Goal: Task Accomplishment & Management: Manage account settings

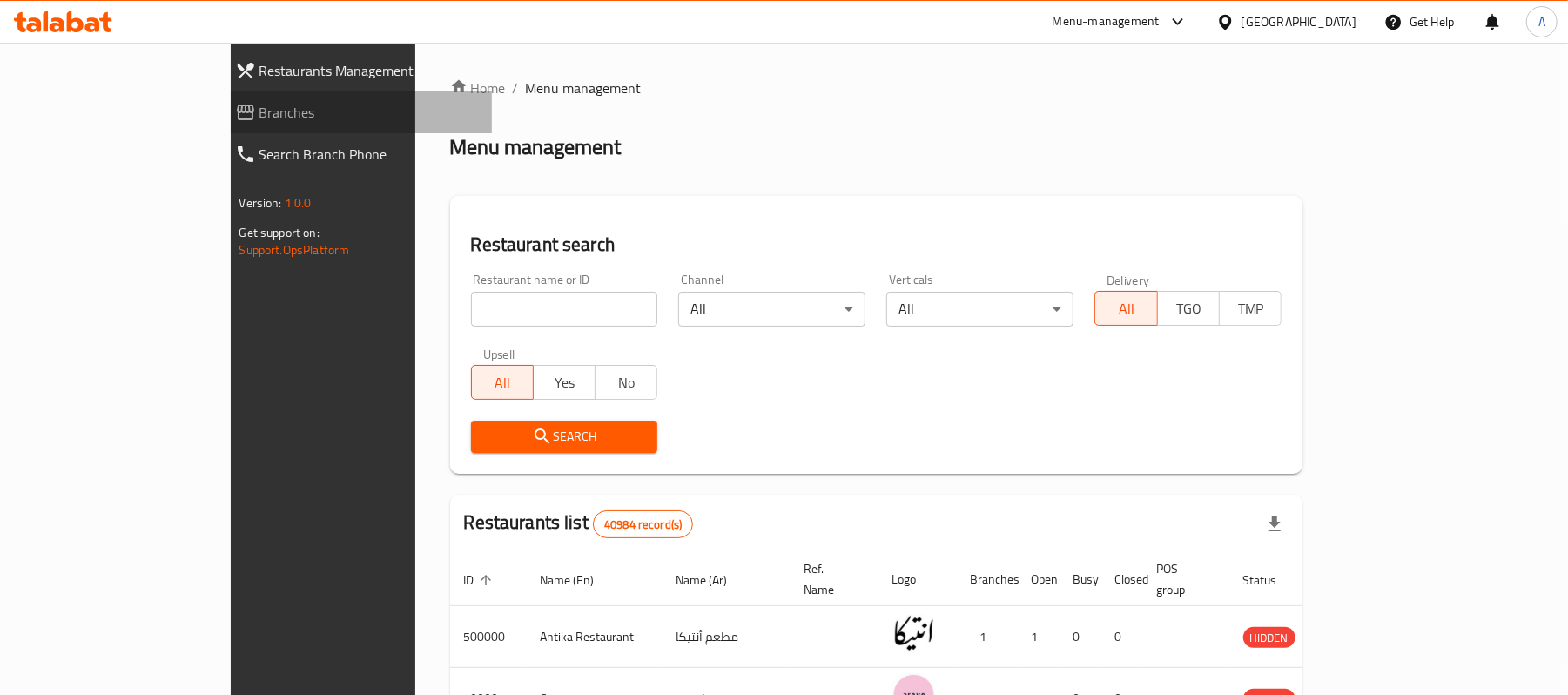
drag, startPoint x: 0, startPoint y: 0, endPoint x: 102, endPoint y: 108, distance: 148.6
click at [259, 108] on span "Branches" at bounding box center [368, 112] width 219 height 21
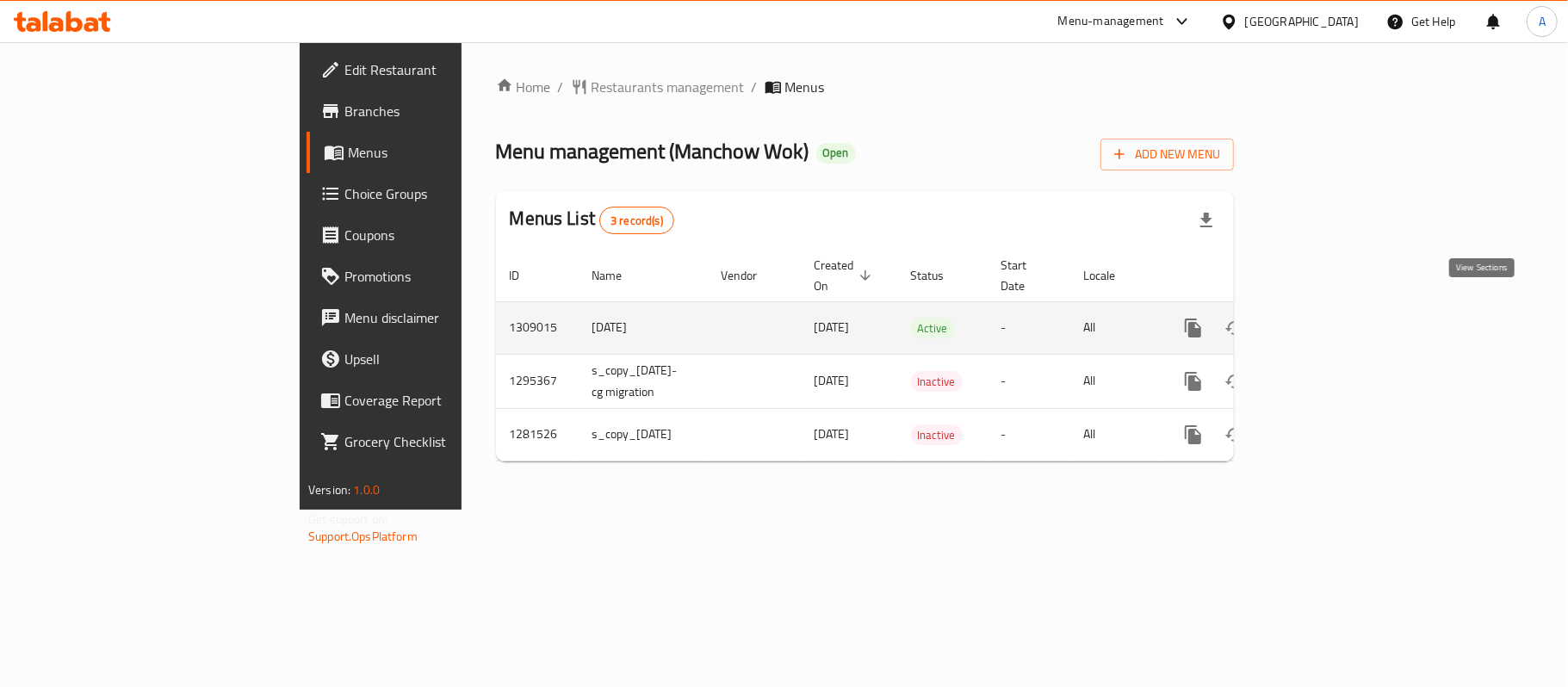
click at [1327, 318] on icon "enhanced table" at bounding box center [1317, 328] width 20 height 20
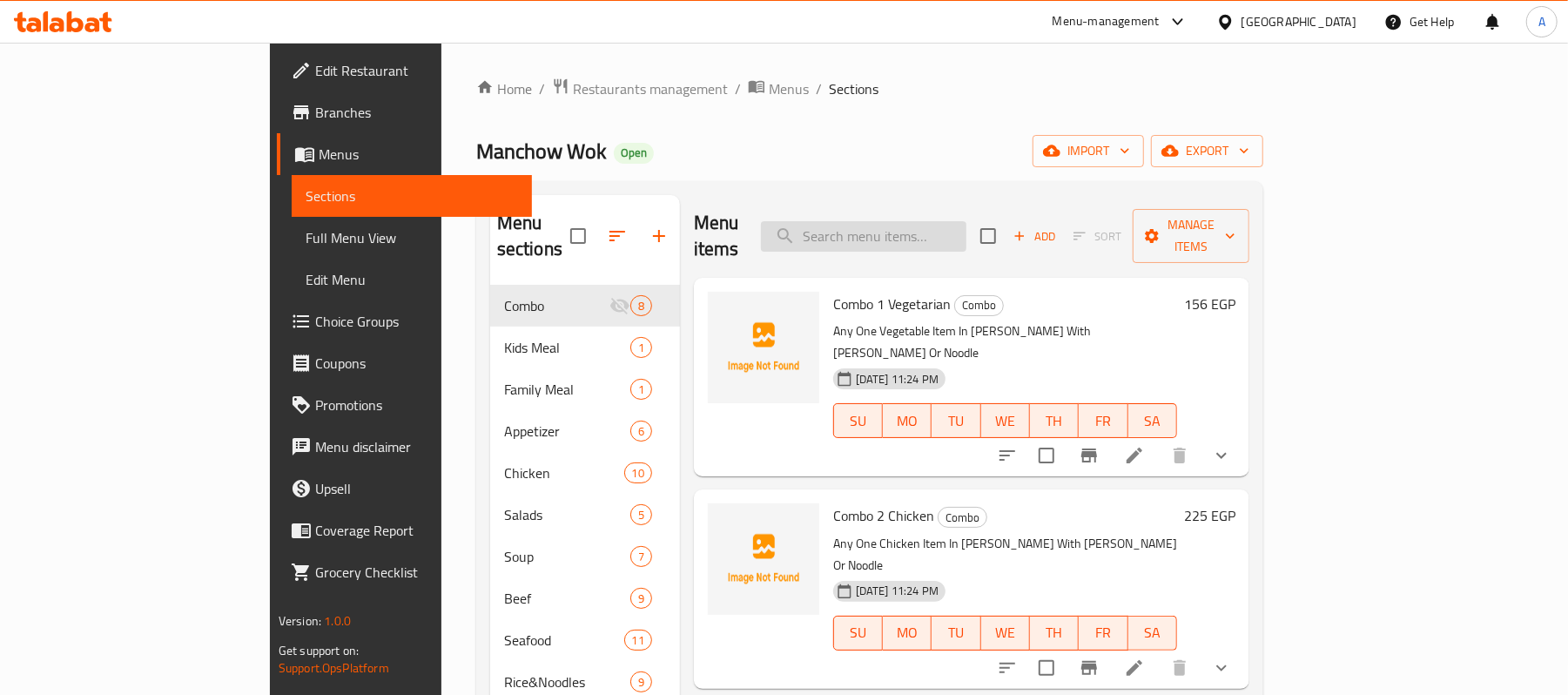
click at [967, 221] on input "search" at bounding box center [863, 236] width 205 height 31
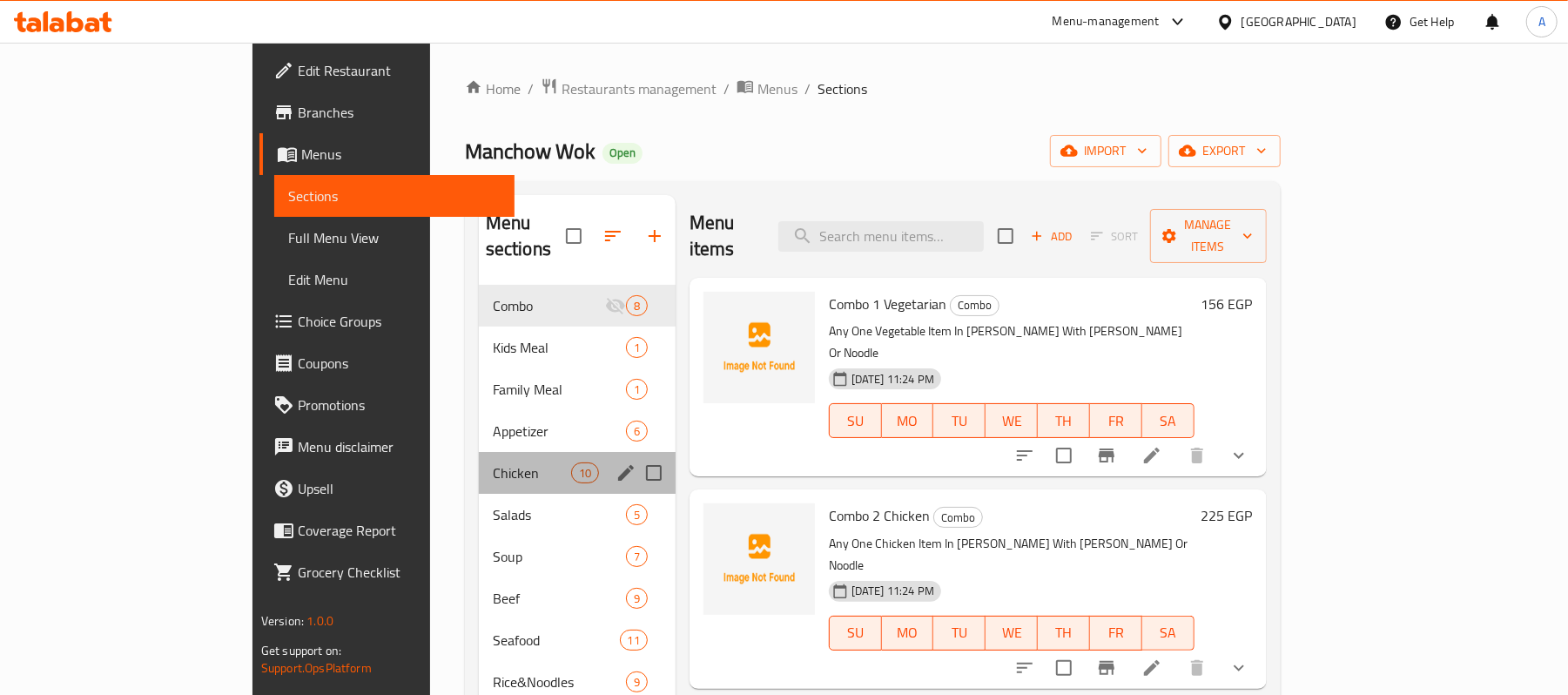
click at [479, 460] on div "Chicken 10" at bounding box center [577, 473] width 197 height 42
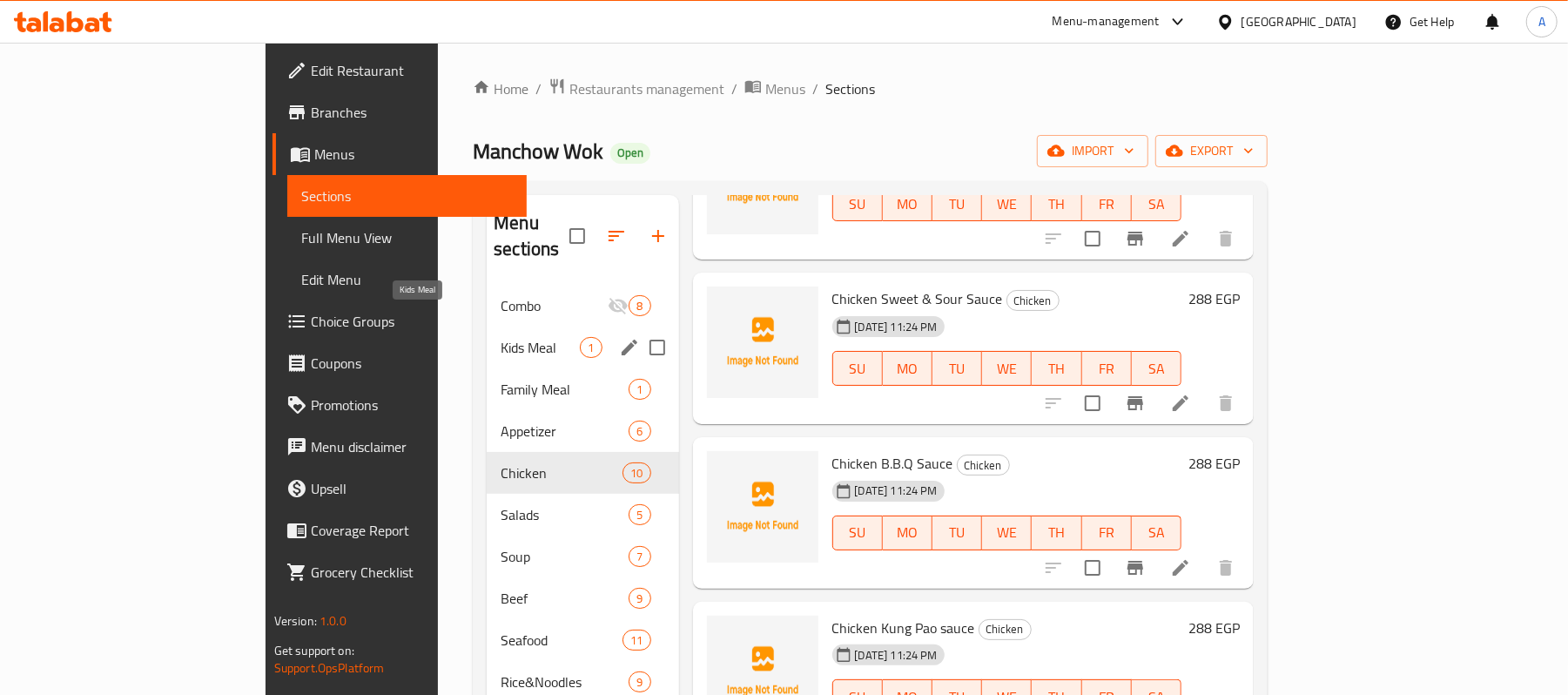
click at [501, 296] on span "Combo" at bounding box center [554, 306] width 107 height 21
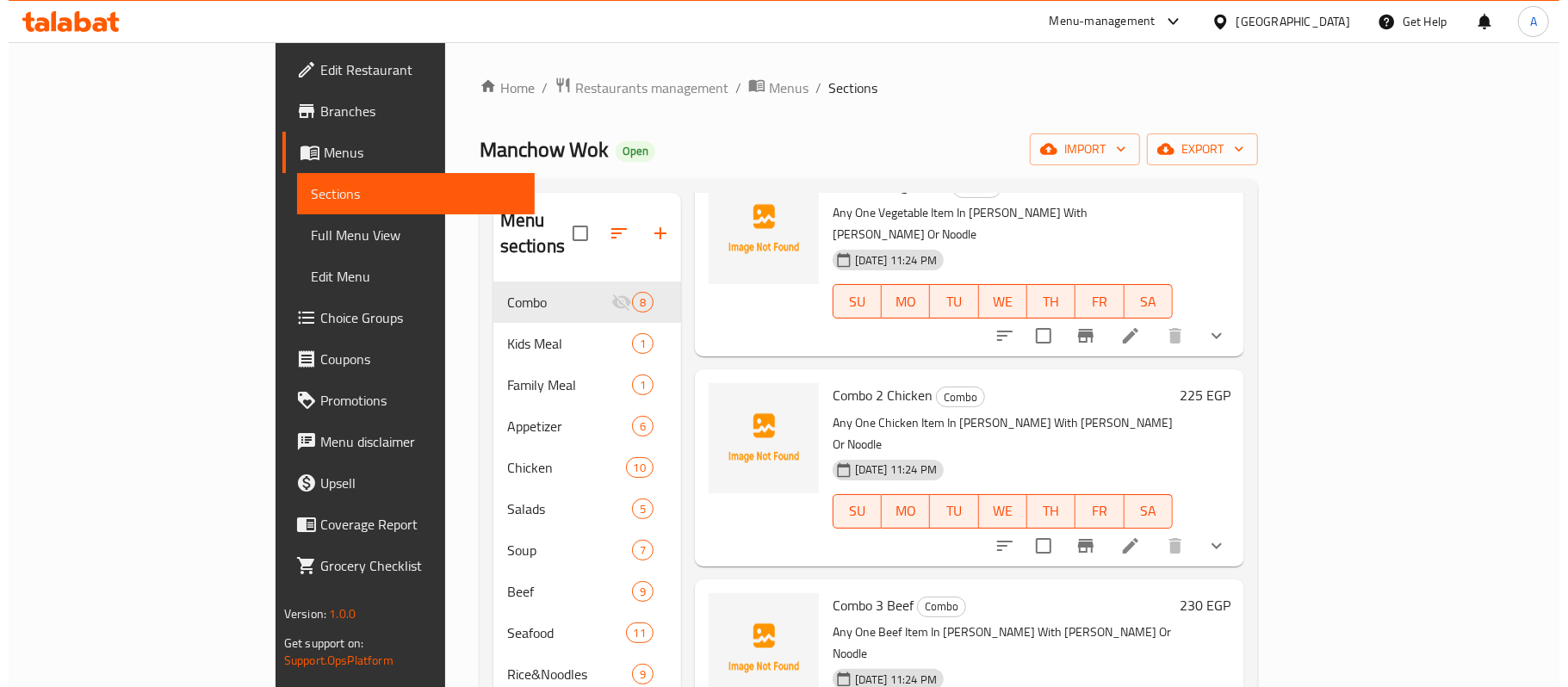
scroll to position [229, 0]
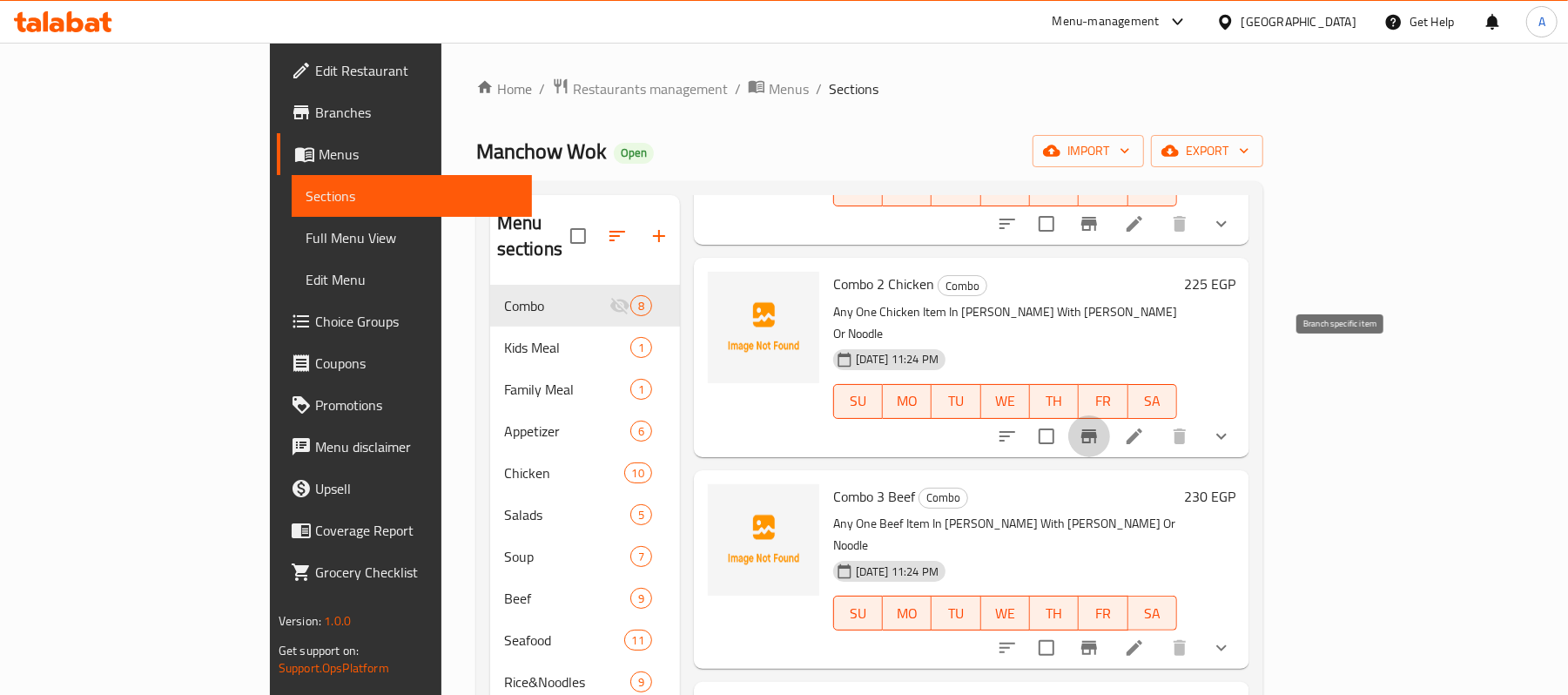
click at [1100, 426] on icon "Branch-specific-item" at bounding box center [1089, 437] width 21 height 21
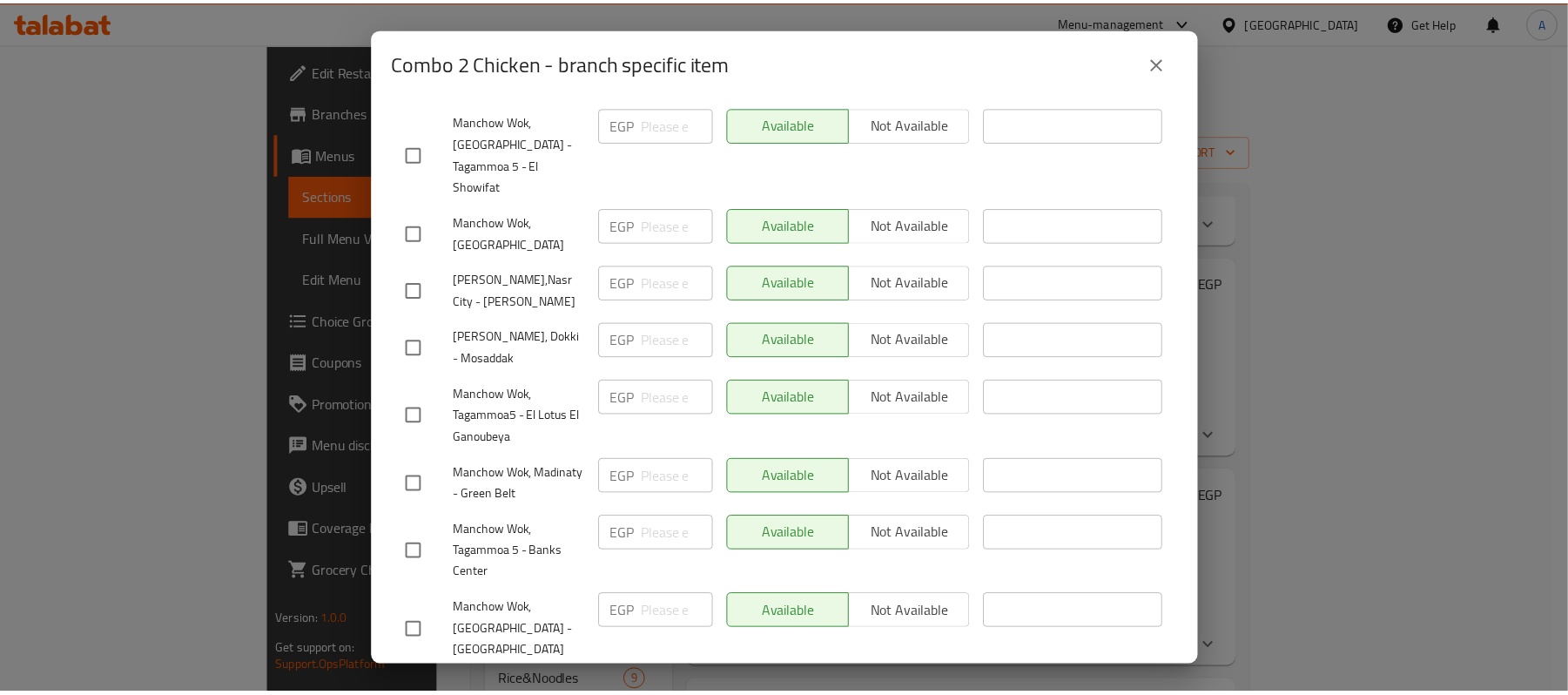
scroll to position [921, 0]
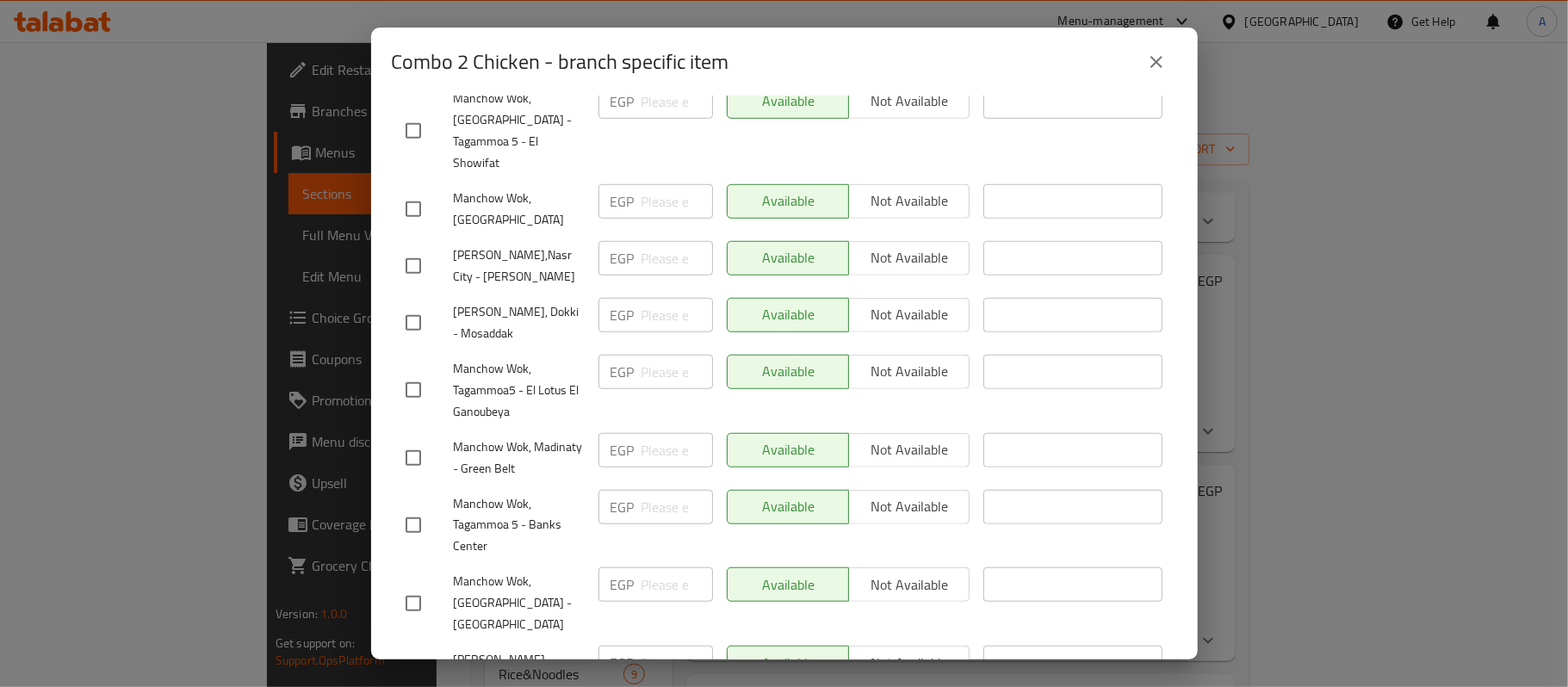
click at [1165, 60] on icon "close" at bounding box center [1156, 62] width 20 height 20
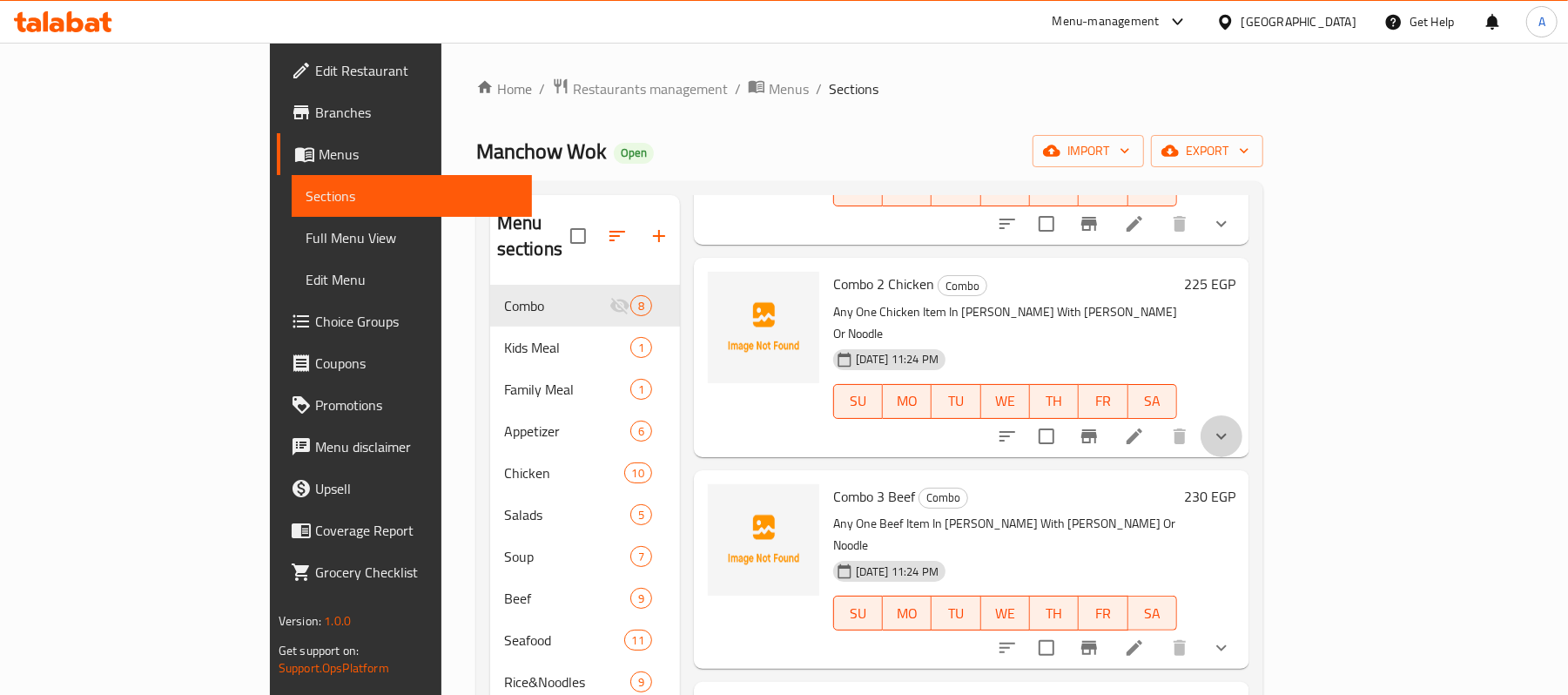
click at [1243, 416] on button "show more" at bounding box center [1221, 437] width 42 height 42
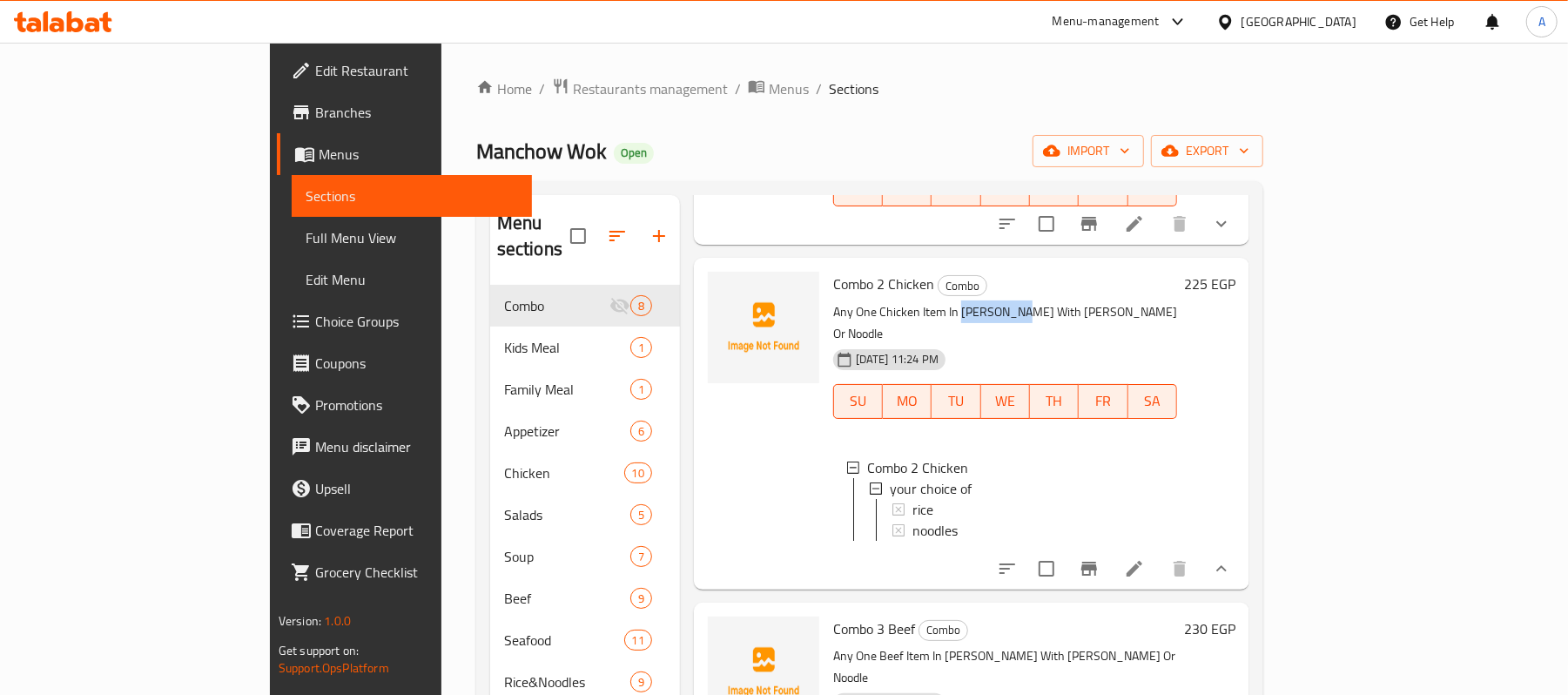
drag, startPoint x: 892, startPoint y: 266, endPoint x: 945, endPoint y: 265, distance: 53.0
click at [945, 301] on p "Any One Chicken Item In [PERSON_NAME] With [PERSON_NAME] Or Noodle" at bounding box center [1005, 323] width 344 height 44
click at [833, 301] on p "Any One Chicken Item In [PERSON_NAME] With [PERSON_NAME] Or Noodle" at bounding box center [1005, 323] width 344 height 44
drag, startPoint x: 772, startPoint y: 265, endPoint x: 910, endPoint y: 263, distance: 138.0
click at [910, 301] on p "Any One Chicken Item In [PERSON_NAME] With [PERSON_NAME] Or Noodle" at bounding box center [1005, 323] width 344 height 44
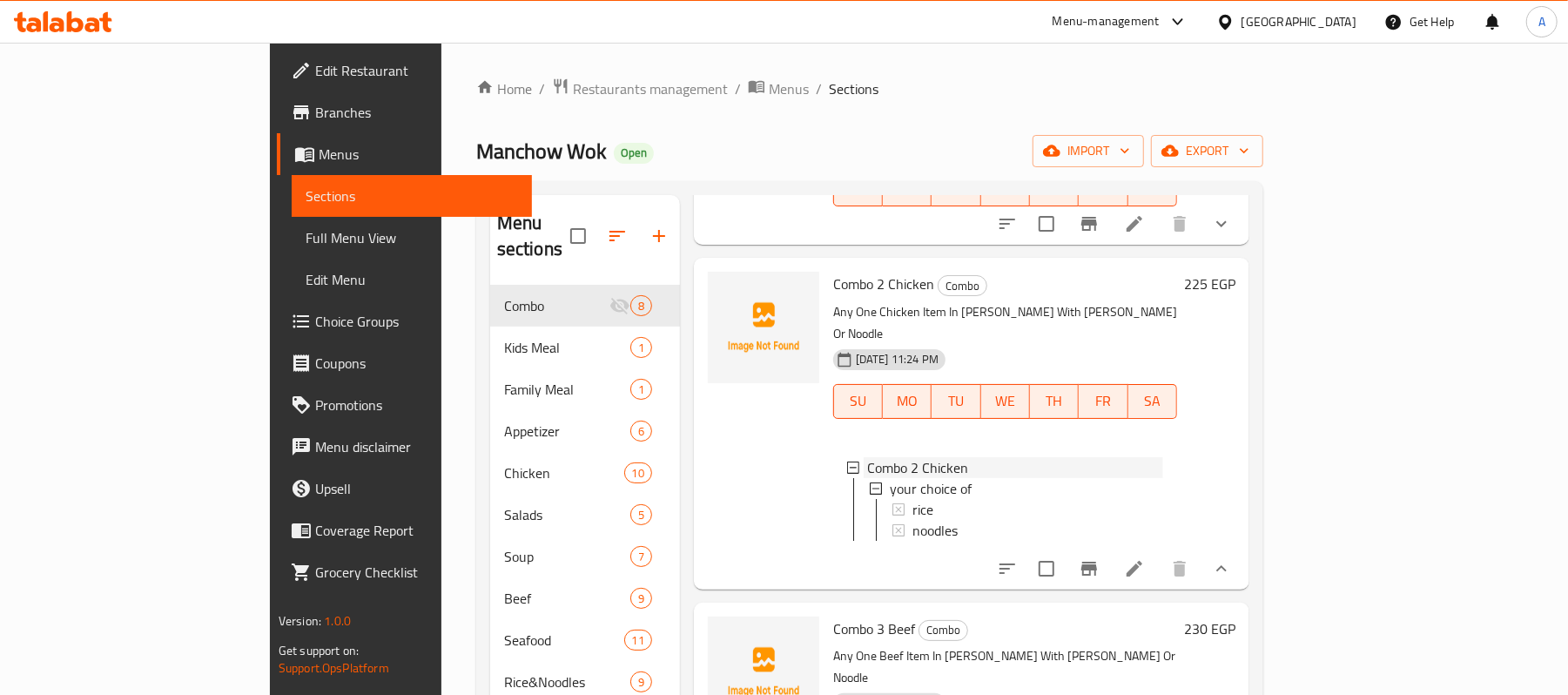
click at [959, 457] on div "Combo 2 Chicken" at bounding box center [1015, 467] width 296 height 21
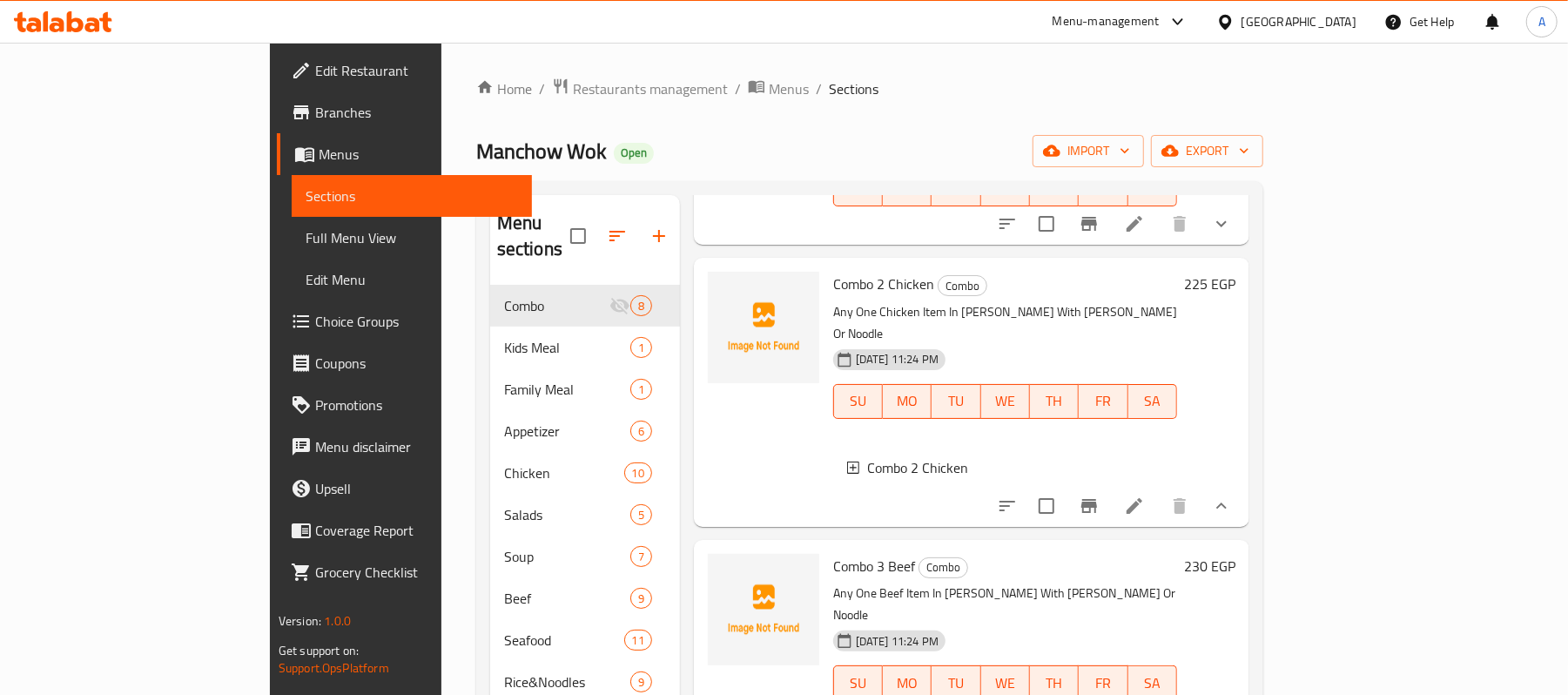
click at [971, 457] on div "Combo 2 Chicken" at bounding box center [1015, 467] width 296 height 21
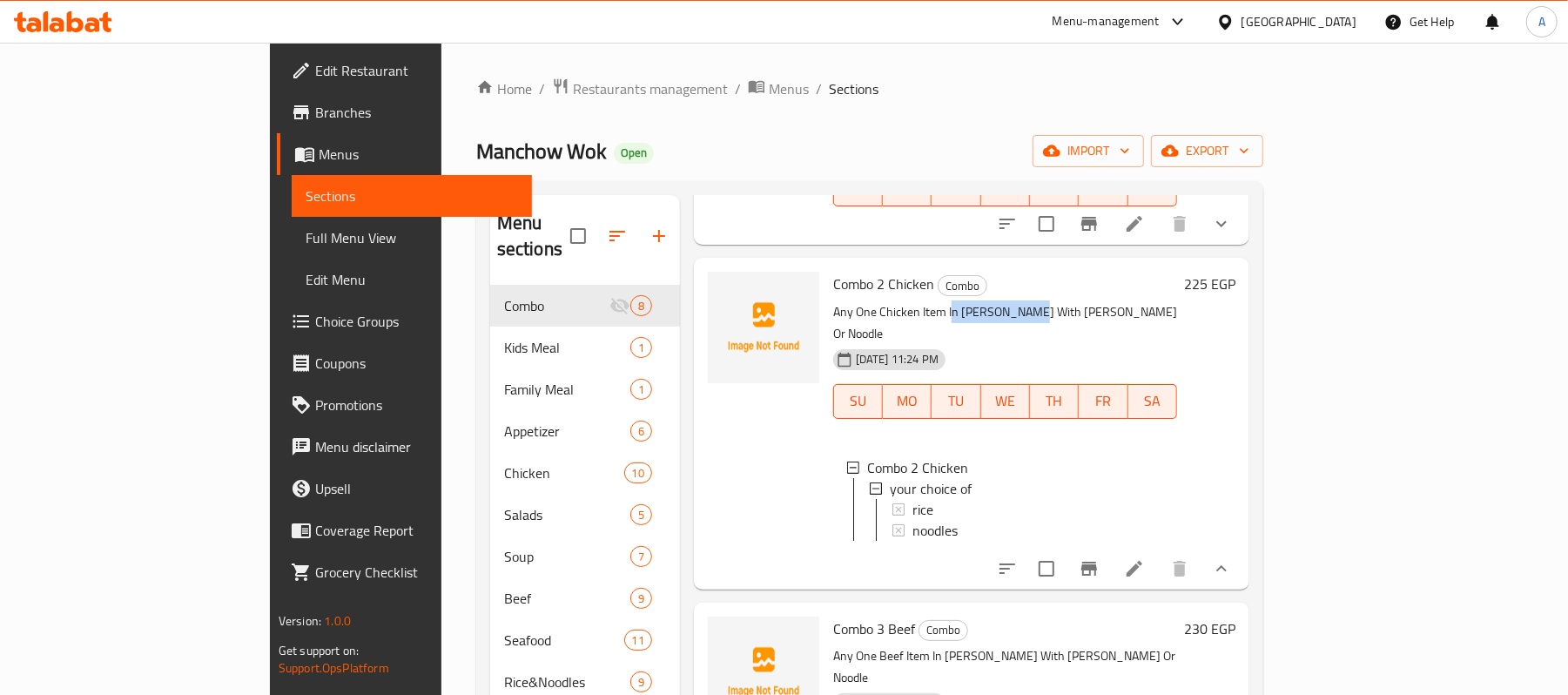
drag, startPoint x: 886, startPoint y: 261, endPoint x: 959, endPoint y: 263, distance: 73.0
click at [959, 301] on p "Any One Chicken Item In [PERSON_NAME] With [PERSON_NAME] Or Noodle" at bounding box center [1005, 323] width 344 height 44
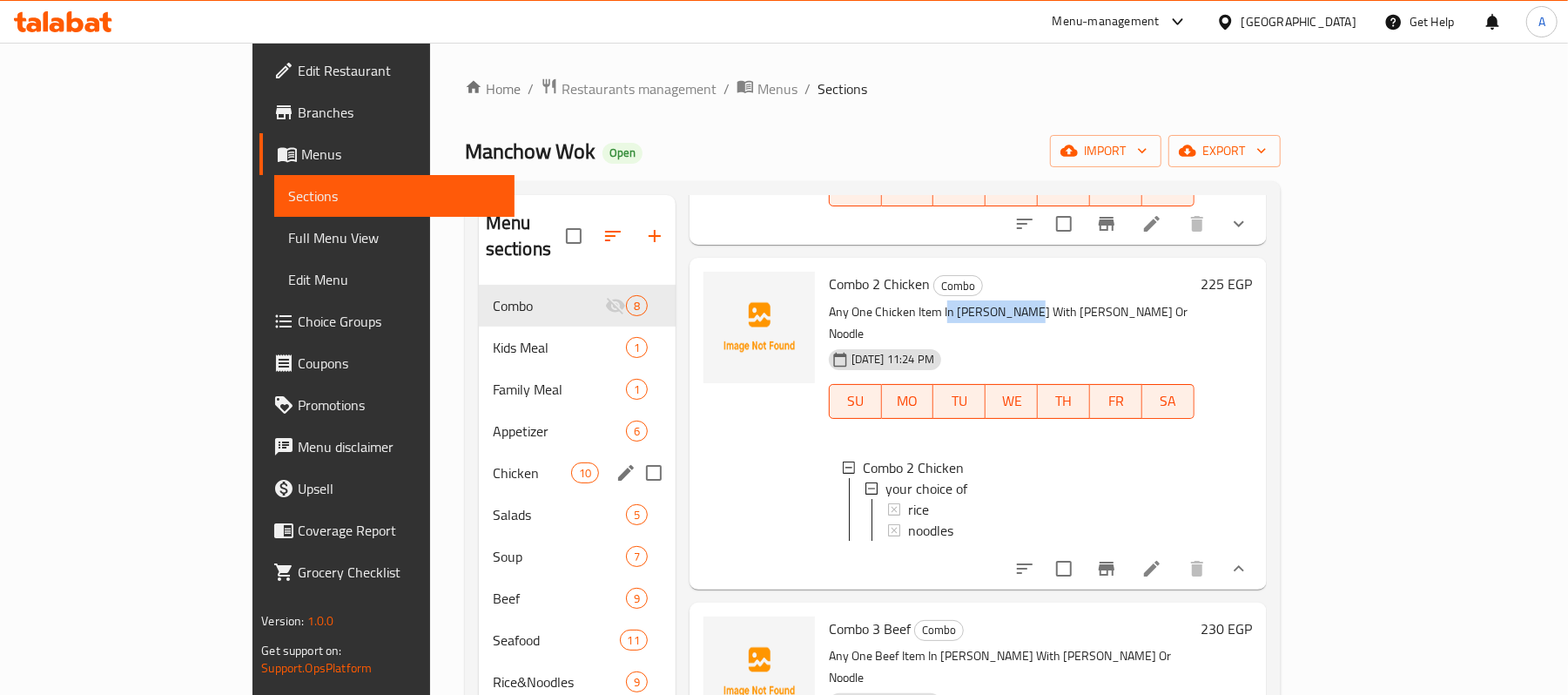
click at [572, 466] on span "10" at bounding box center [585, 474] width 26 height 17
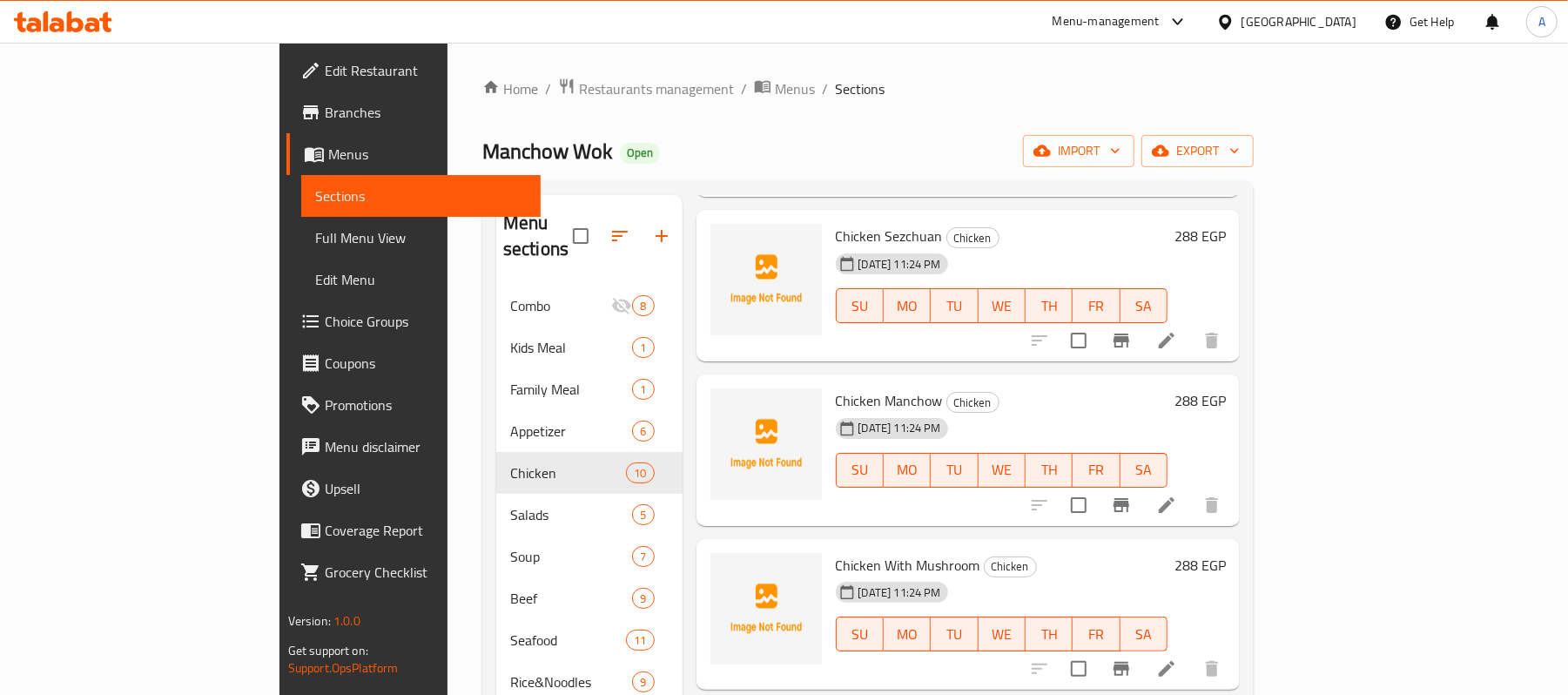
click at [1226, 224] on h6 "288 EGP" at bounding box center [1200, 236] width 51 height 24
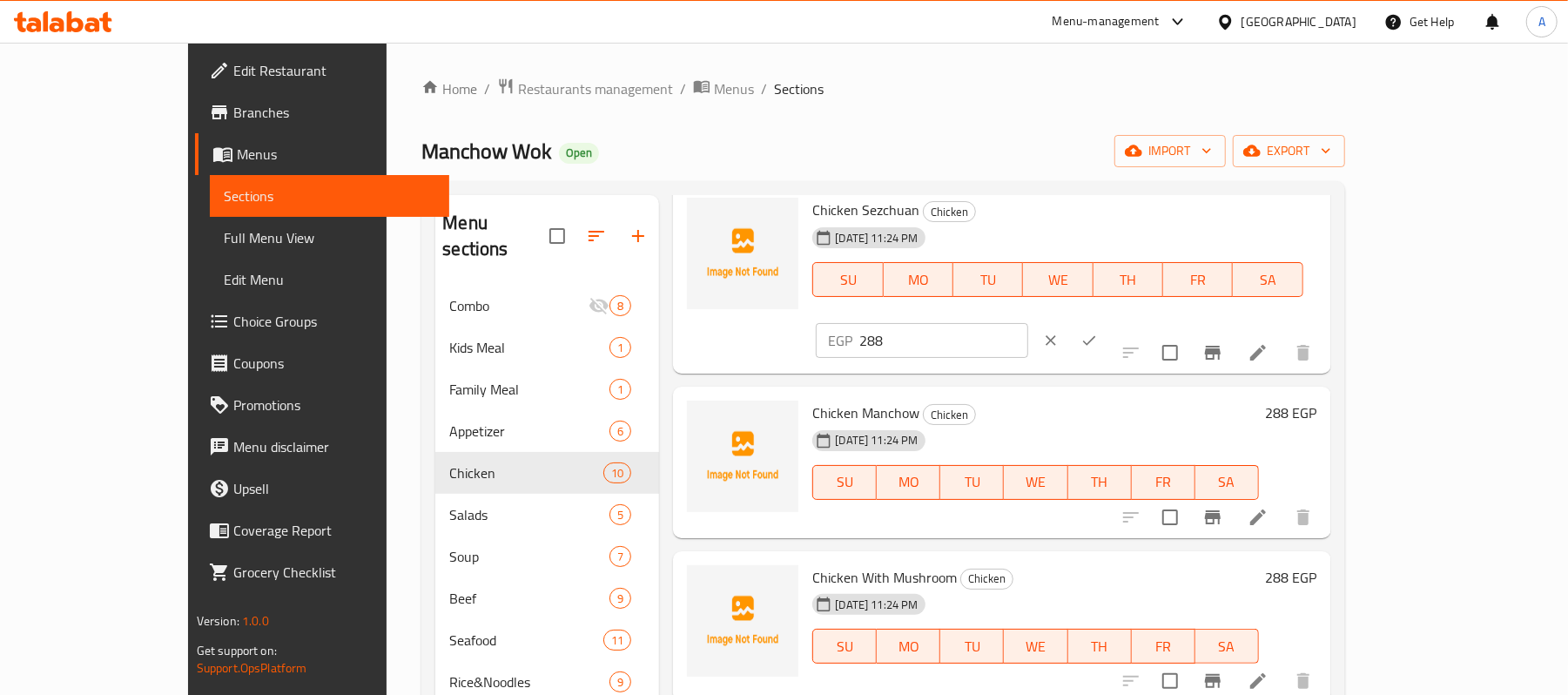
click at [1108, 322] on button "ok" at bounding box center [1089, 341] width 38 height 38
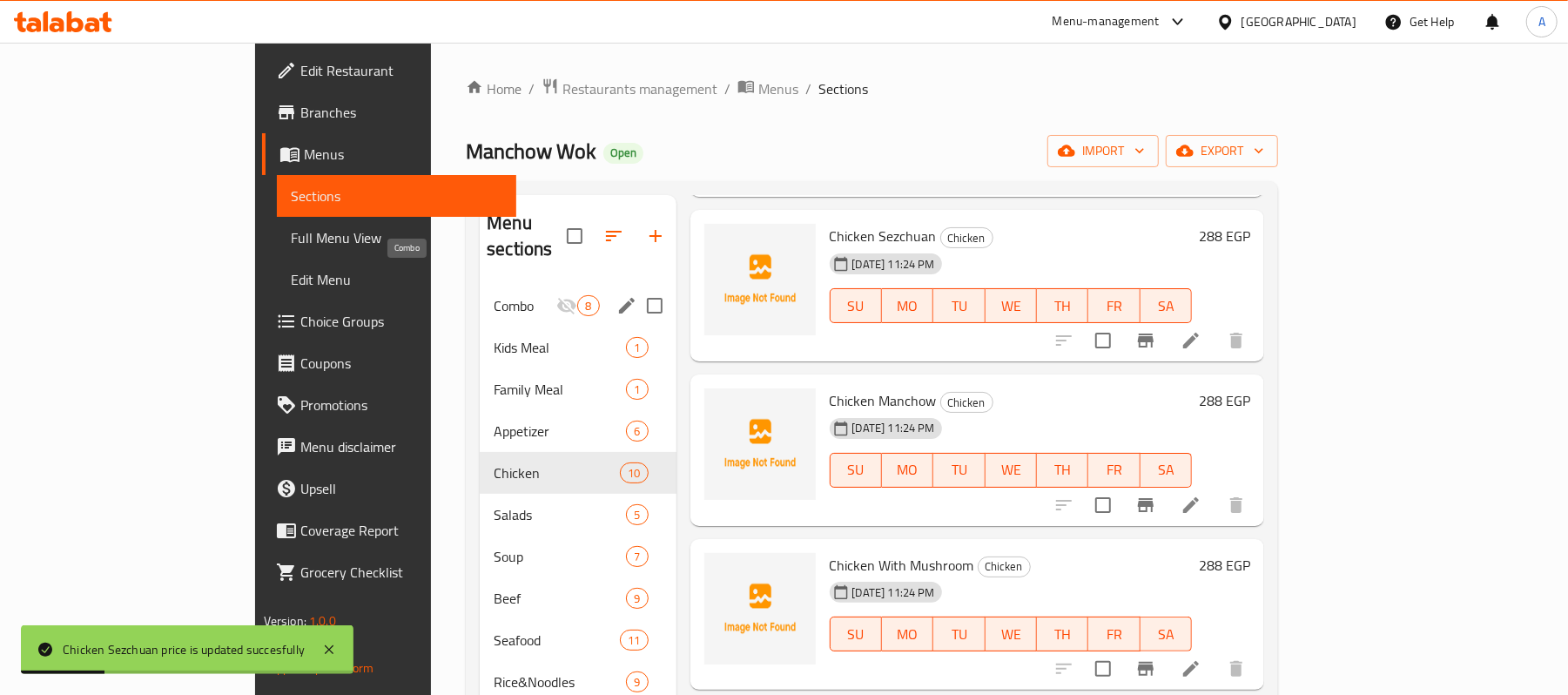
click at [494, 296] on span "Combo" at bounding box center [525, 306] width 62 height 21
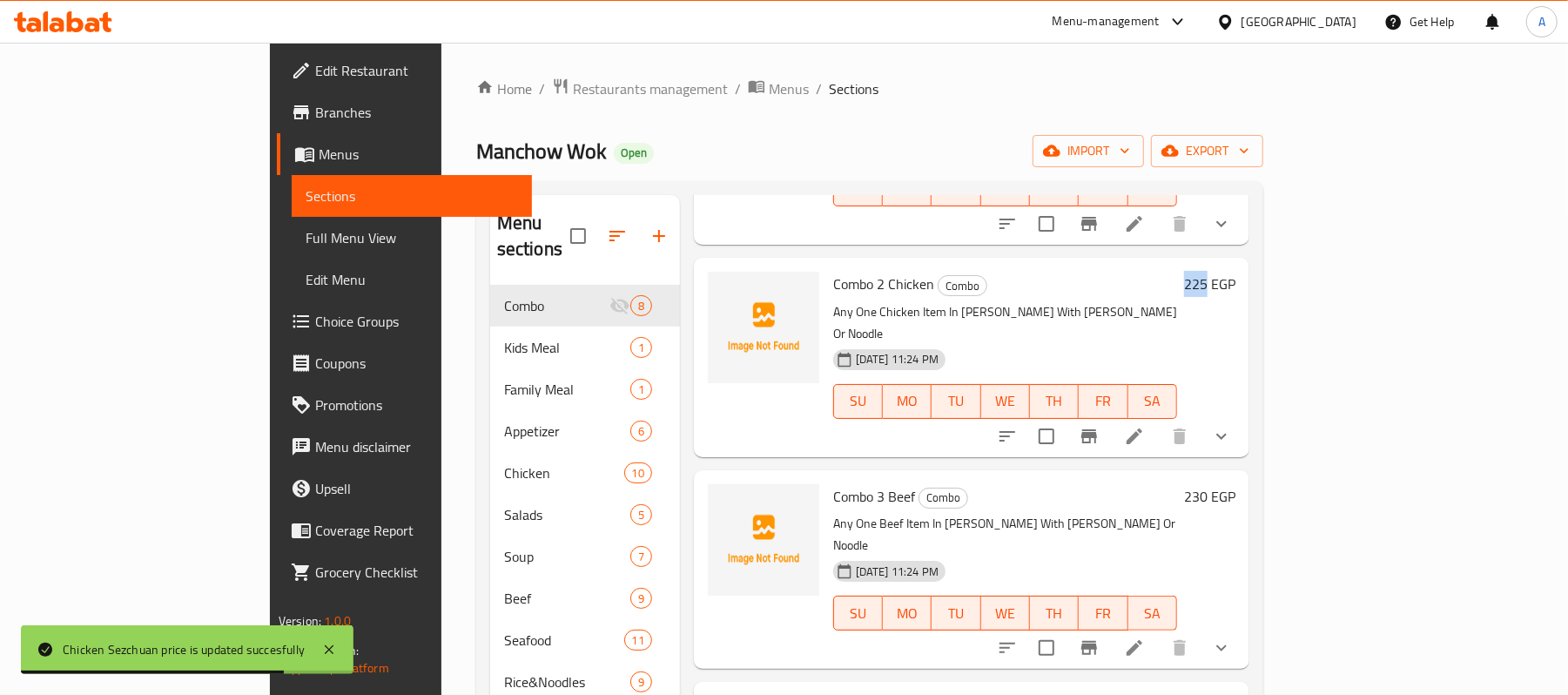
drag, startPoint x: 1432, startPoint y: 239, endPoint x: 1457, endPoint y: 242, distance: 25.2
click at [1236, 271] on div "225 EGP" at bounding box center [1206, 284] width 59 height 24
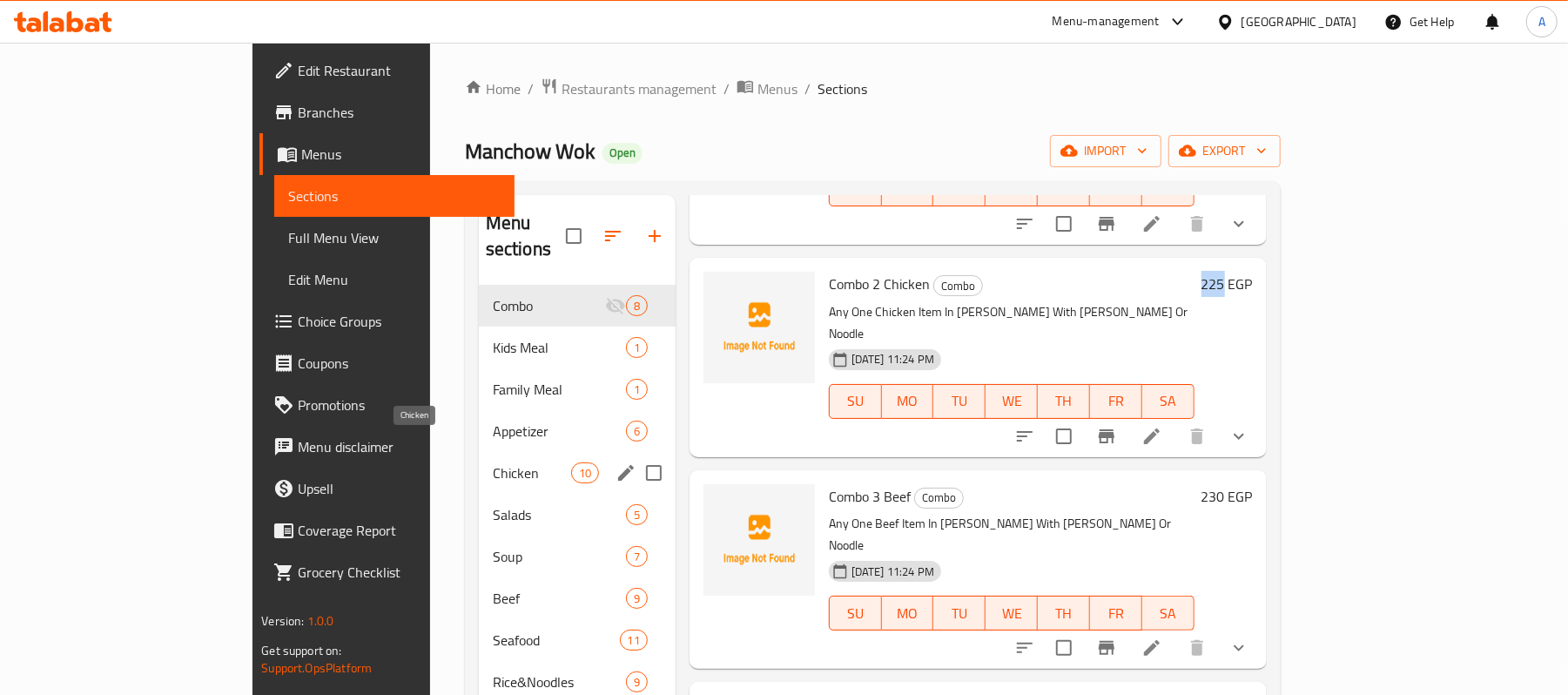
click at [493, 463] on span "Chicken" at bounding box center [532, 473] width 78 height 21
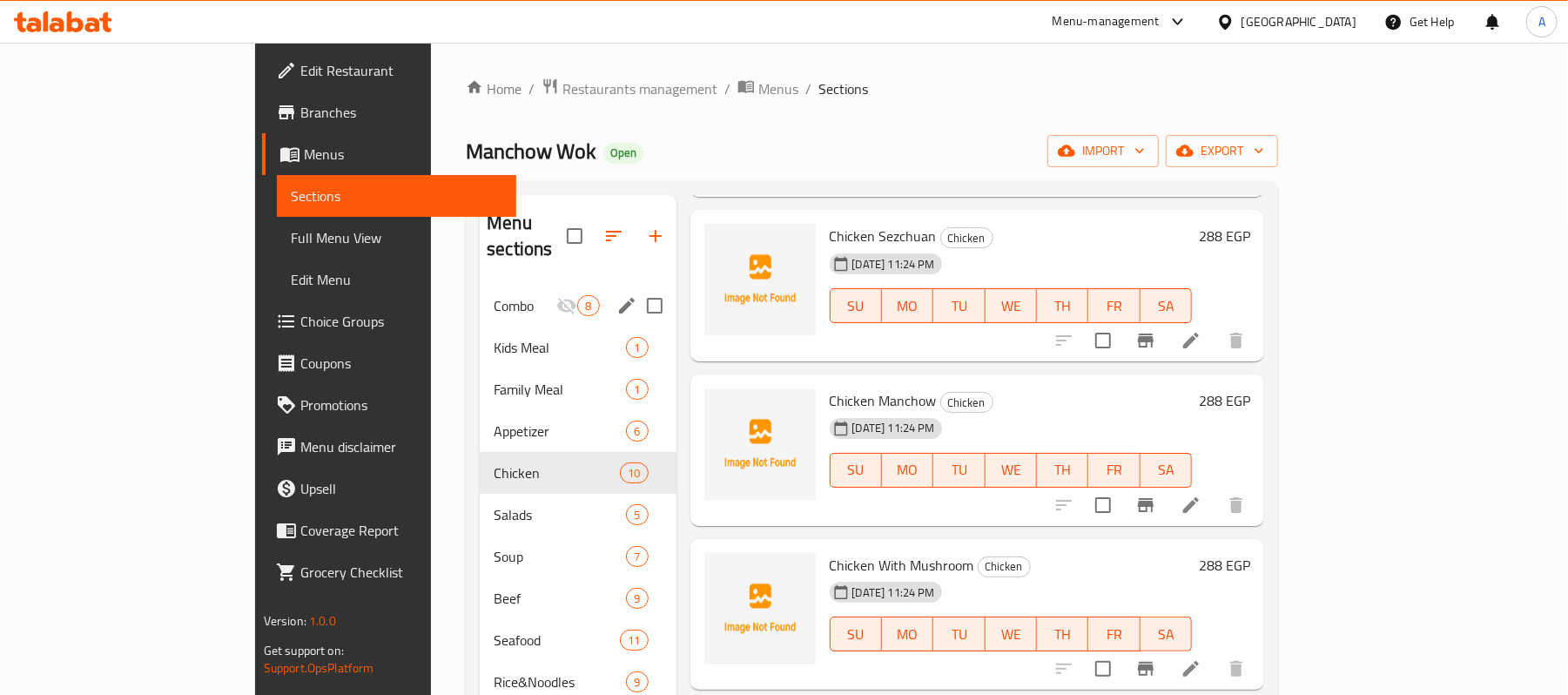
click at [480, 285] on div "Combo 8" at bounding box center [578, 305] width 196 height 42
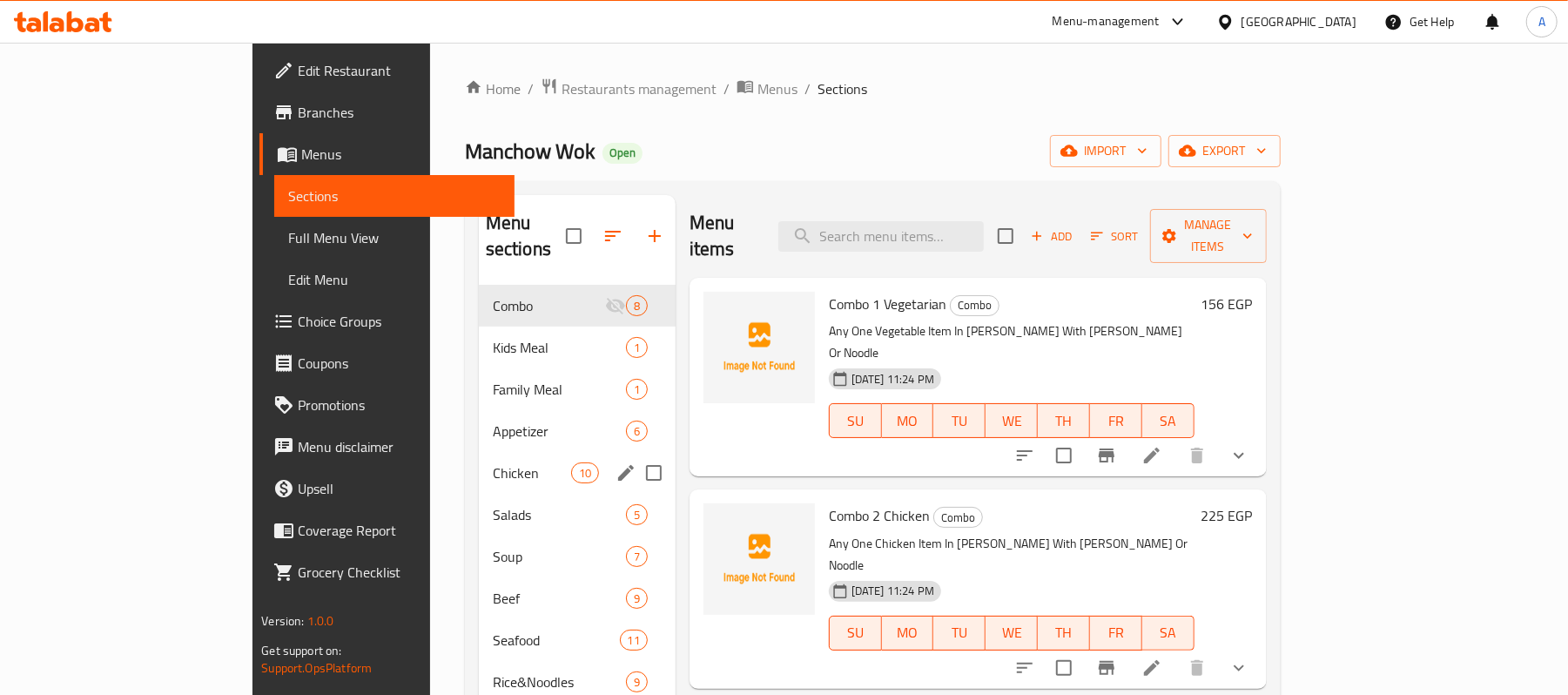
click at [479, 452] on div "Chicken 10" at bounding box center [577, 473] width 197 height 42
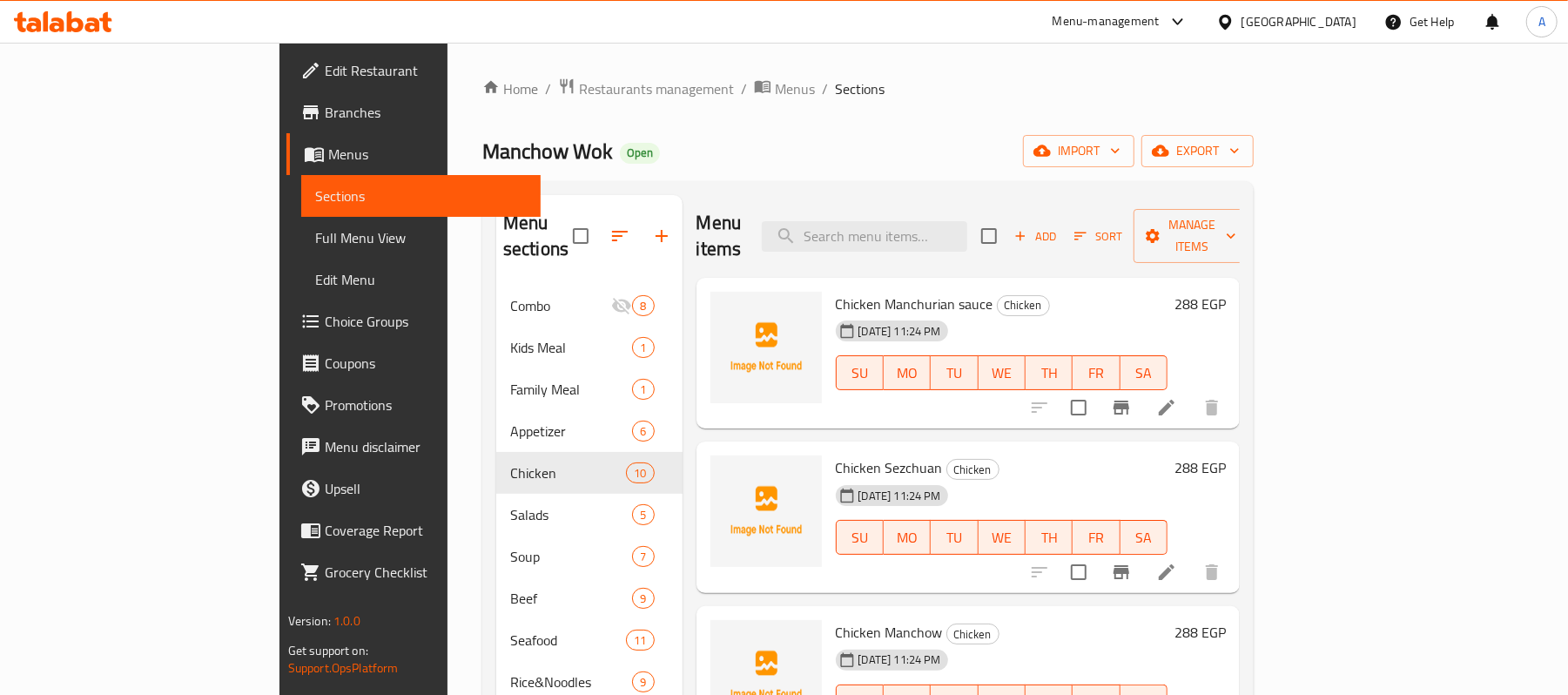
click at [868, 291] on span "Chicken Manchurian sauce" at bounding box center [915, 304] width 158 height 26
click at [1132, 397] on icon "Branch-specific-item" at bounding box center [1121, 408] width 21 height 21
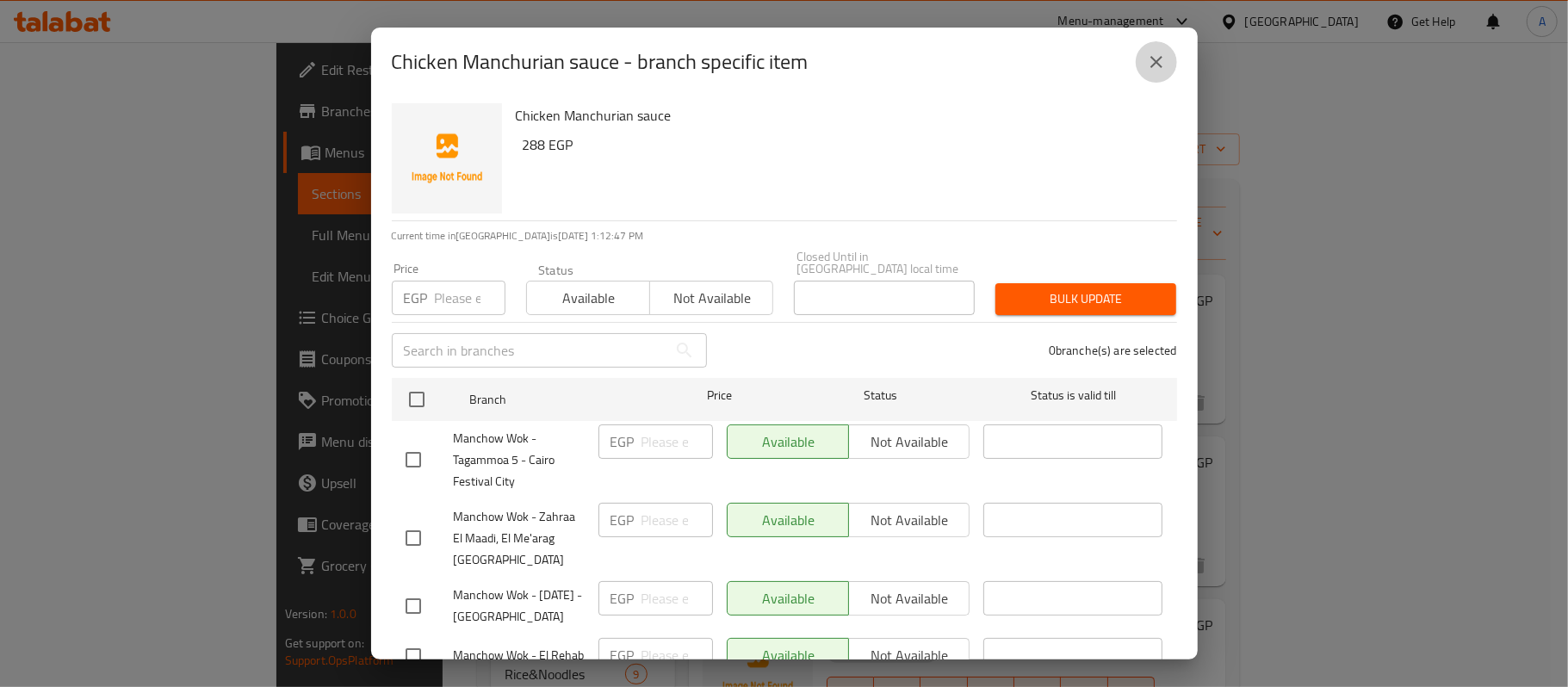
click at [1169, 71] on button "close" at bounding box center [1156, 62] width 41 height 41
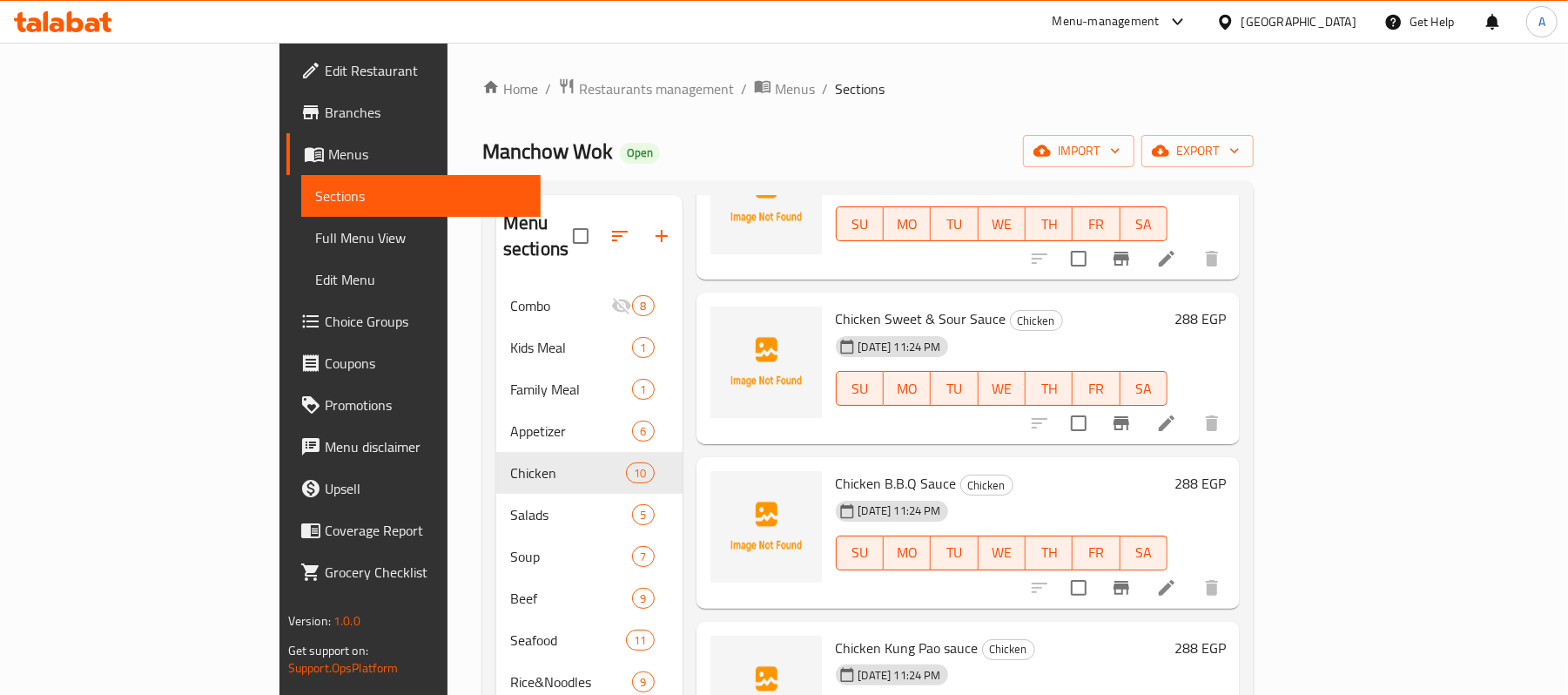
scroll to position [991, 0]
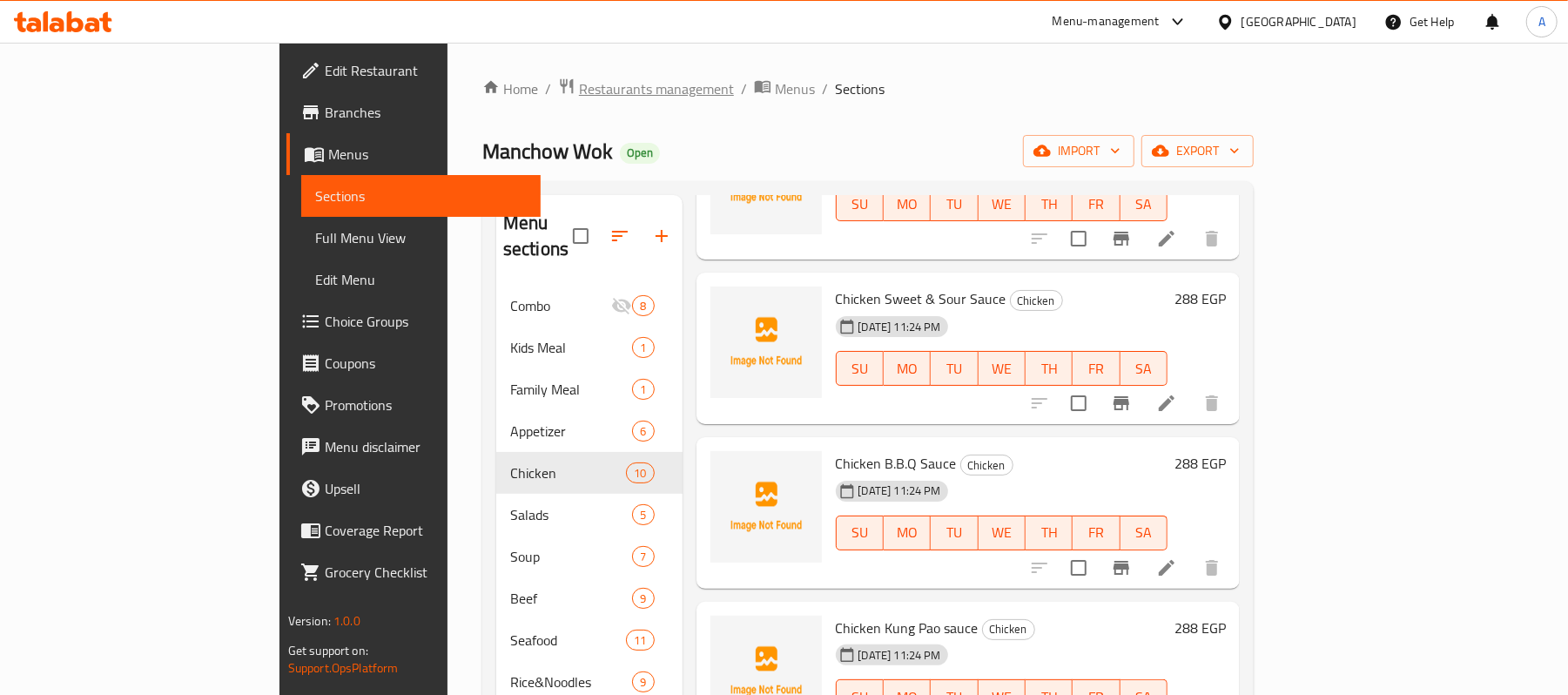
click at [579, 91] on span "Restaurants management" at bounding box center [656, 89] width 155 height 21
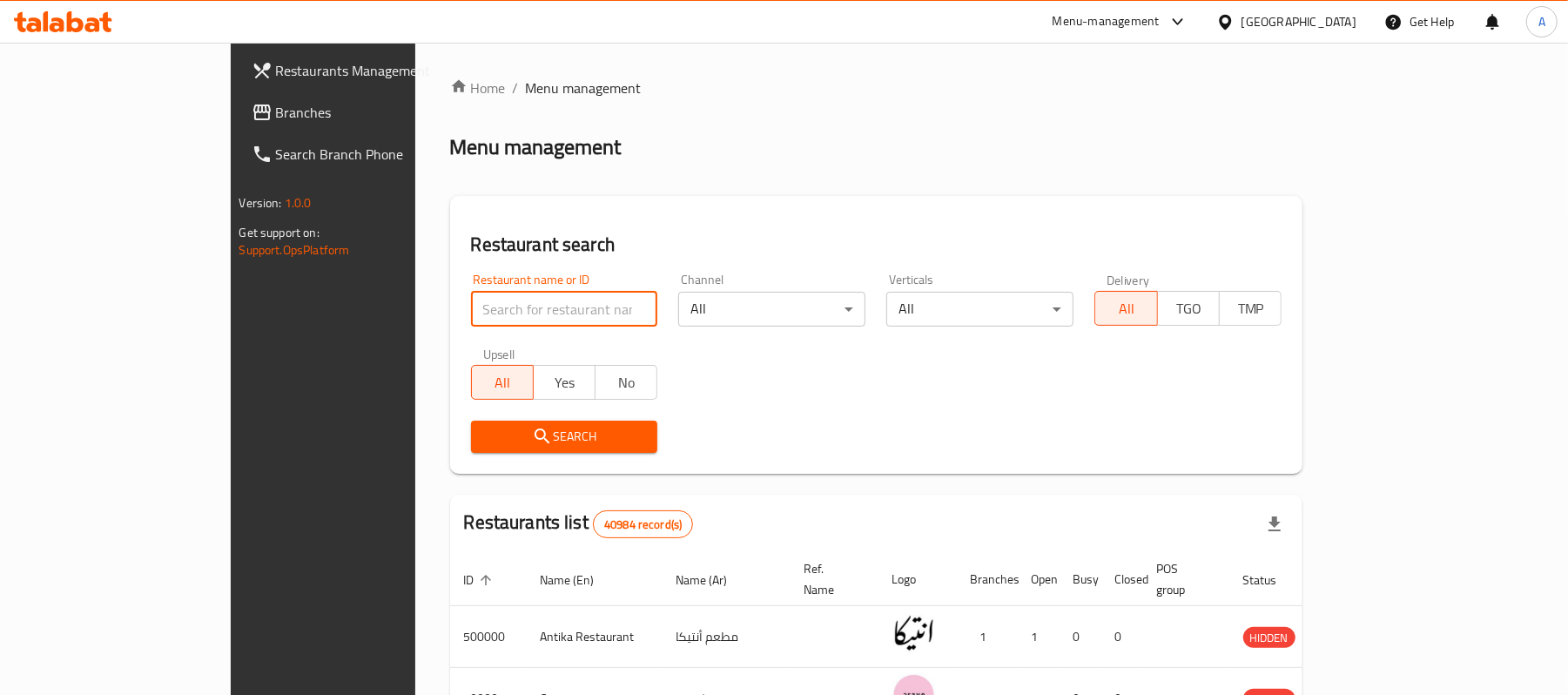
click at [471, 304] on input "search" at bounding box center [564, 309] width 187 height 35
paste input "Panda House"
type input "Panda House"
click button "Search" at bounding box center [564, 437] width 187 height 33
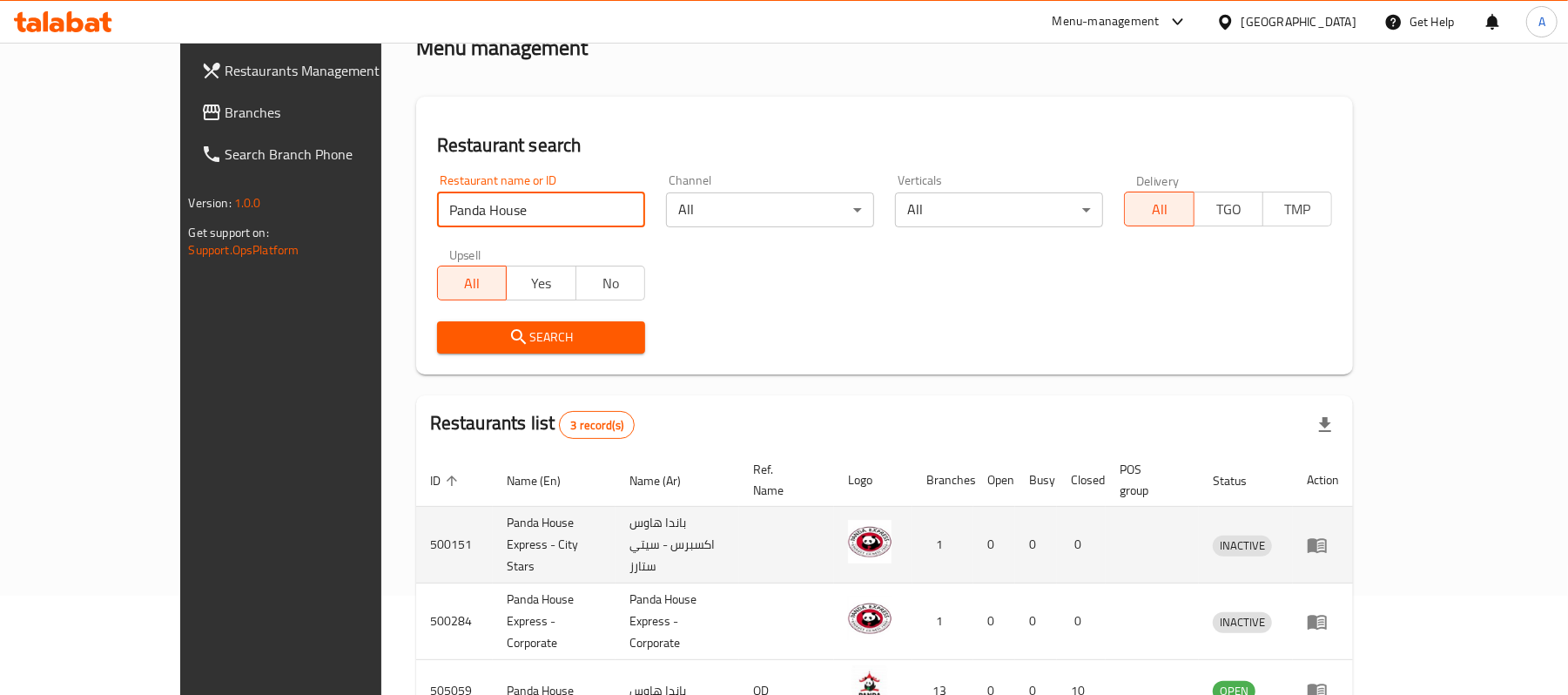
scroll to position [172, 0]
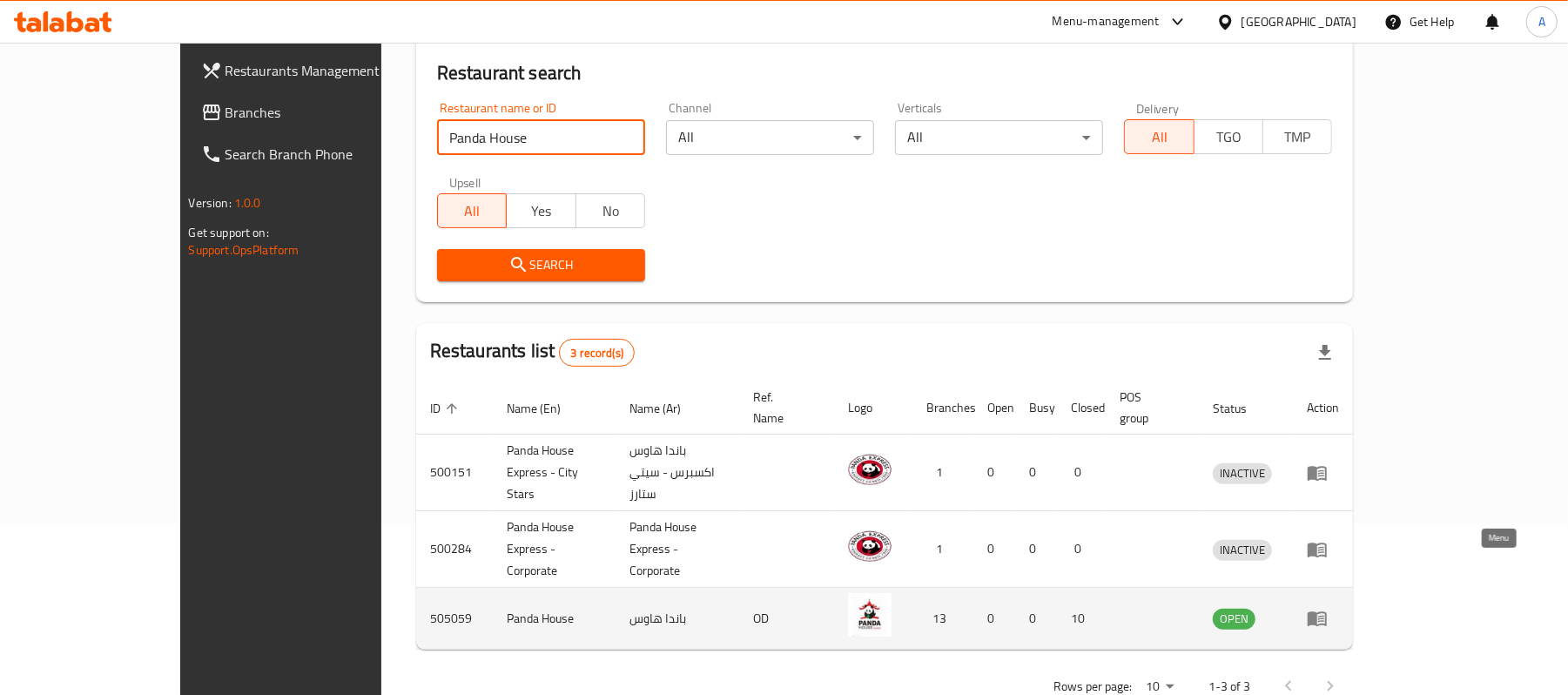
click at [1325, 616] on icon "enhanced table" at bounding box center [1321, 619] width 7 height 7
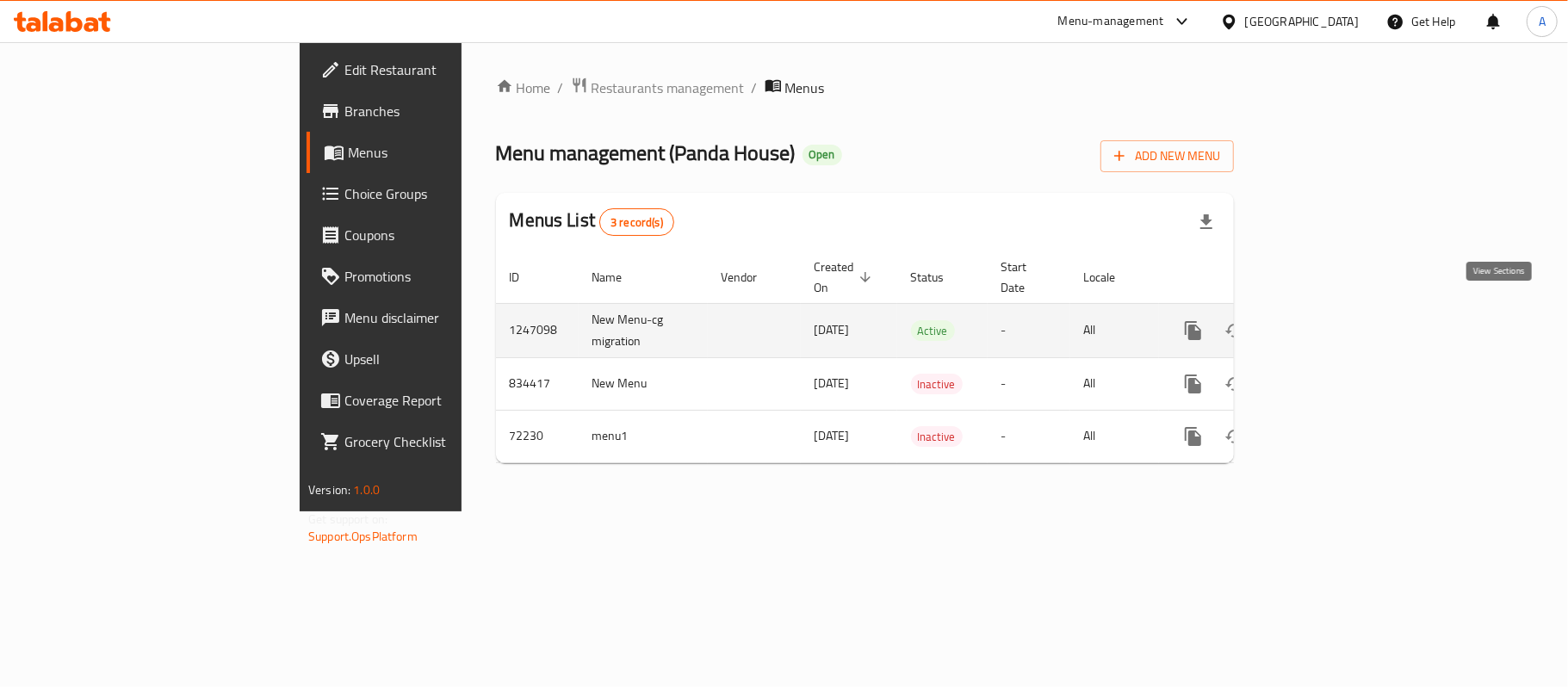
click at [1326, 323] on icon "enhanced table" at bounding box center [1317, 330] width 16 height 16
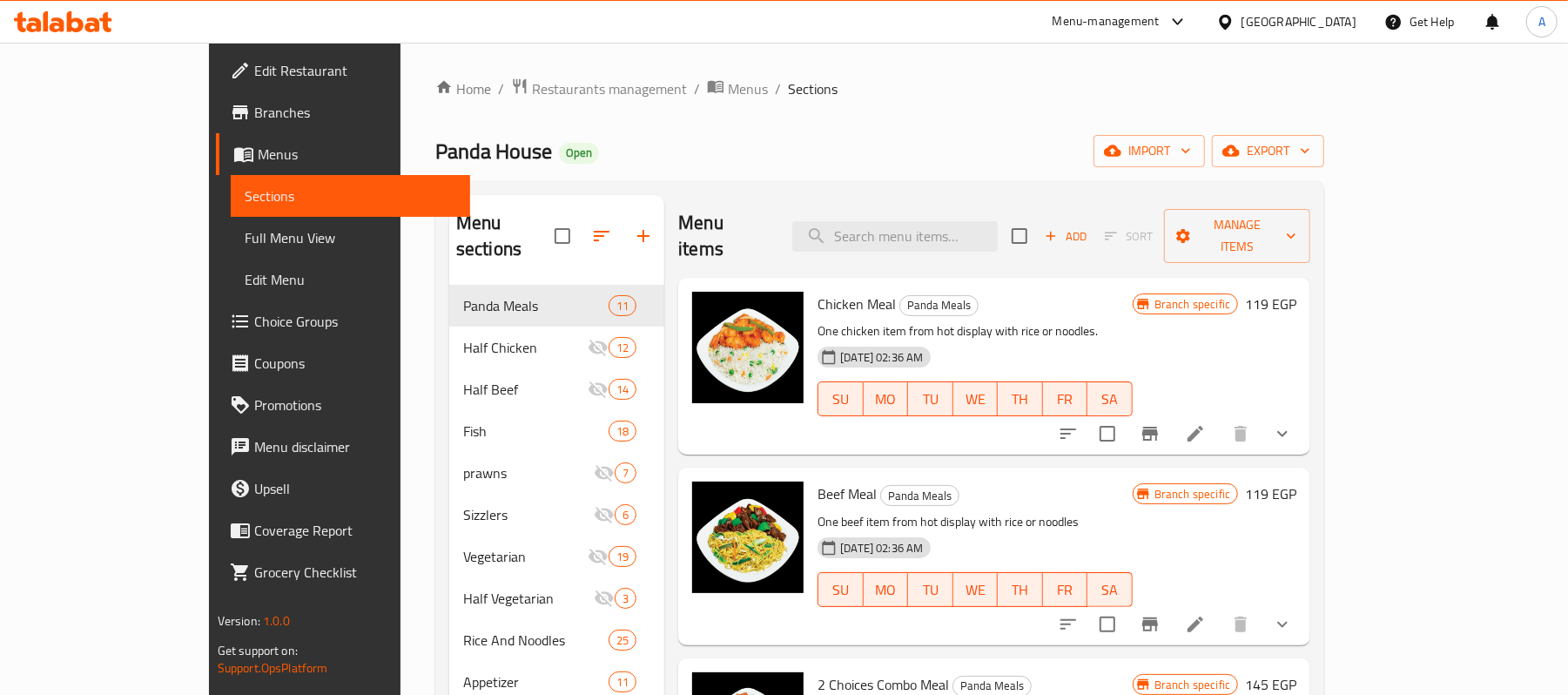
click at [1293, 424] on icon "show more" at bounding box center [1283, 434] width 21 height 21
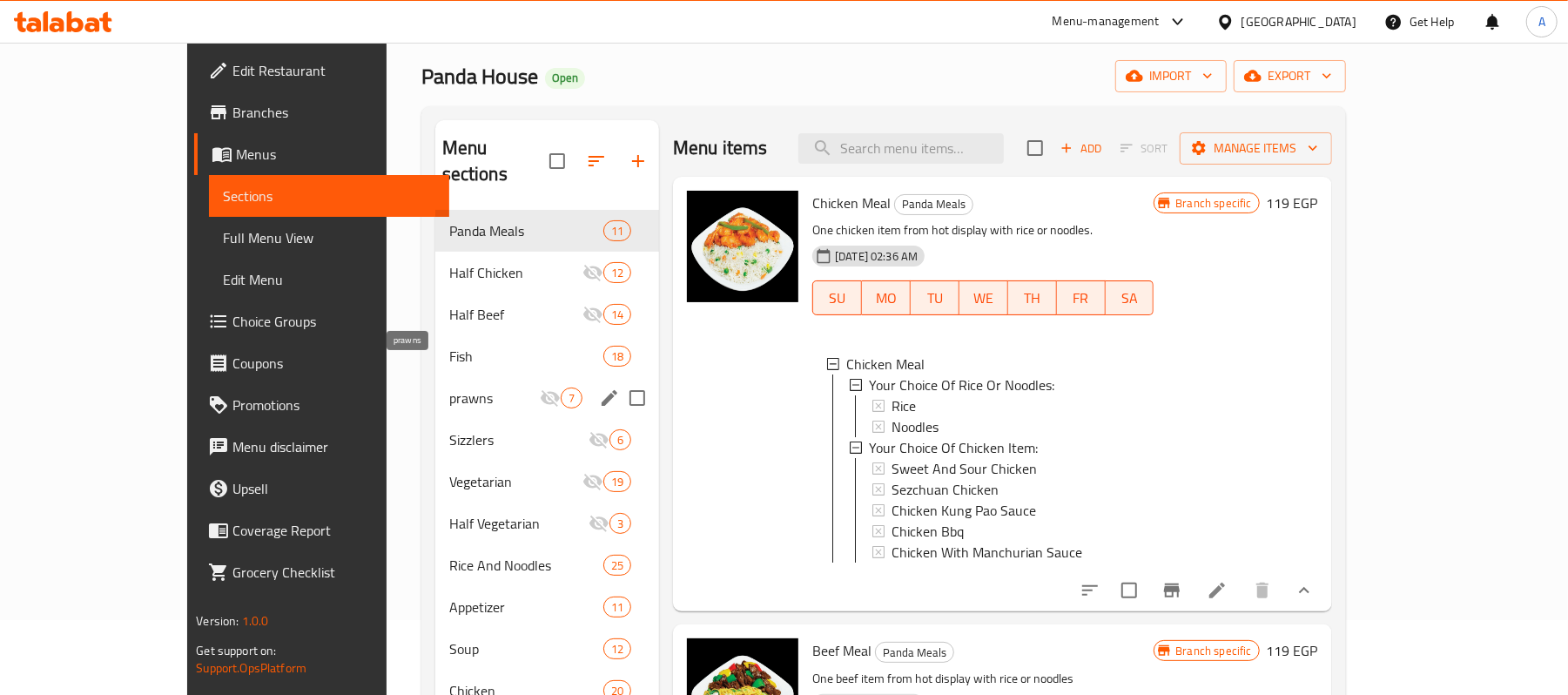
scroll to position [116, 0]
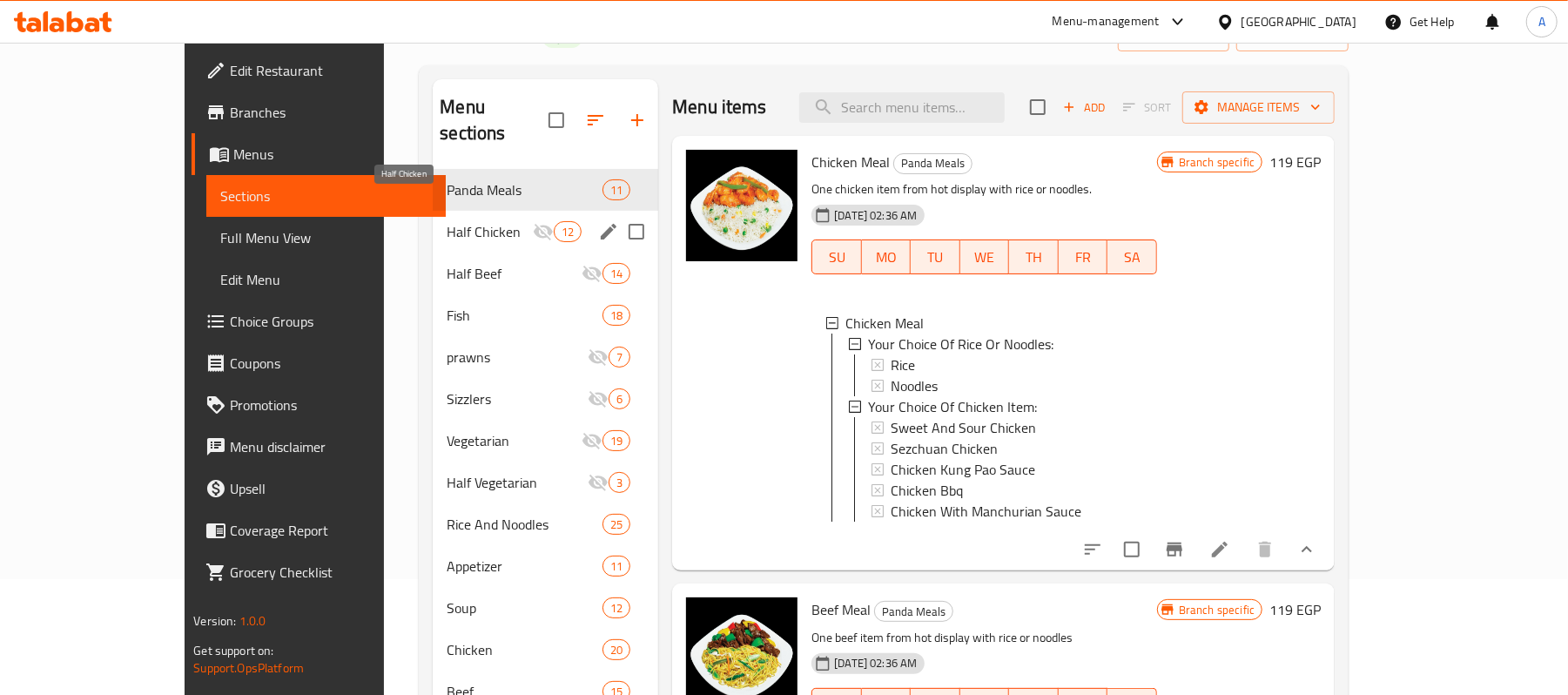
click at [447, 221] on span "Half Chicken" at bounding box center [489, 231] width 86 height 21
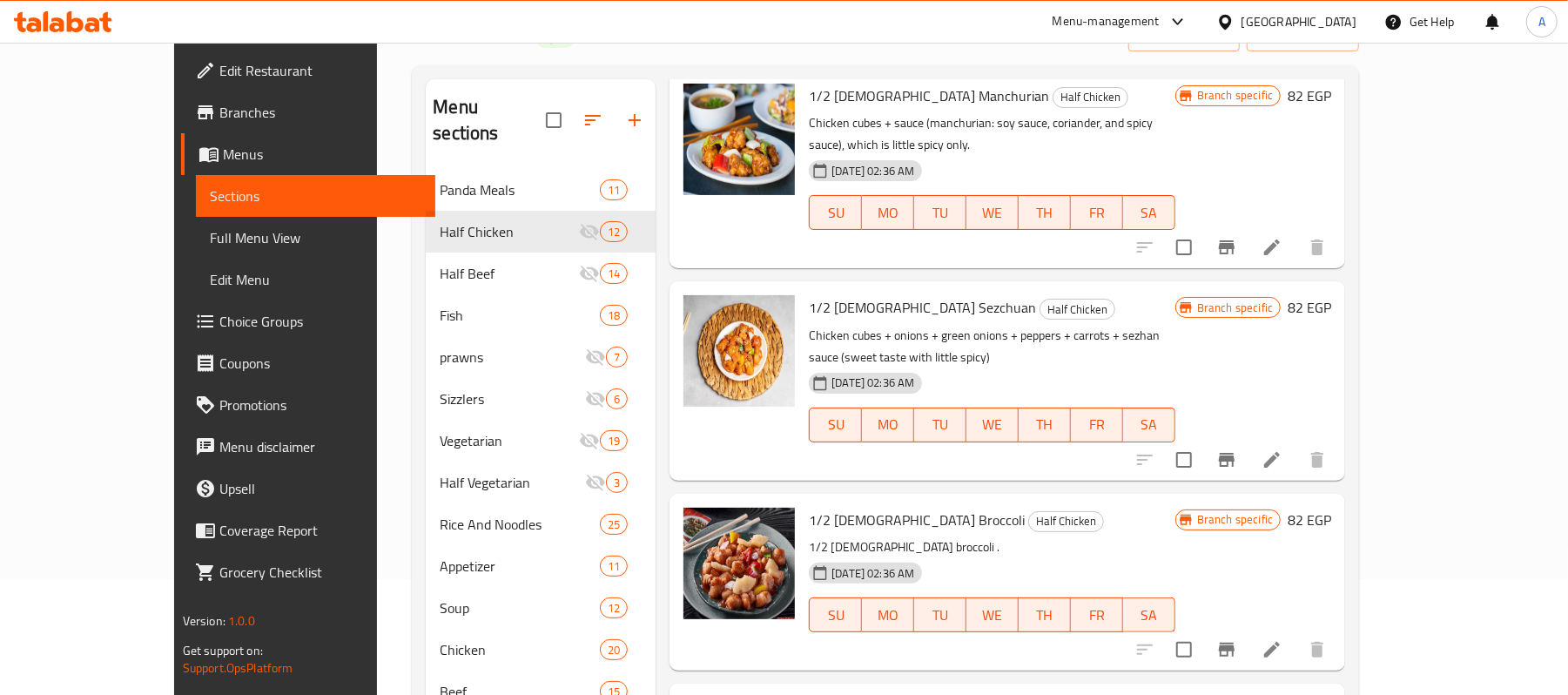
scroll to position [929, 0]
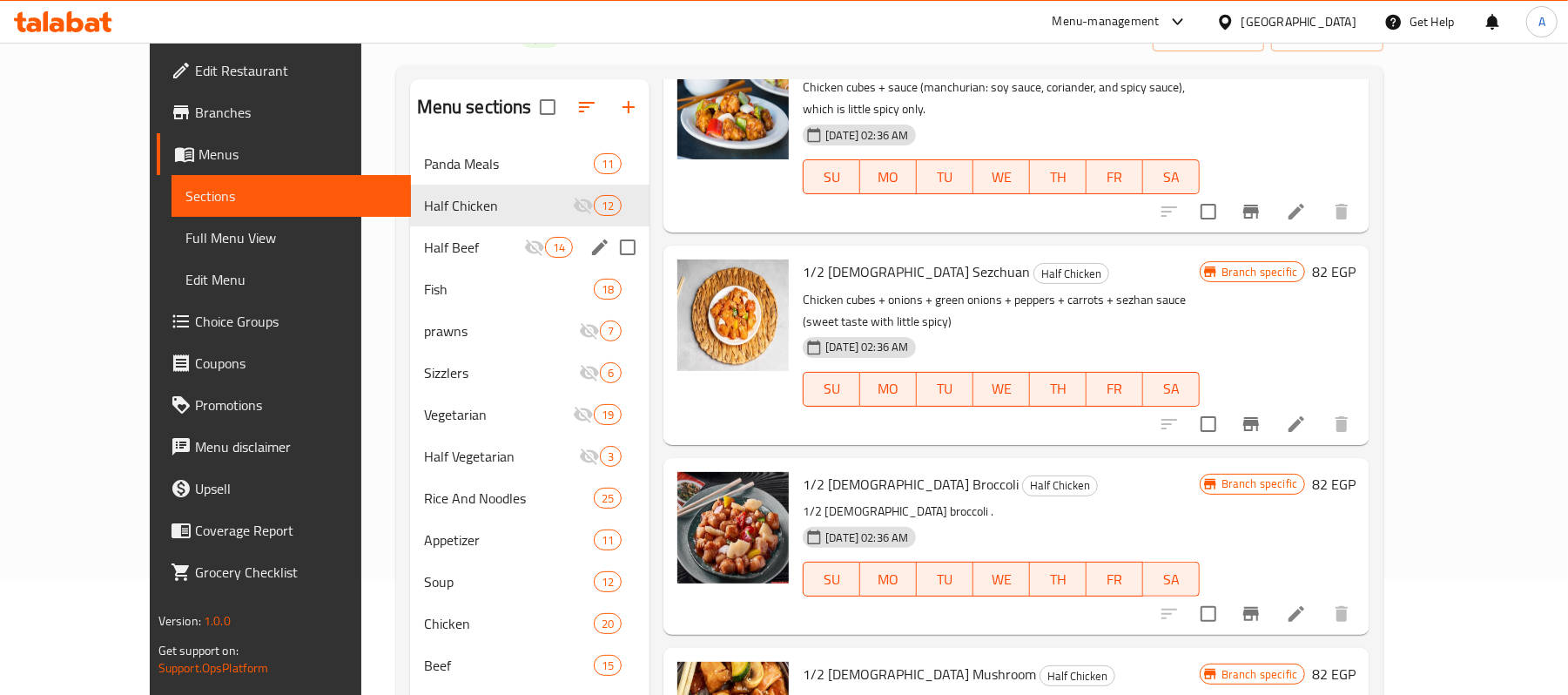
click at [461, 251] on span "Half Beef" at bounding box center [474, 247] width 100 height 21
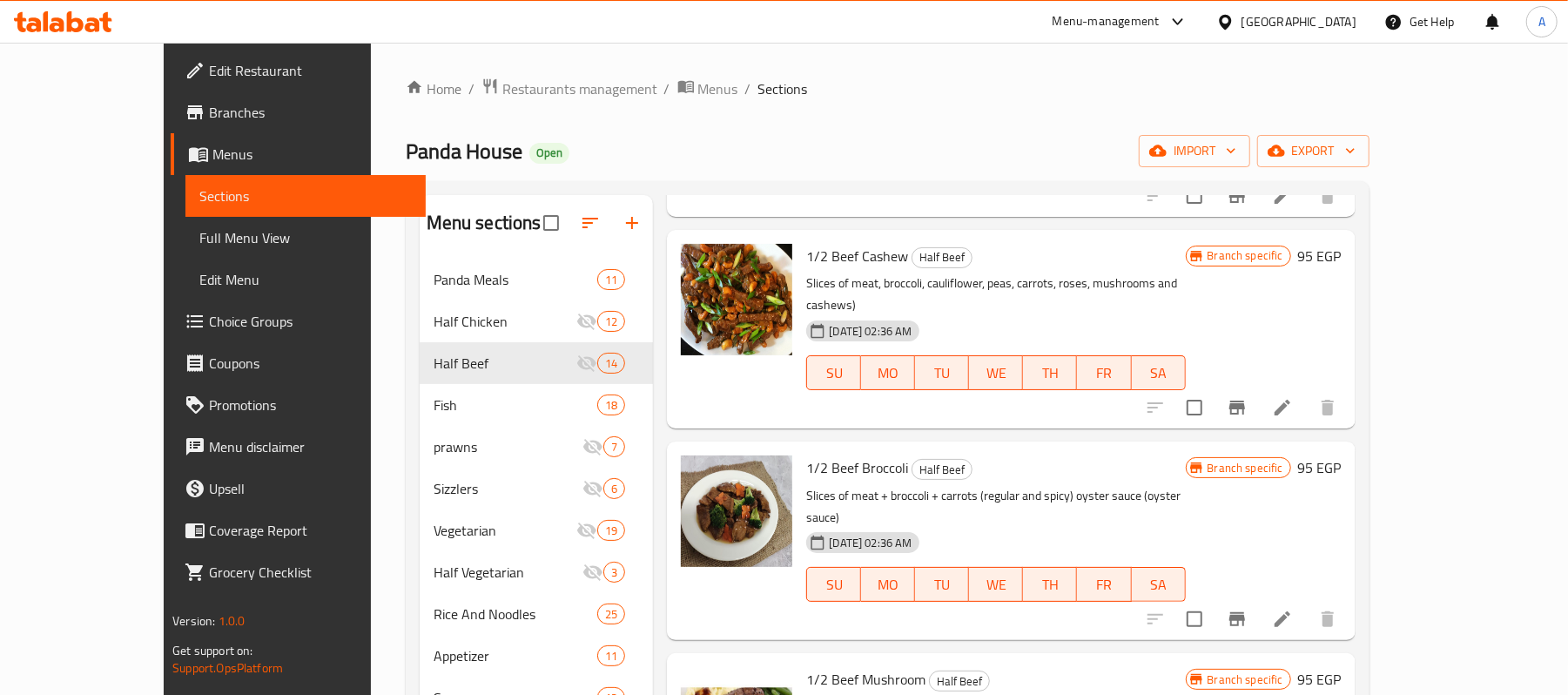
scroll to position [1743, 0]
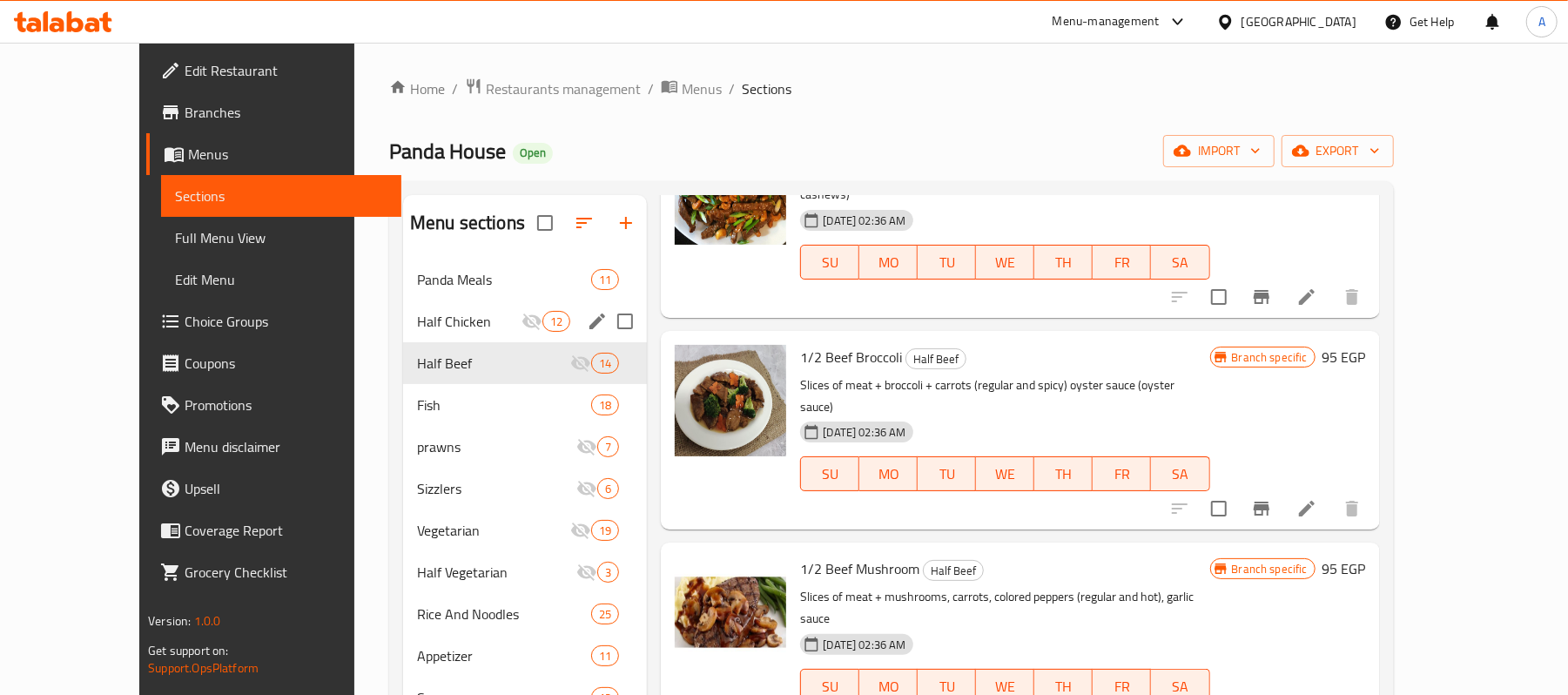
click at [404, 337] on div "Half Chicken 12" at bounding box center [526, 321] width 244 height 42
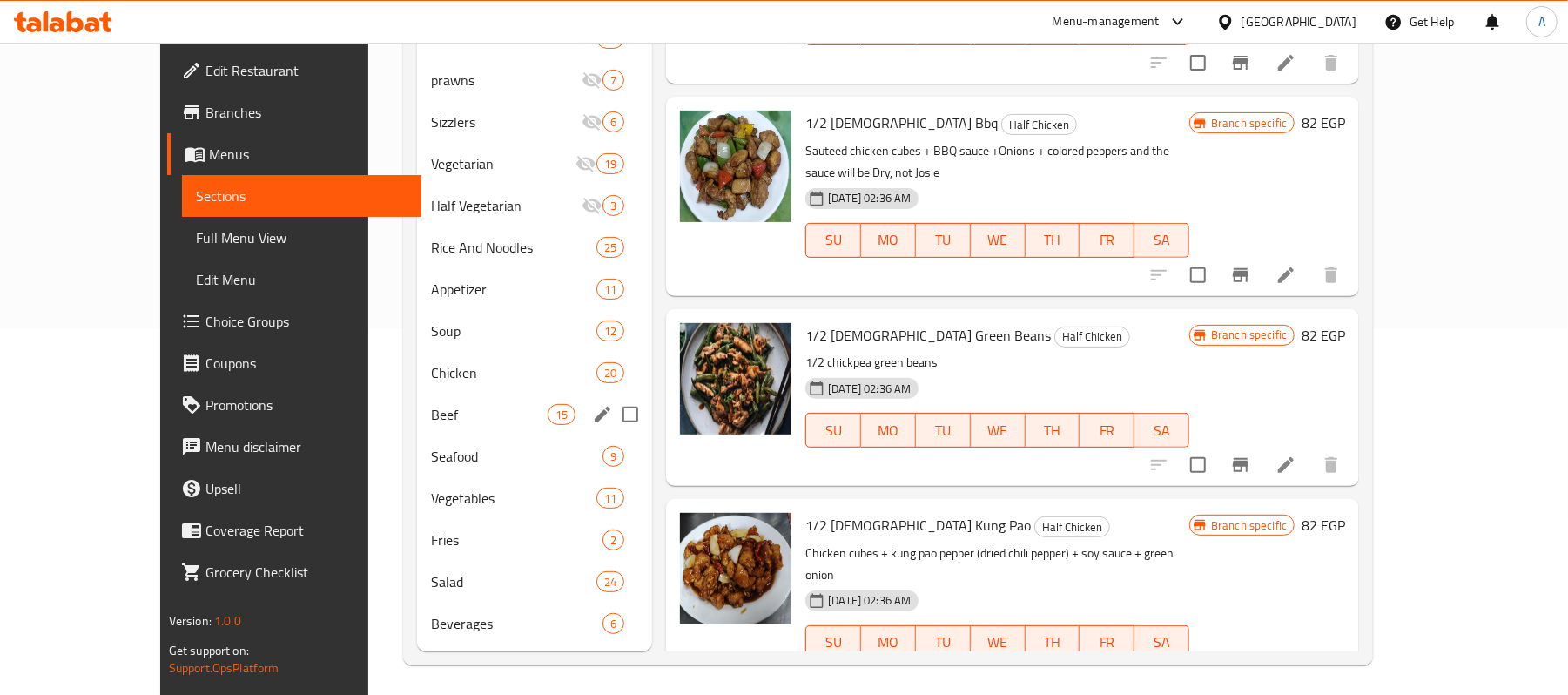
scroll to position [373, 0]
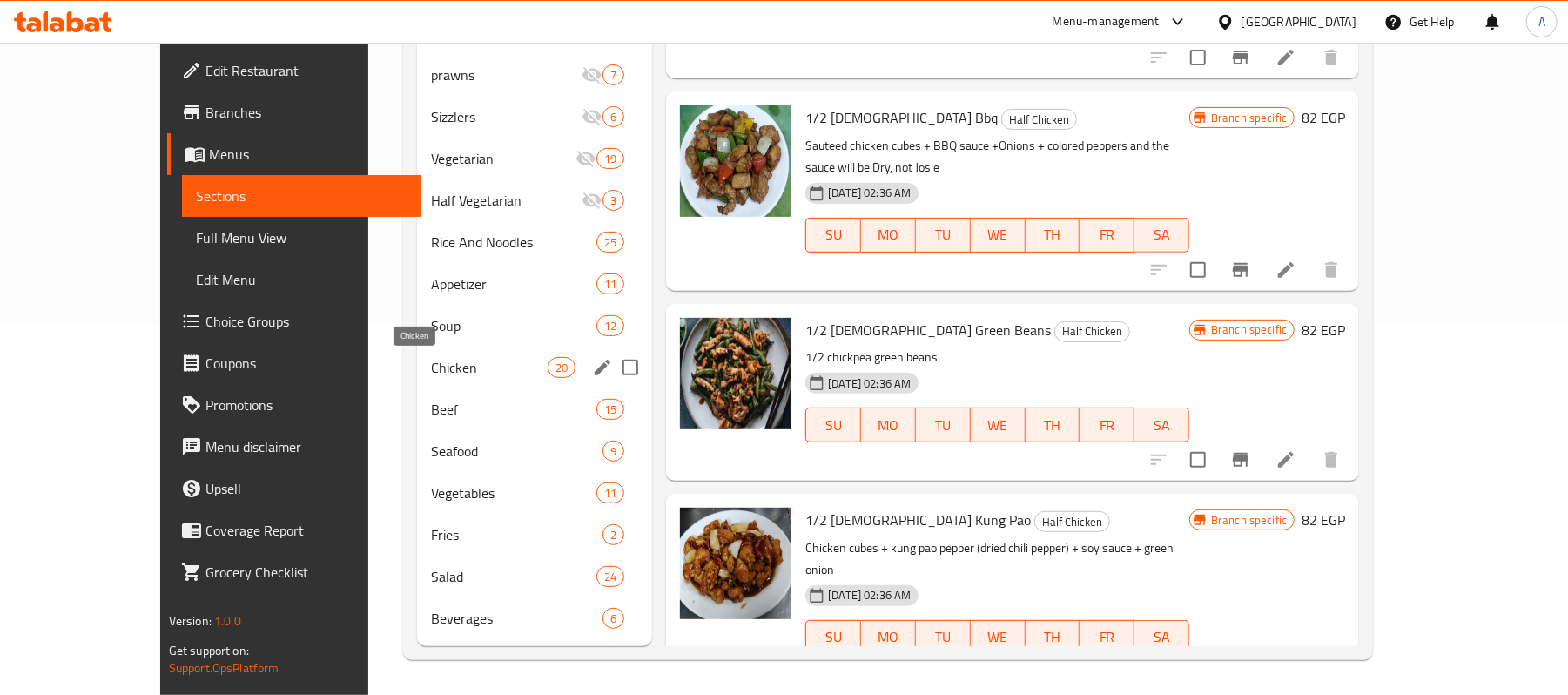
click at [431, 359] on span "Chicken" at bounding box center [488, 368] width 117 height 21
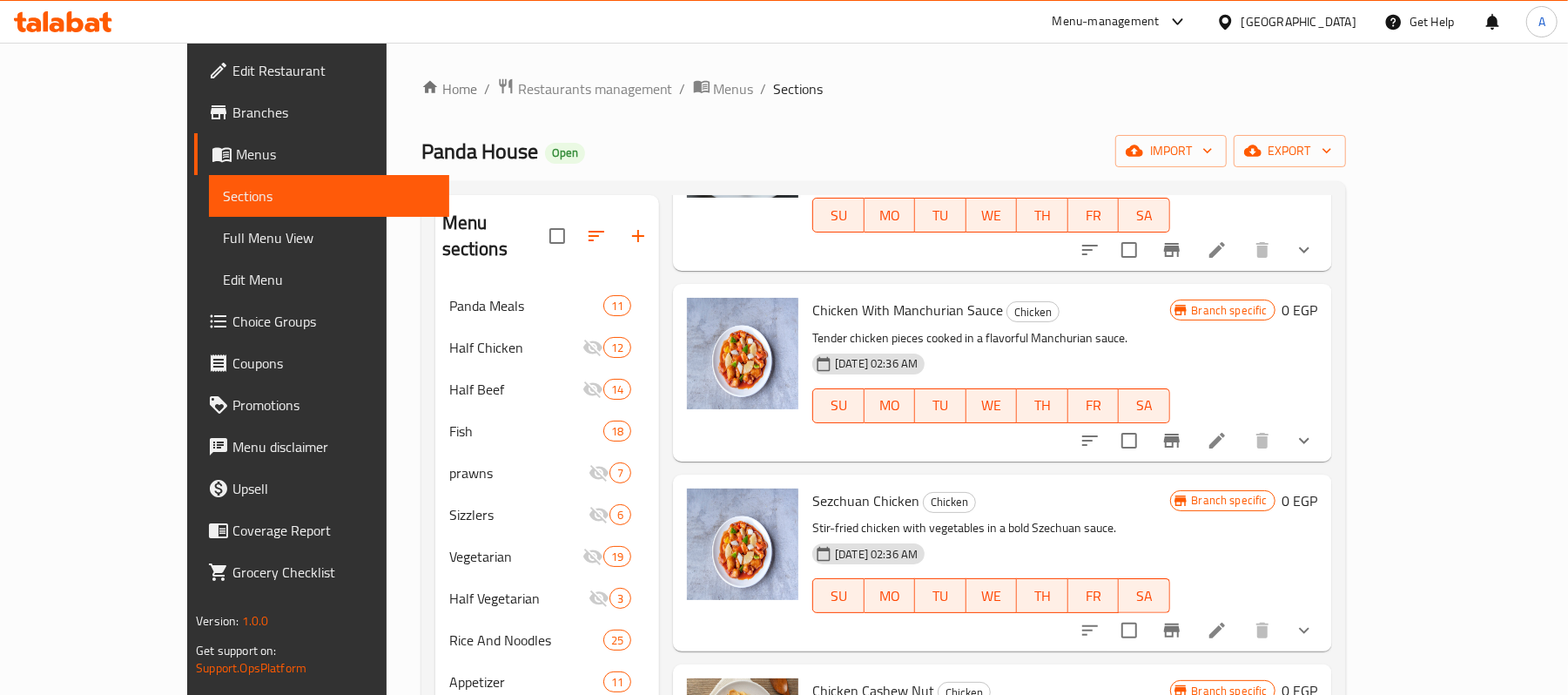
scroll to position [580, 0]
click at [1332, 597] on div "Sezchuan Chicken Chicken Stir-fried chicken with vegetables in a bold Szechuan …" at bounding box center [1002, 565] width 659 height 177
click at [1315, 622] on icon "show more" at bounding box center [1304, 632] width 21 height 21
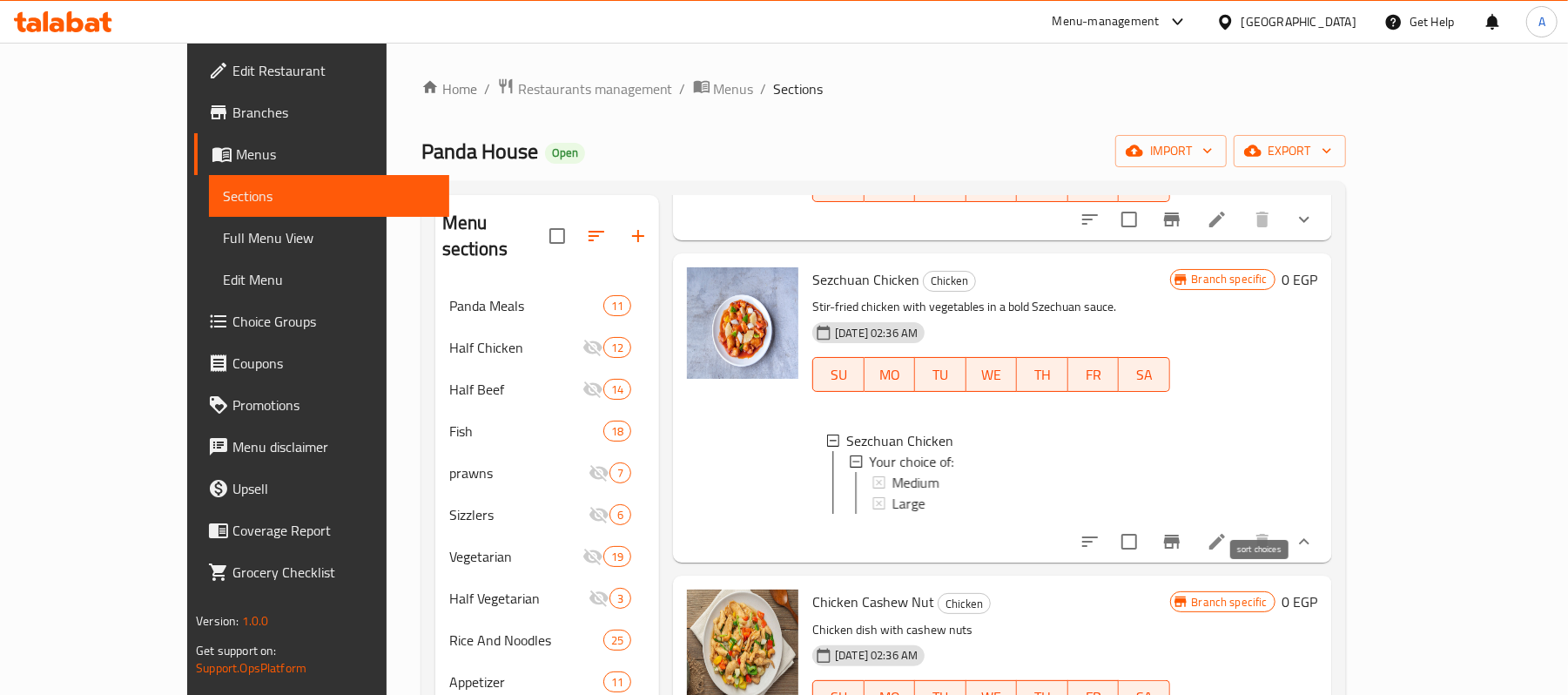
scroll to position [813, 0]
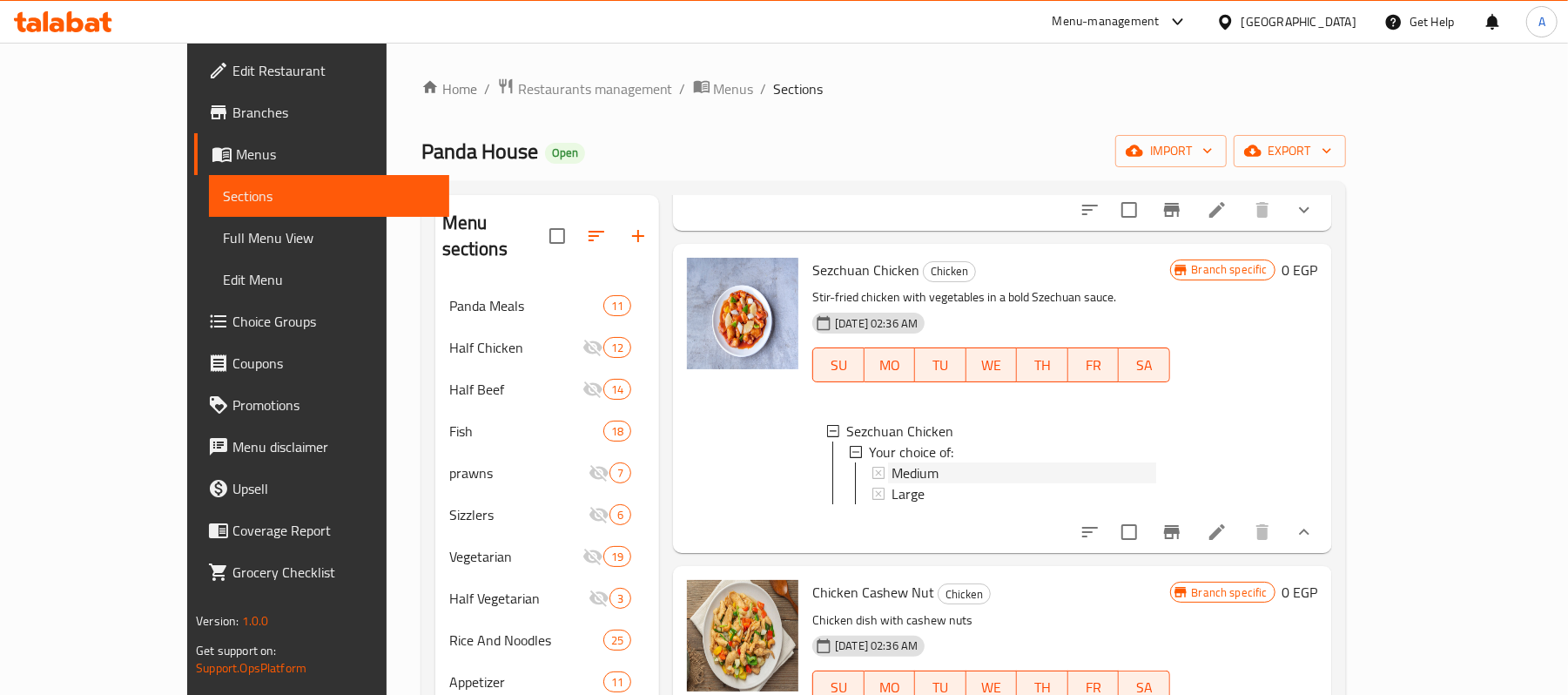
click at [892, 463] on span "Medium" at bounding box center [915, 473] width 47 height 21
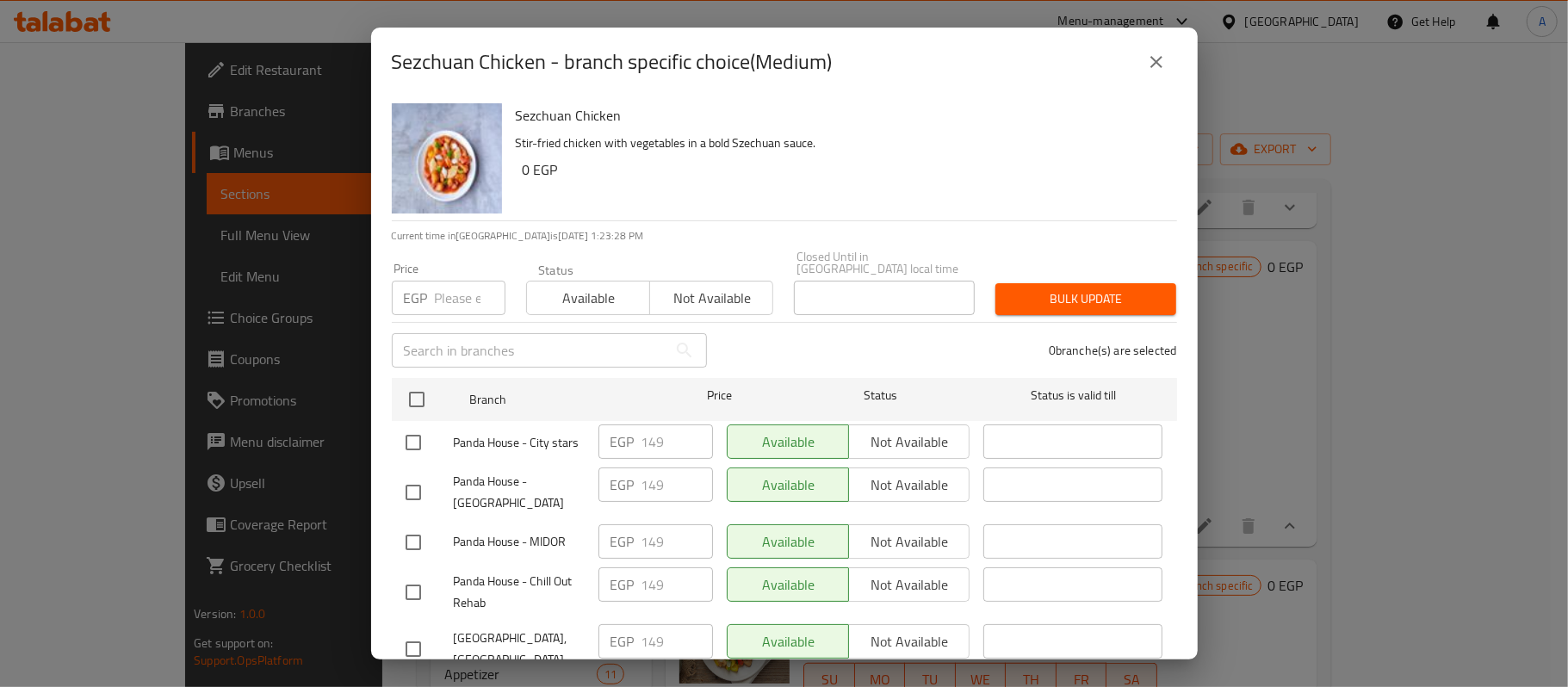
click at [1170, 66] on button "close" at bounding box center [1156, 62] width 41 height 41
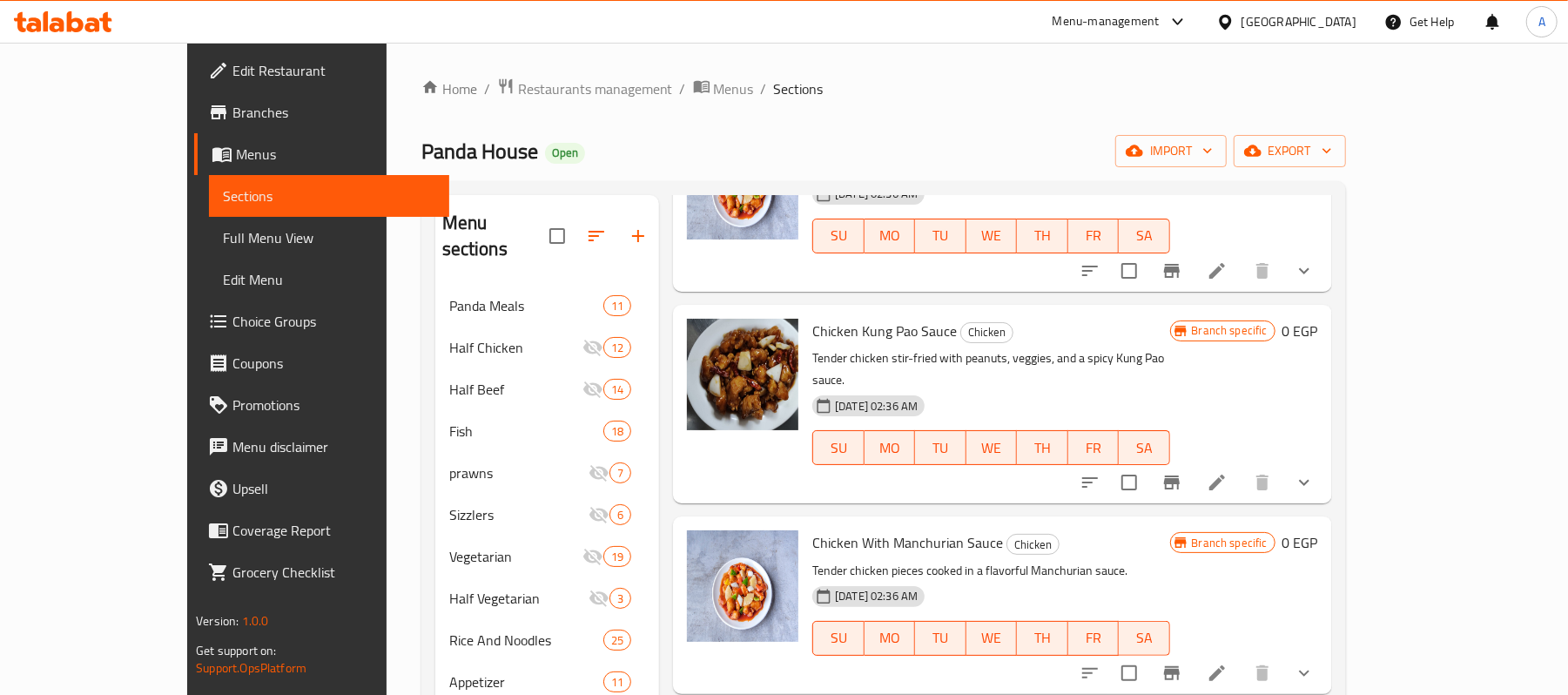
scroll to position [0, 0]
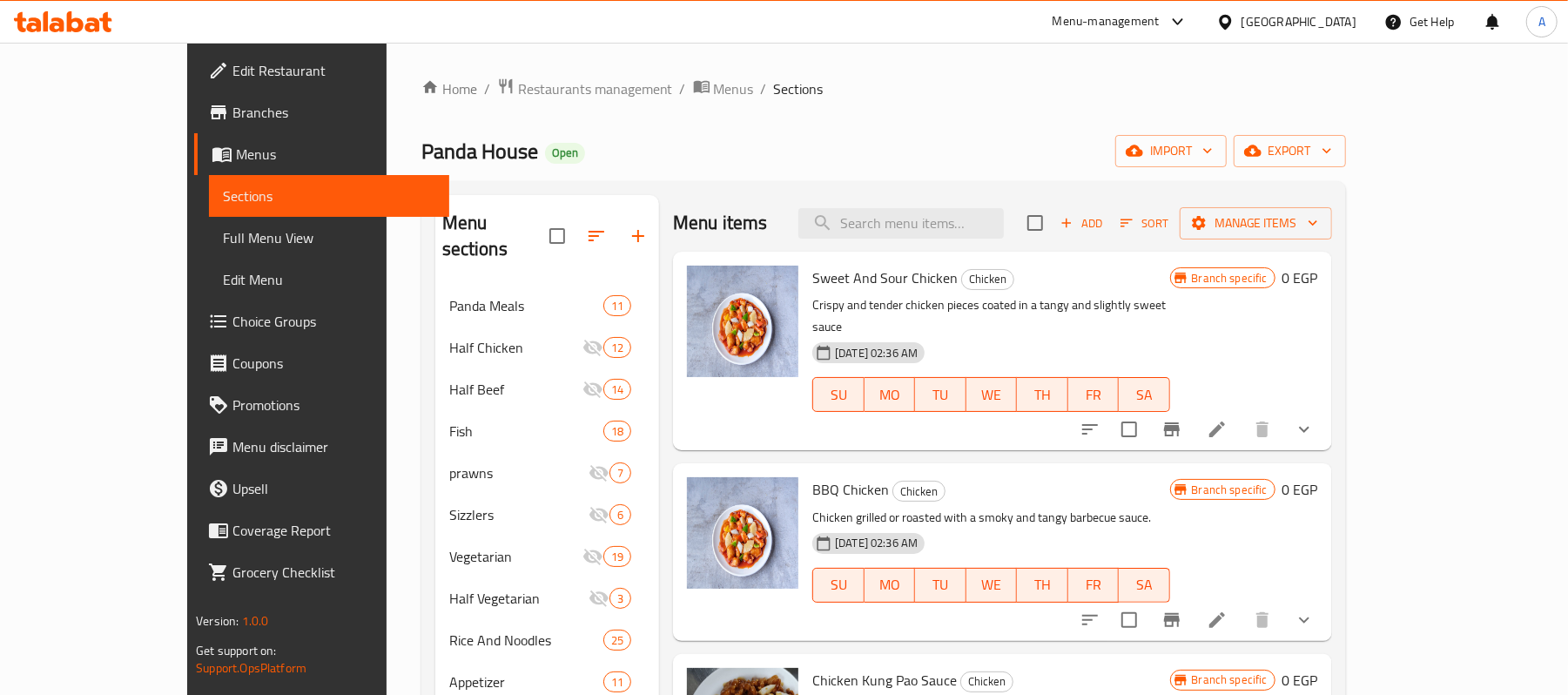
click at [917, 245] on div "Menu items Add Sort Manage items" at bounding box center [1002, 223] width 659 height 57
click at [923, 241] on div "Menu items Add Sort Manage items" at bounding box center [1002, 223] width 659 height 57
click at [928, 221] on input "search" at bounding box center [901, 223] width 205 height 31
paste input "Kid's Meal"
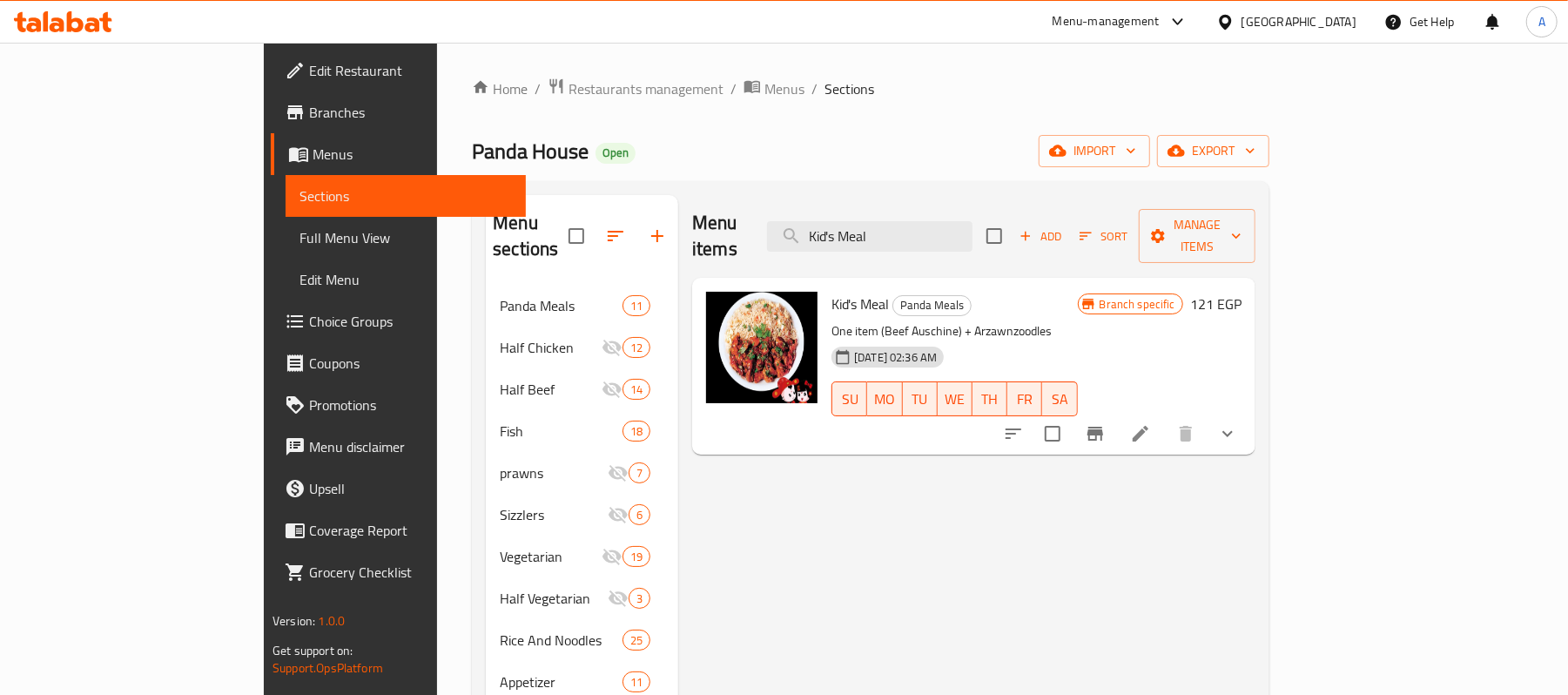
type input "Kid's Meal"
click at [969, 243] on div "Menu items Kid's Meal Add Sort Manage items" at bounding box center [974, 236] width 563 height 83
click at [969, 225] on input "Kid's Meal" at bounding box center [870, 236] width 205 height 31
click at [1256, 493] on div "Menu items Kid's Meal Add Sort Manage items Kid's Meal Panda Meals One item (Be…" at bounding box center [967, 619] width 577 height 850
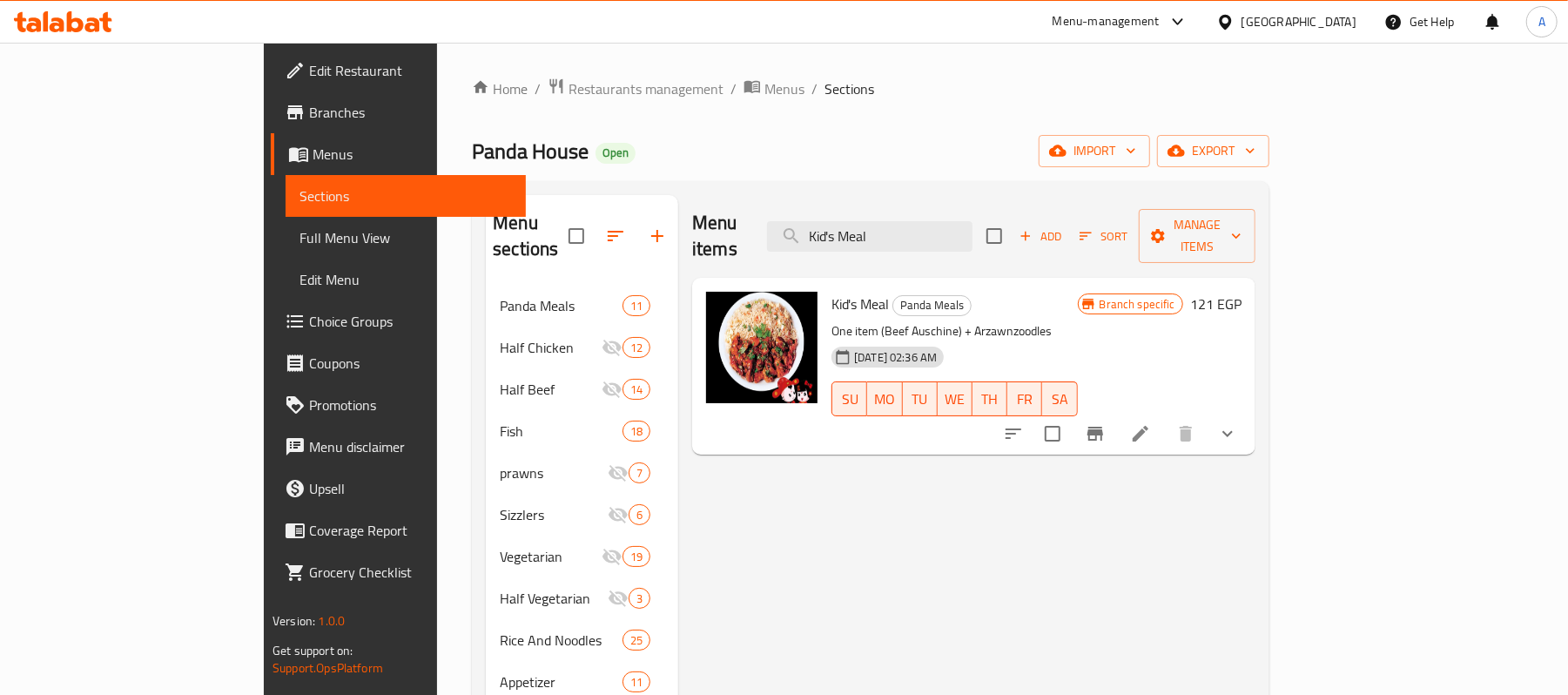
click at [1256, 502] on div "Menu items Kid's Meal Add Sort Manage items Kid's Meal Panda Meals One item (Be…" at bounding box center [967, 619] width 577 height 850
click at [1332, 21] on div "[GEOGRAPHIC_DATA]" at bounding box center [1299, 21] width 115 height 20
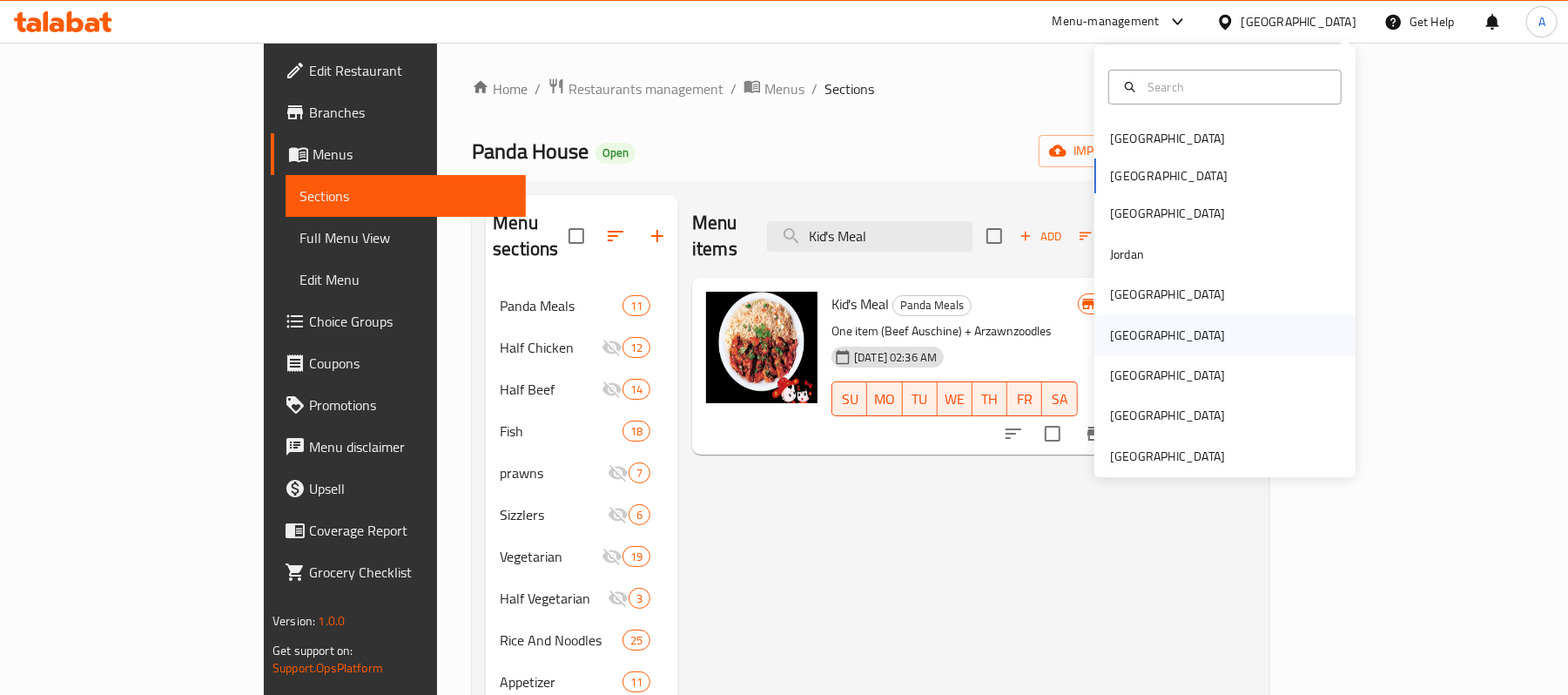
click at [1126, 324] on div "[GEOGRAPHIC_DATA]" at bounding box center [1167, 335] width 143 height 40
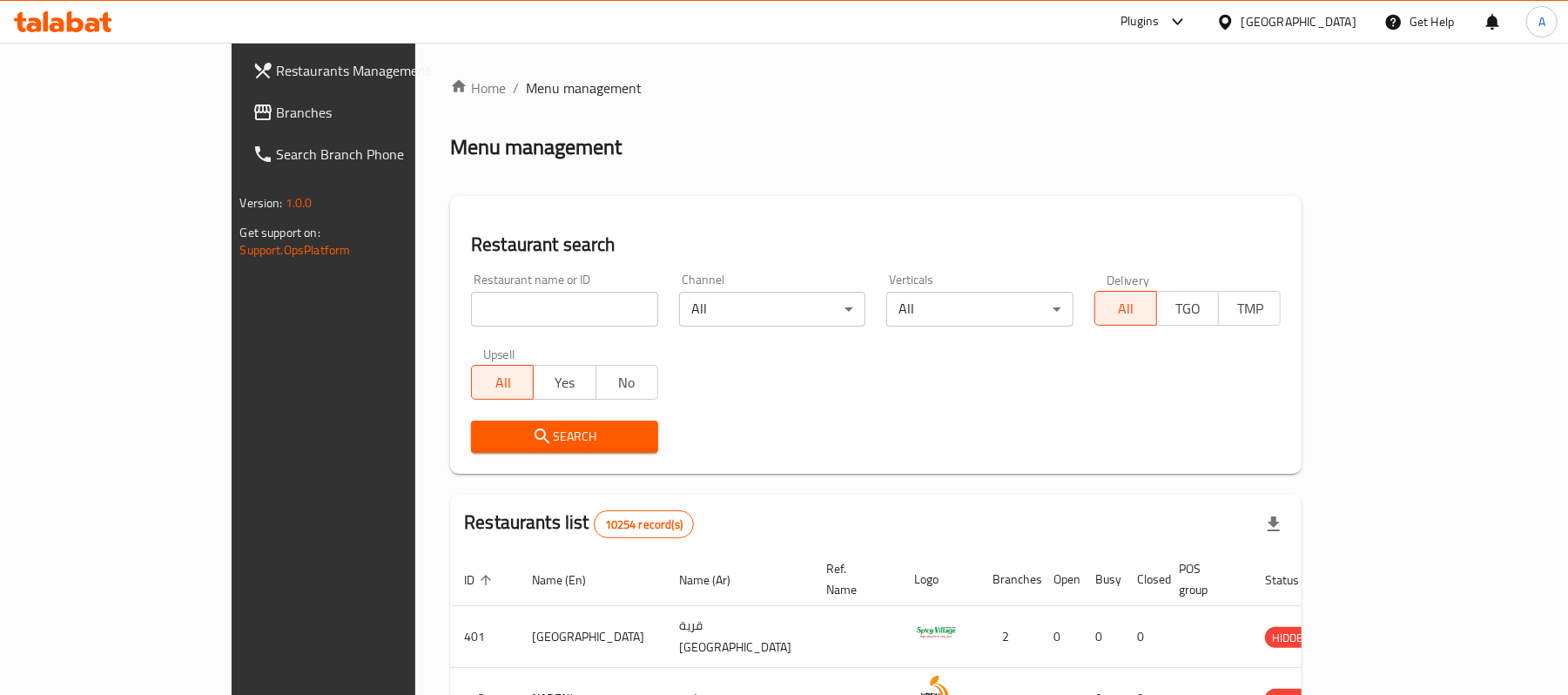
click at [471, 301] on input "search" at bounding box center [564, 309] width 187 height 35
paste input "636502"
type input "636502"
click button "Search" at bounding box center [564, 437] width 187 height 33
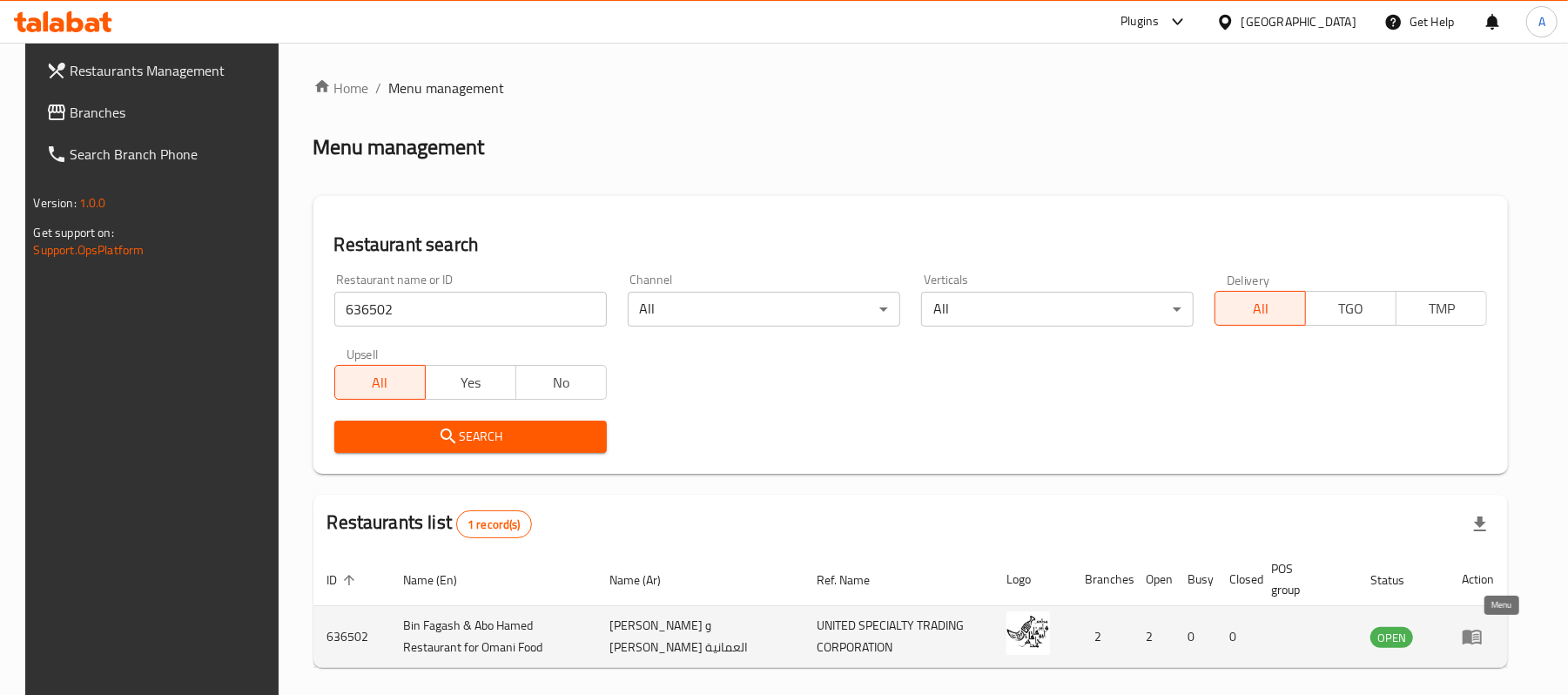
click at [1483, 642] on icon "enhanced table" at bounding box center [1472, 637] width 21 height 21
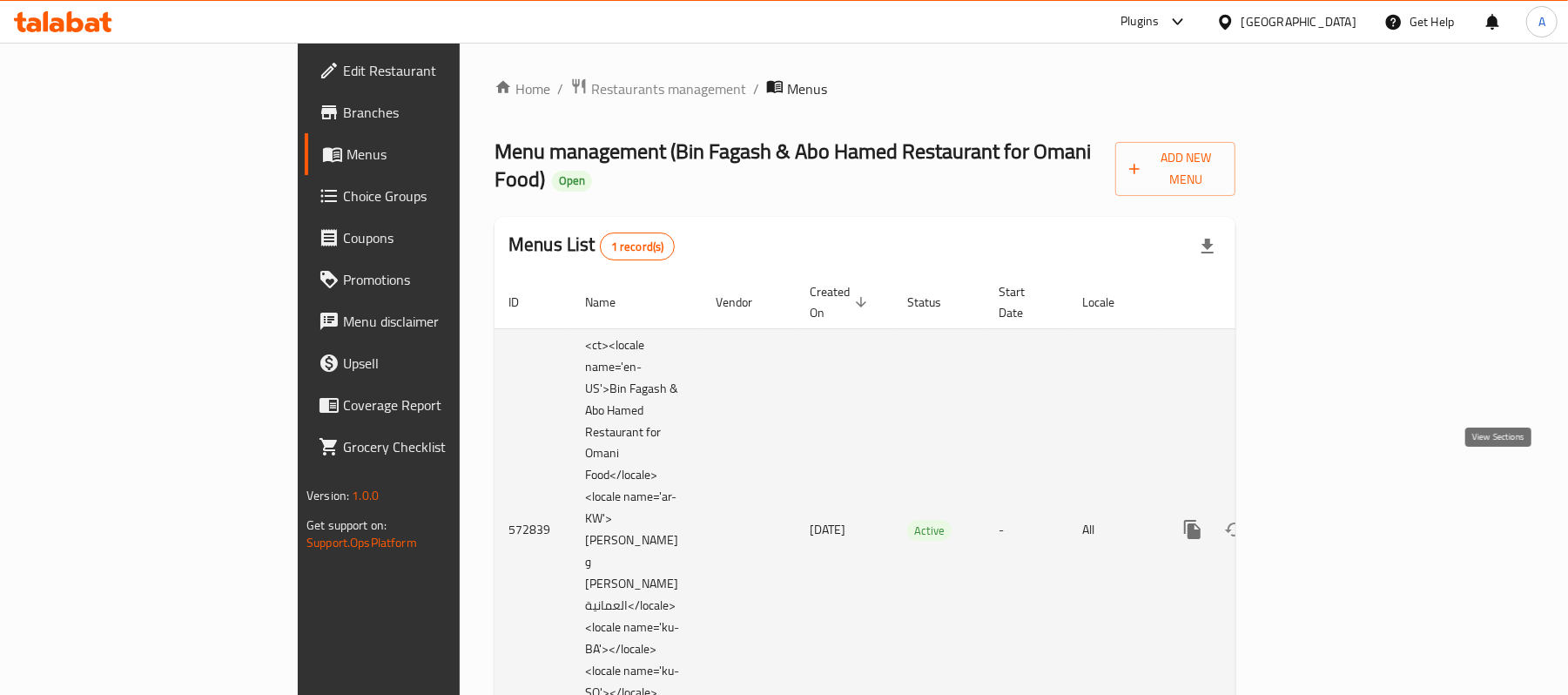
click at [1340, 509] on link "enhanced table" at bounding box center [1318, 530] width 42 height 42
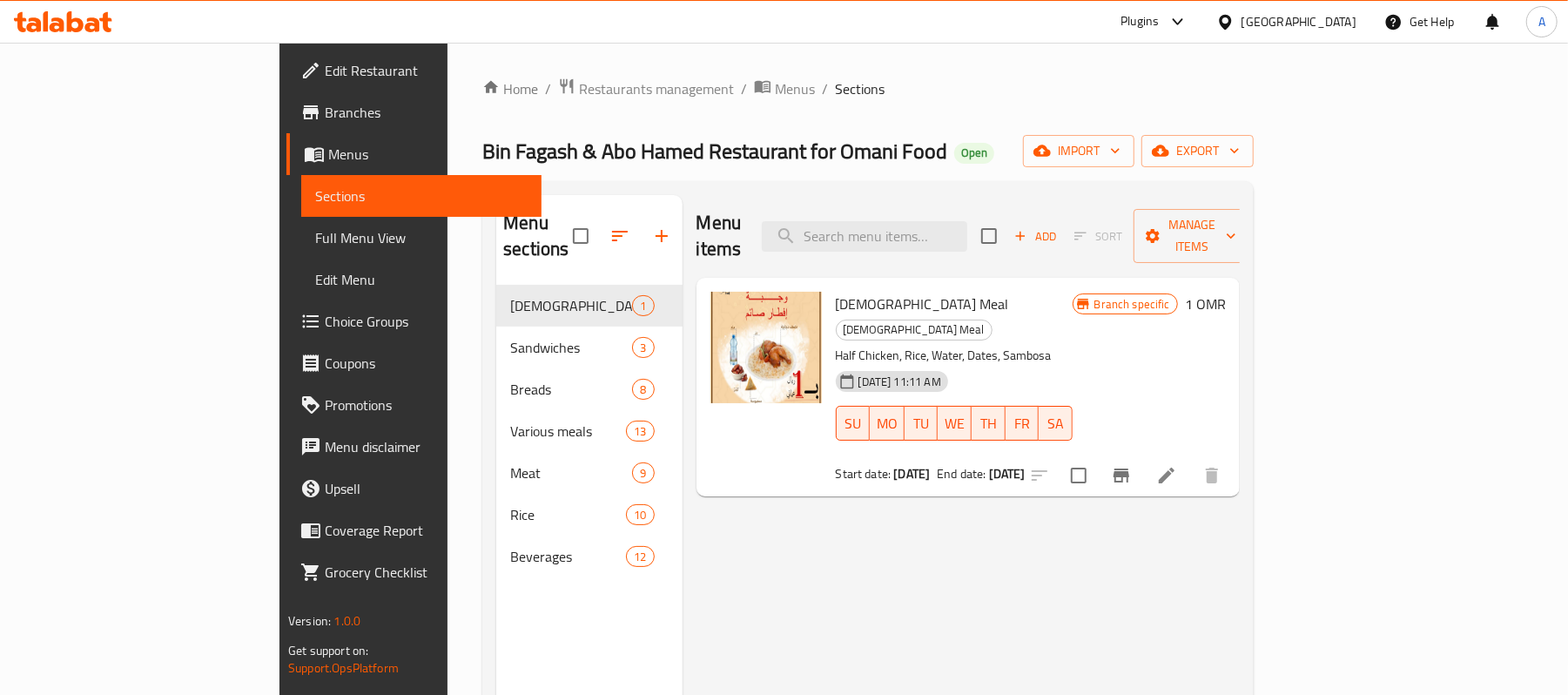
click at [893, 244] on div "Menu items Add Sort Manage items" at bounding box center [968, 236] width 543 height 83
click at [985, 243] on div "Menu items Add Sort Manage items" at bounding box center [968, 236] width 543 height 83
click at [968, 221] on input "search" at bounding box center [864, 236] width 205 height 31
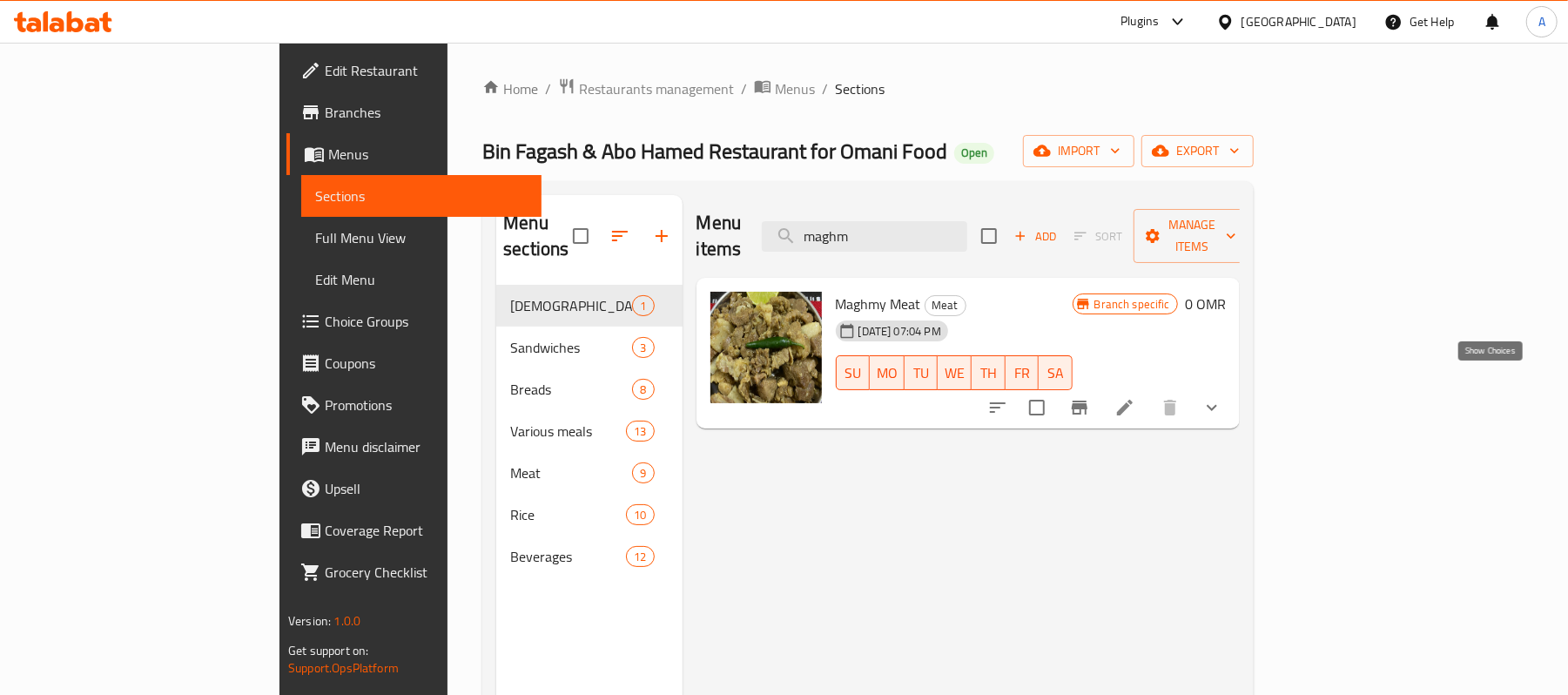
type input "maghm"
click at [1223, 397] on icon "show more" at bounding box center [1212, 408] width 21 height 21
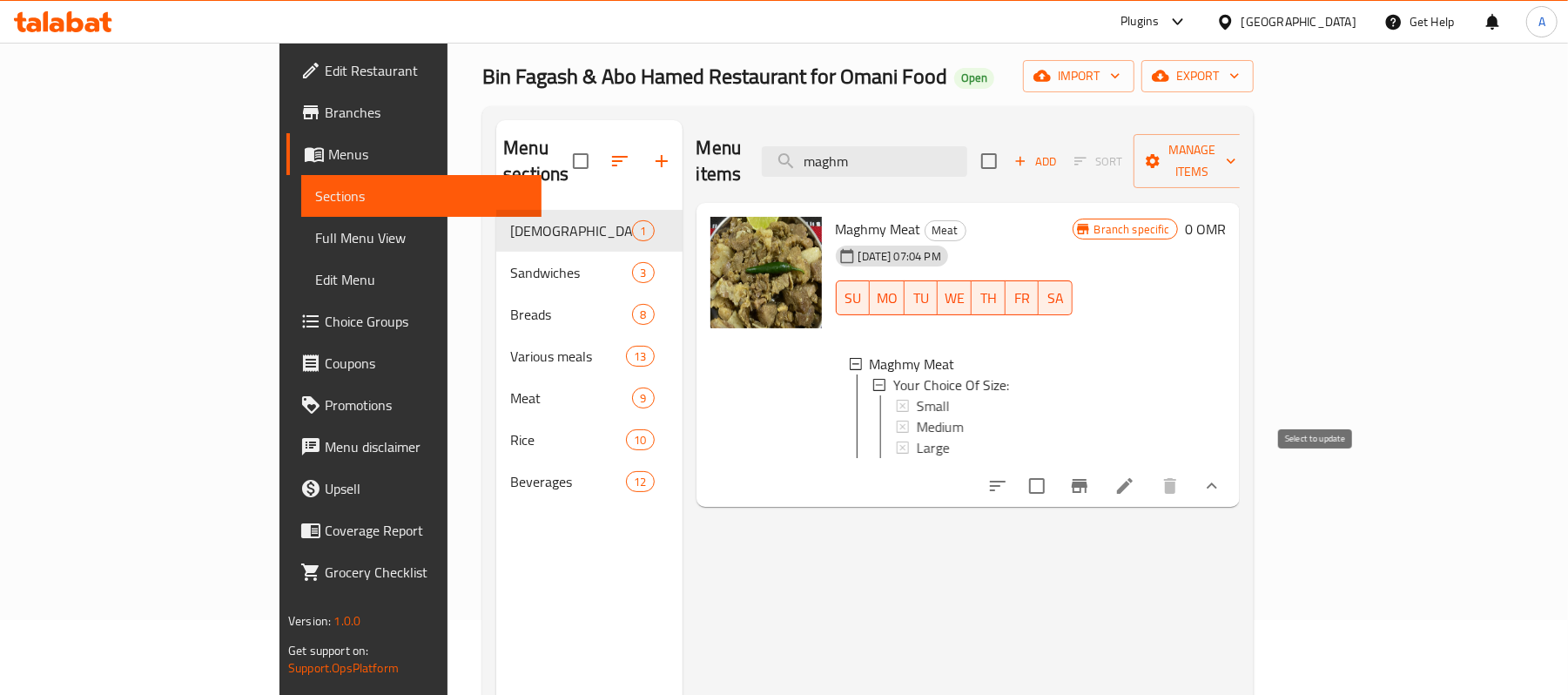
scroll to position [116, 0]
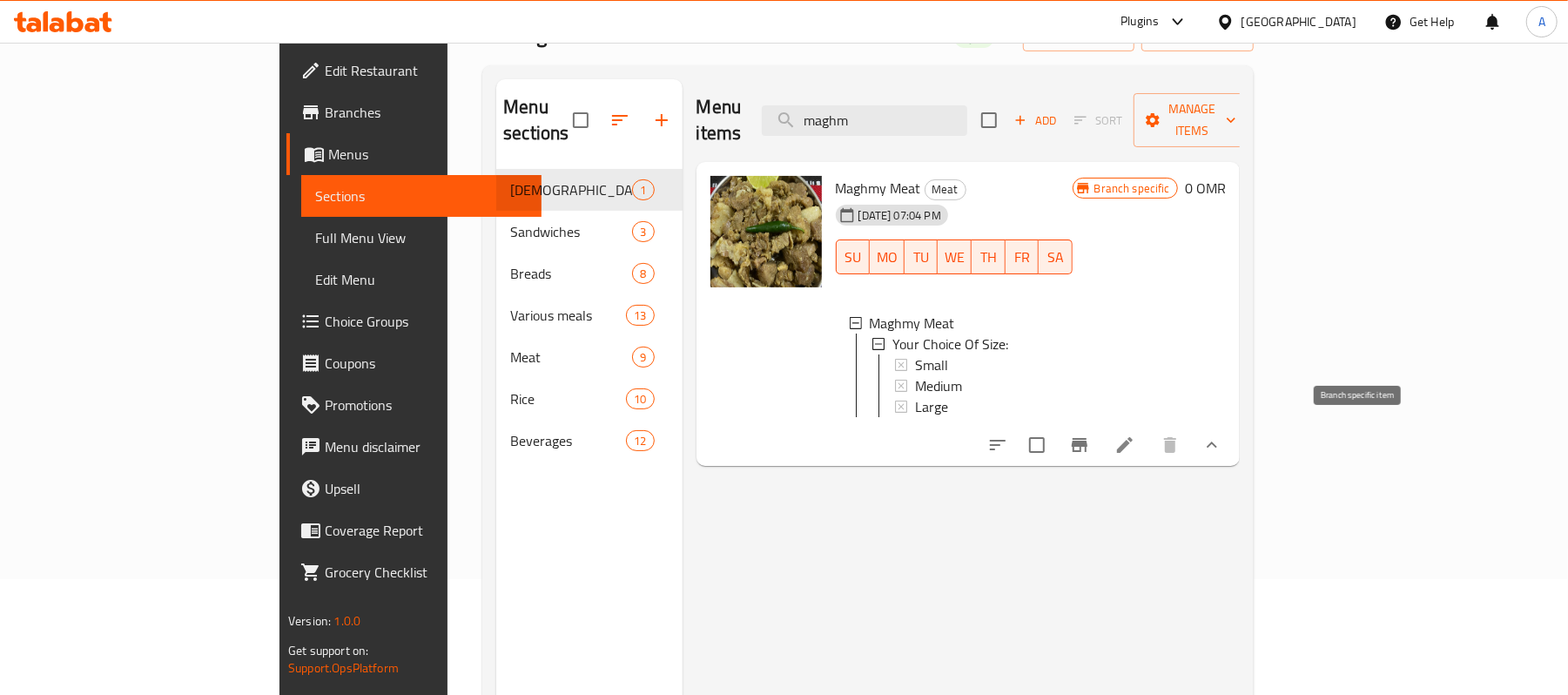
click at [1088, 440] on icon "Branch-specific-item" at bounding box center [1080, 445] width 16 height 14
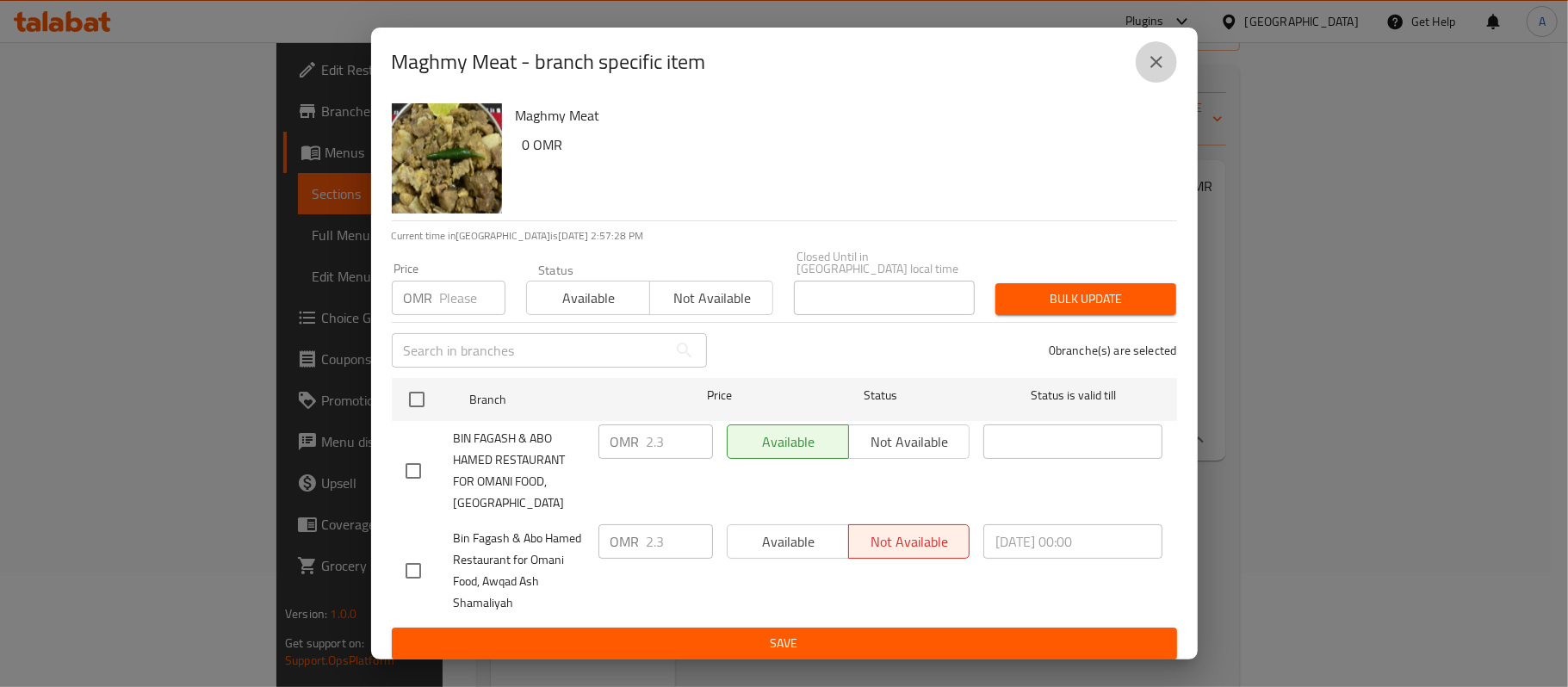
click at [1161, 80] on button "close" at bounding box center [1156, 62] width 41 height 41
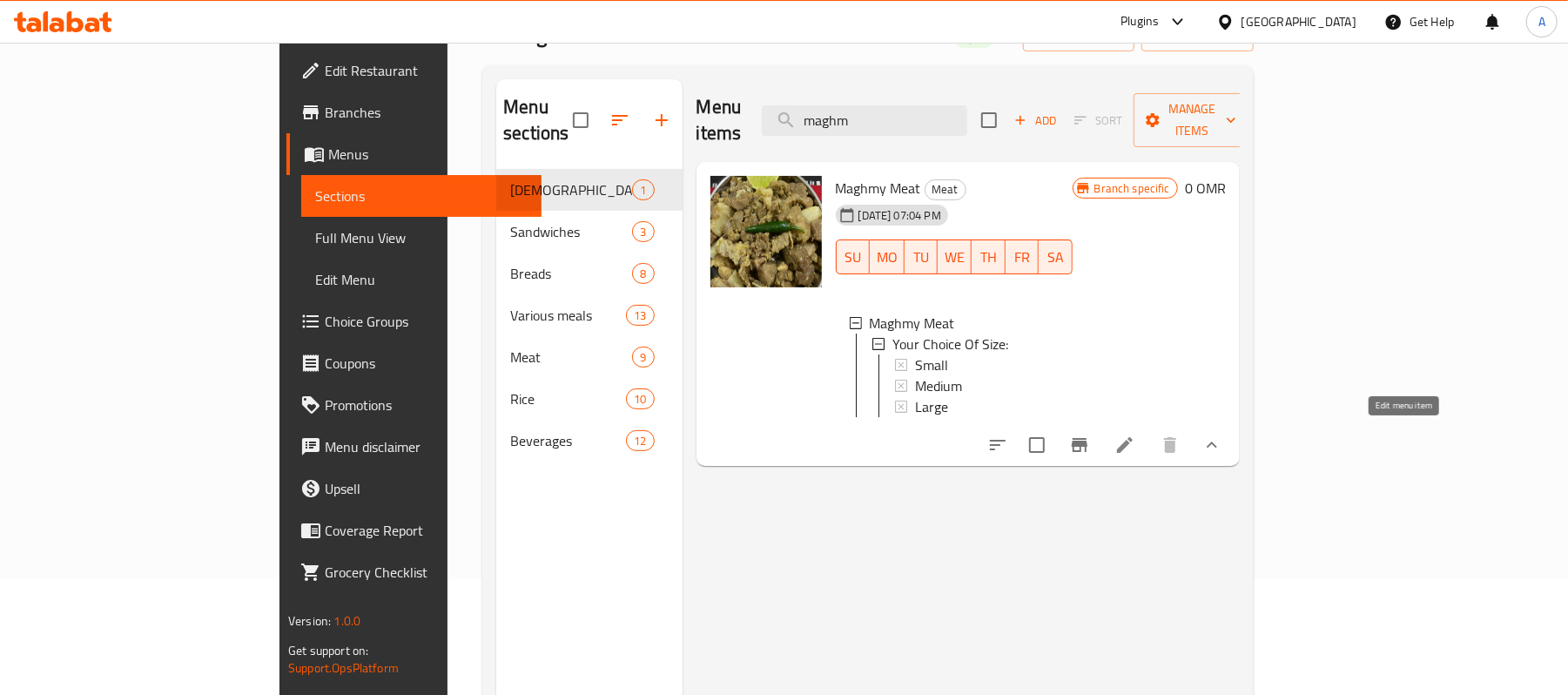
click at [1135, 441] on icon at bounding box center [1125, 445] width 21 height 21
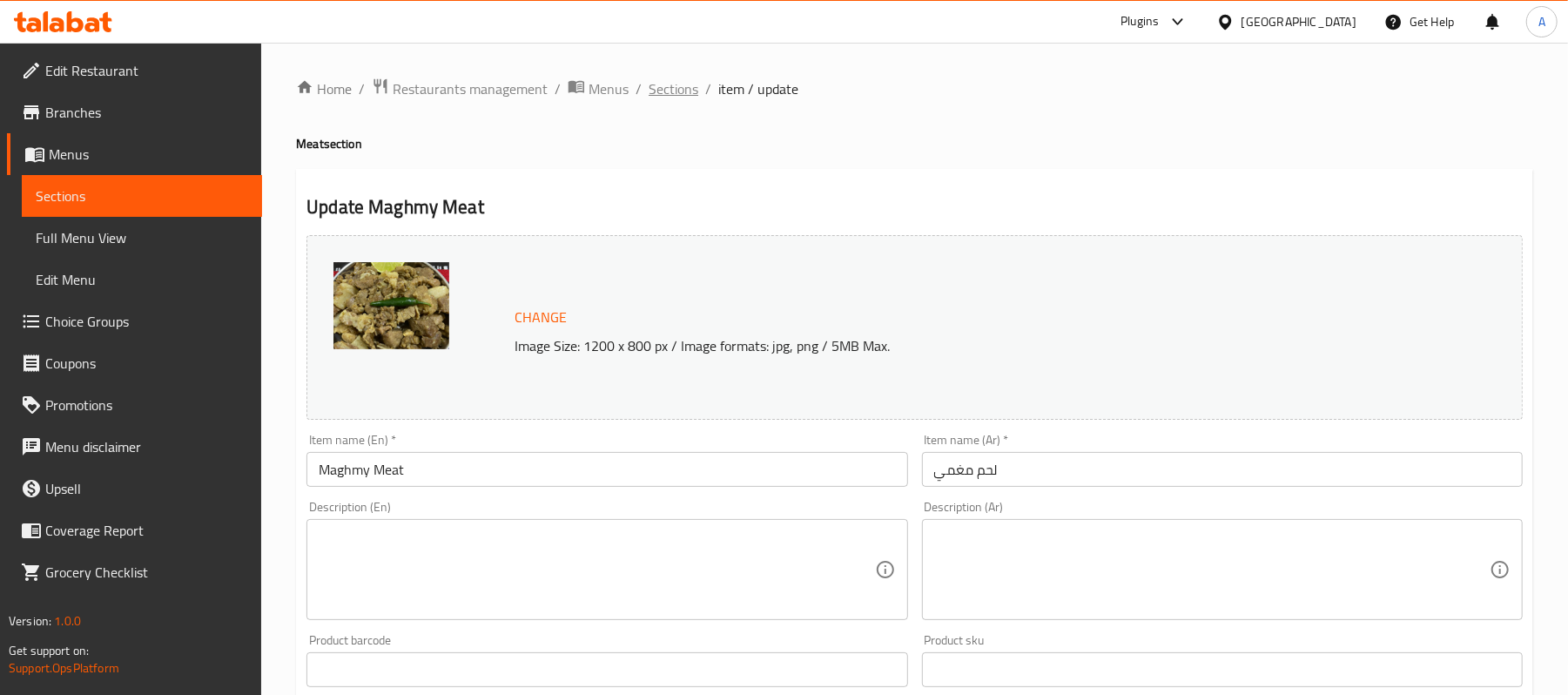
click at [667, 90] on span "Sections" at bounding box center [673, 89] width 49 height 21
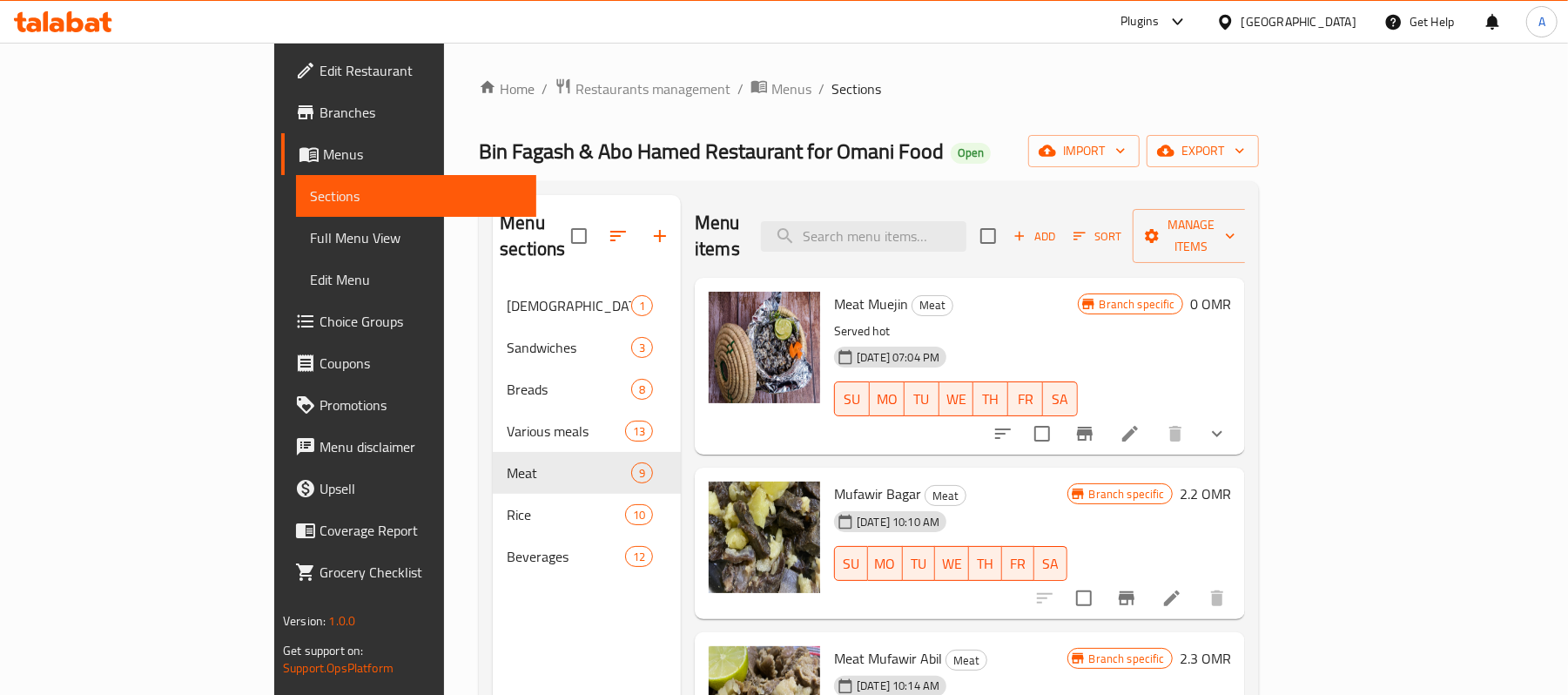
click at [1228, 424] on icon "show more" at bounding box center [1217, 434] width 21 height 21
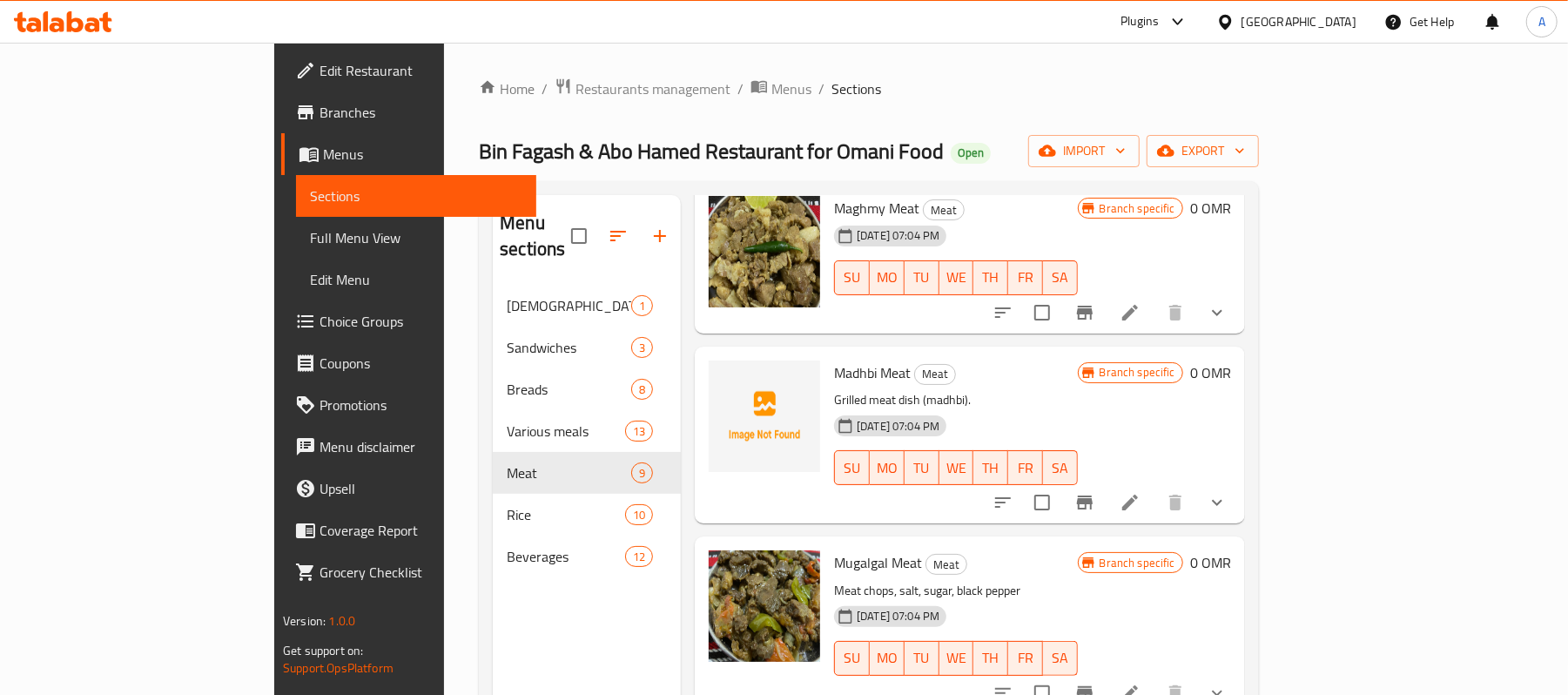
scroll to position [778, 0]
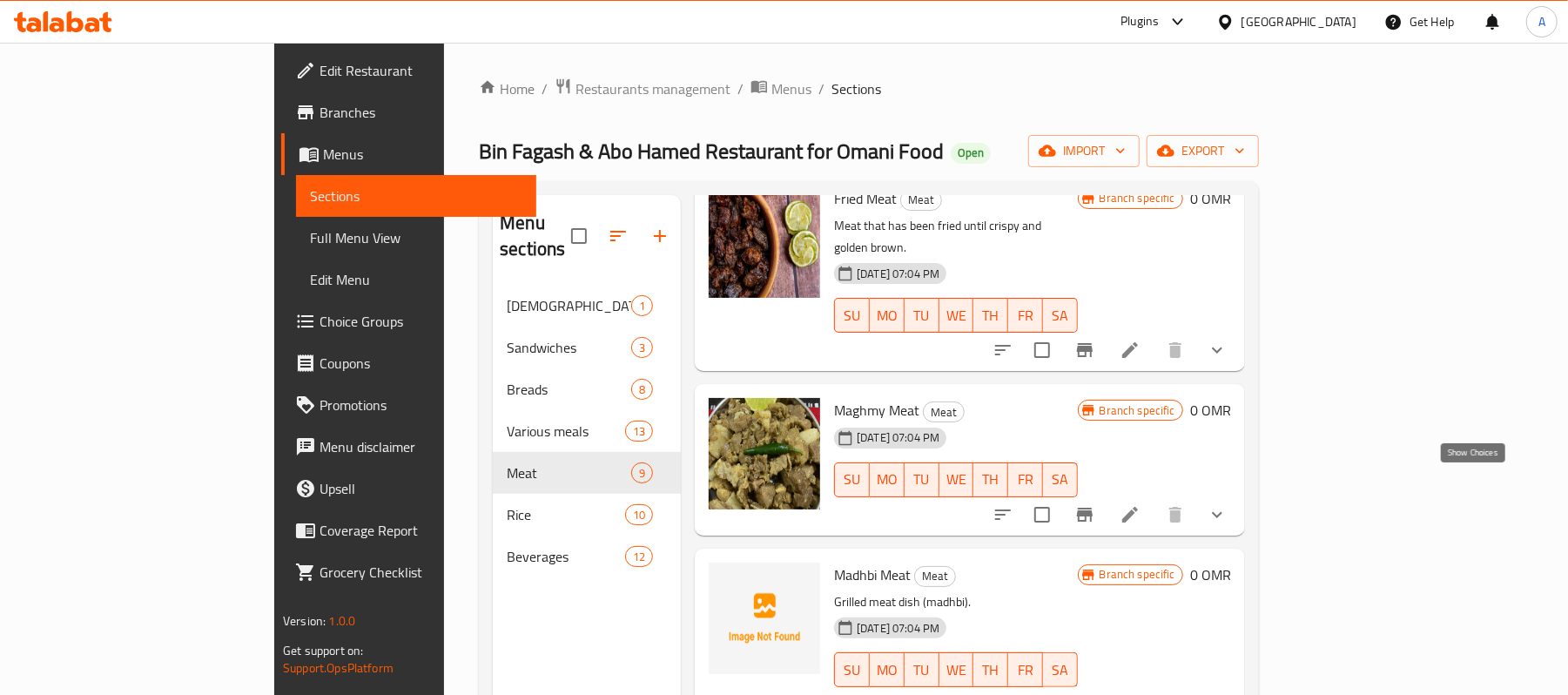
click at [1228, 505] on icon "show more" at bounding box center [1217, 515] width 21 height 21
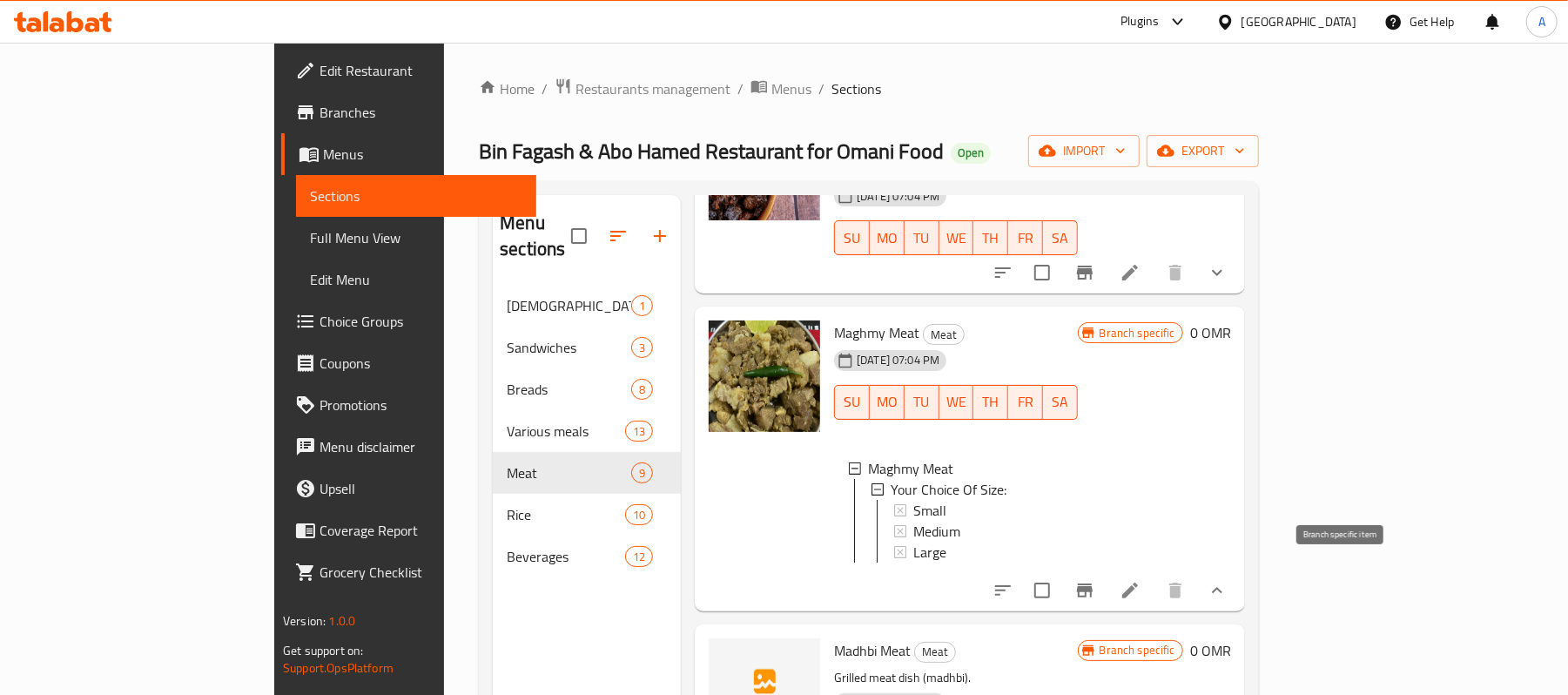
scroll to position [894, 0]
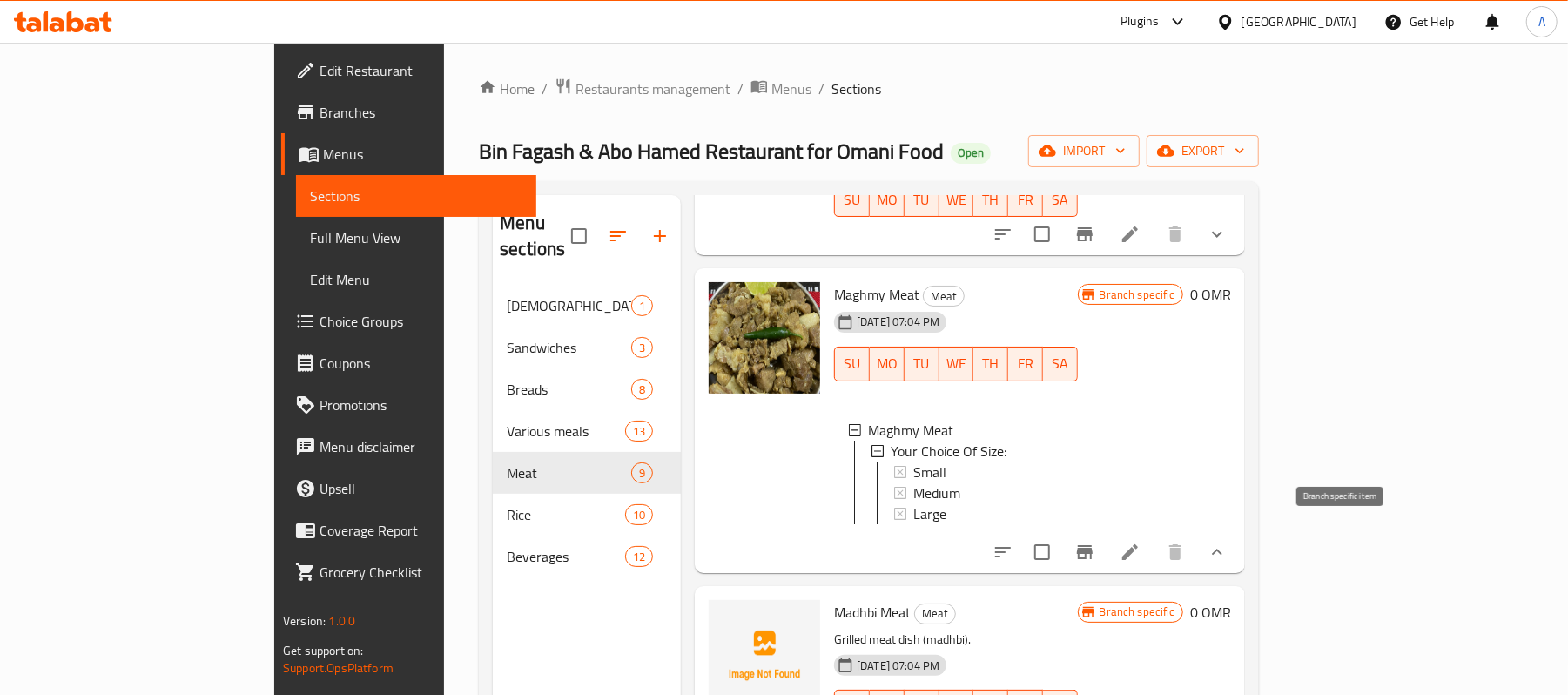
click at [1093, 546] on icon "Branch-specific-item" at bounding box center [1085, 552] width 16 height 14
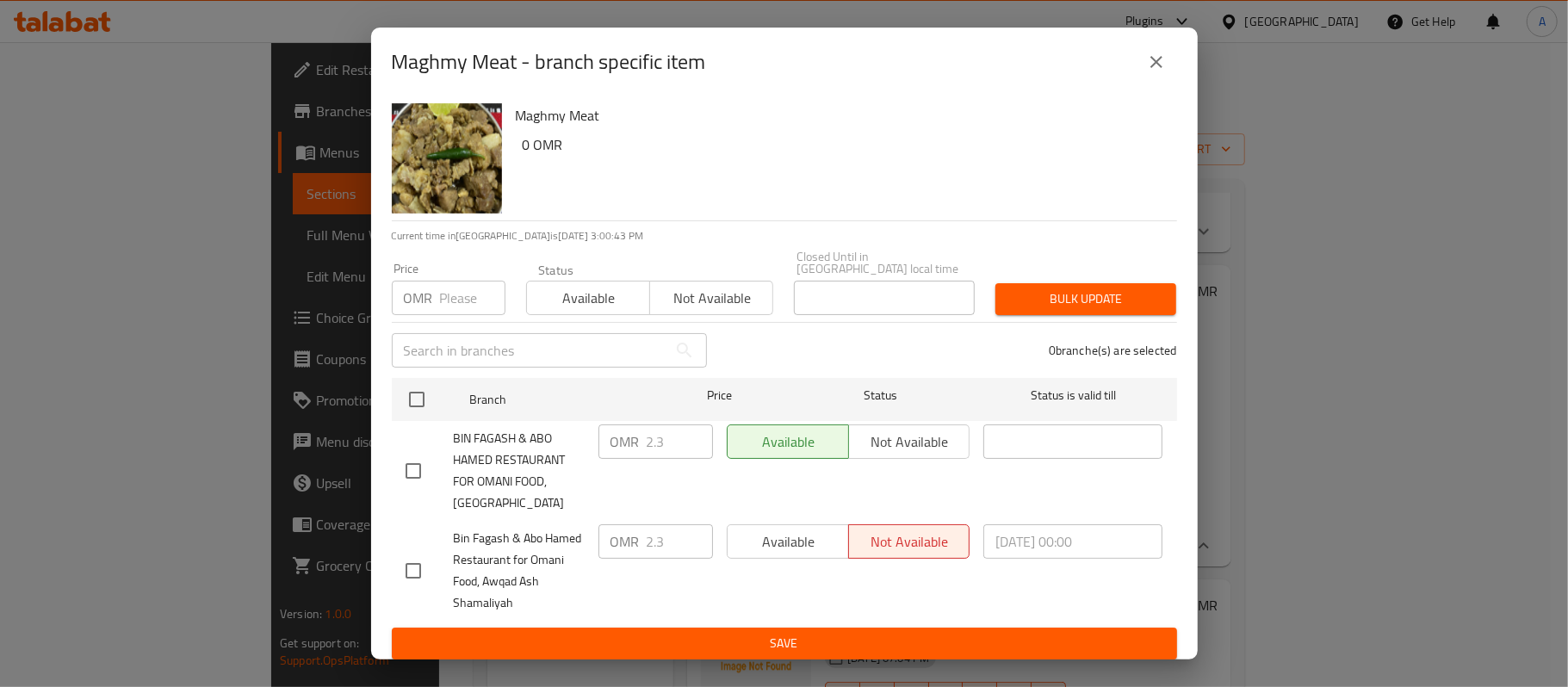
drag, startPoint x: 1164, startPoint y: 69, endPoint x: 886, endPoint y: 69, distance: 278.0
click at [1164, 69] on icon "close" at bounding box center [1156, 62] width 20 height 20
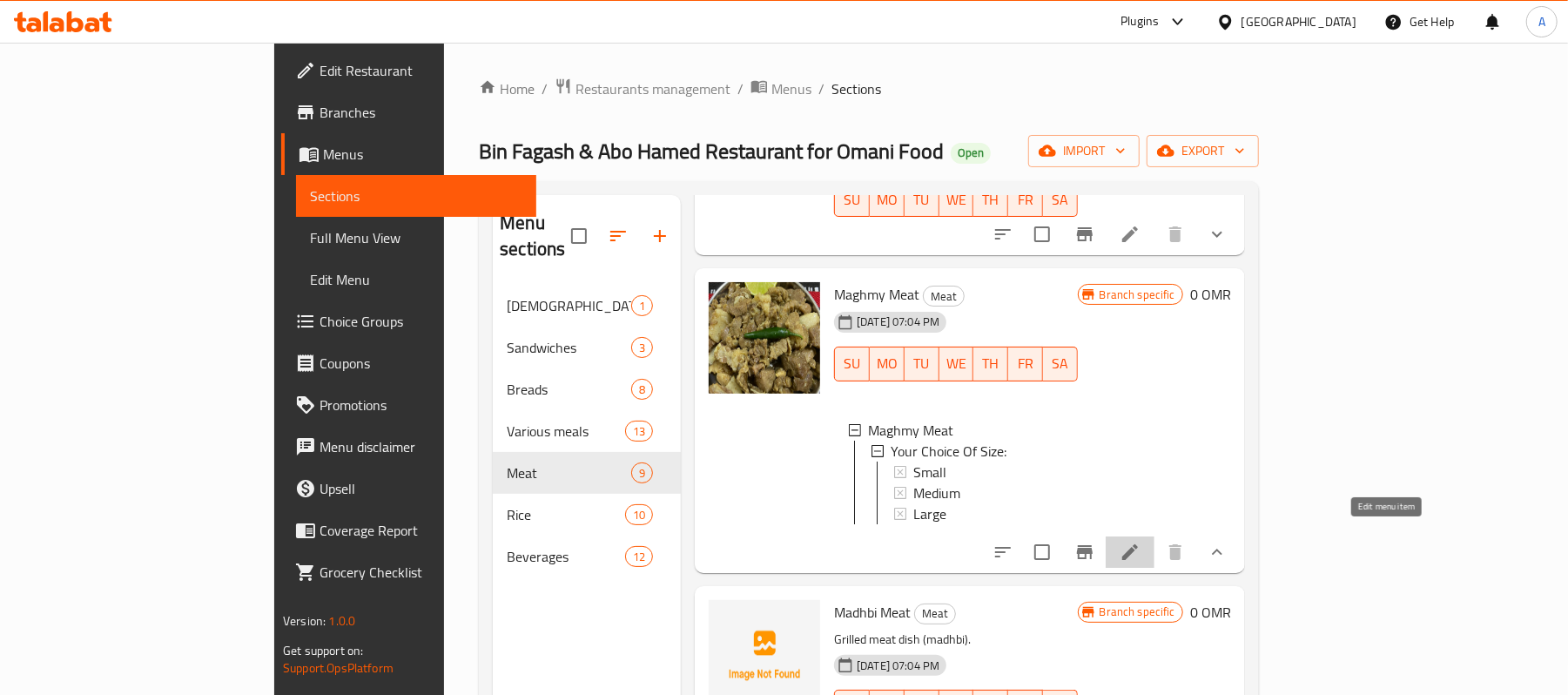
click at [1138, 545] on icon at bounding box center [1130, 552] width 16 height 16
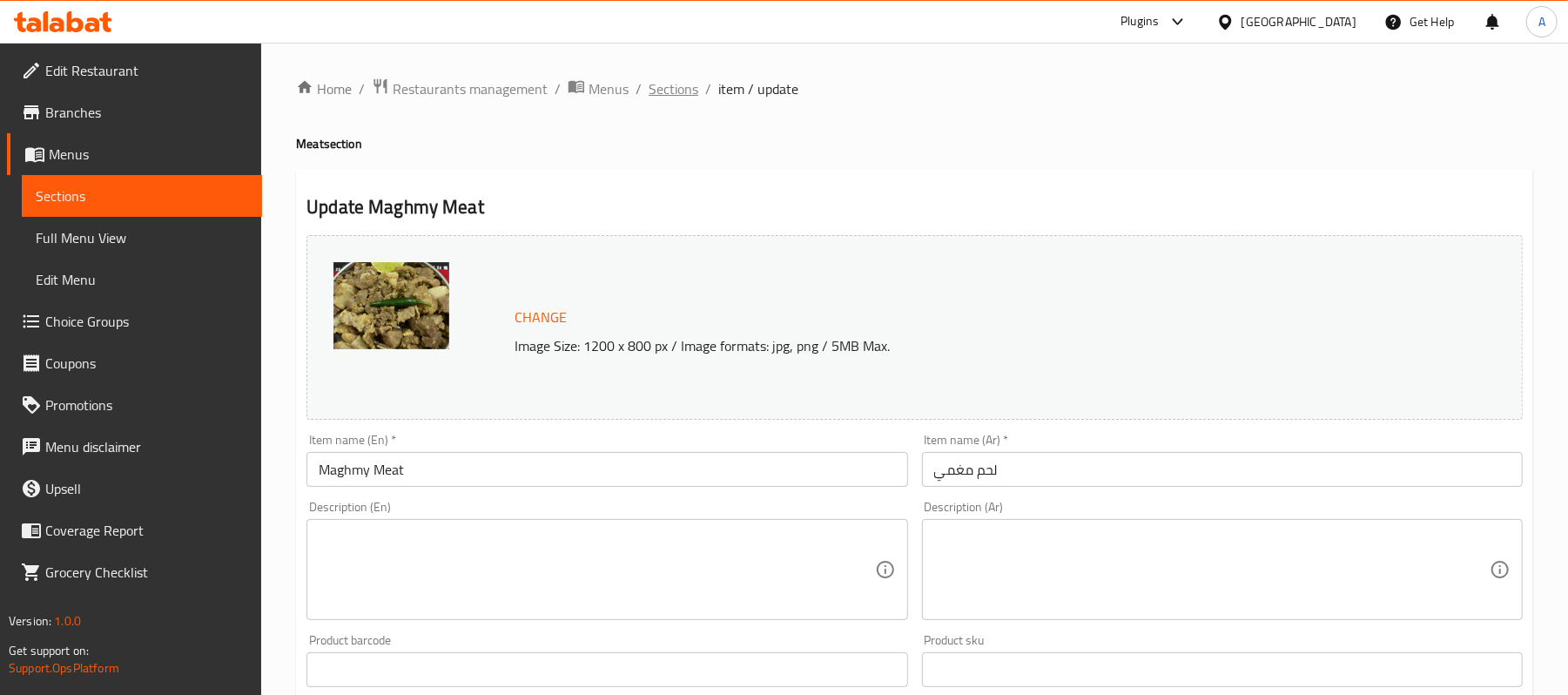
click at [669, 85] on span "Sections" at bounding box center [673, 89] width 49 height 21
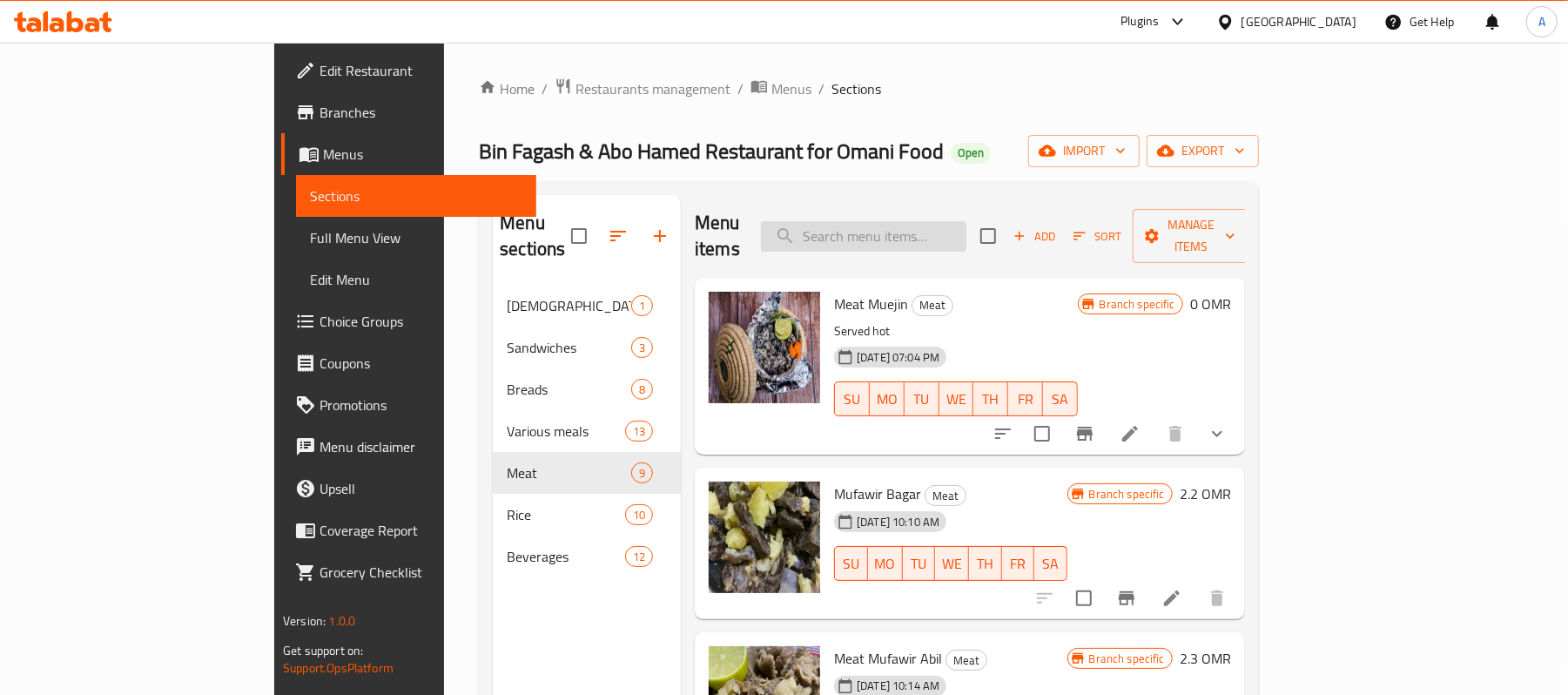
click at [935, 221] on input "search" at bounding box center [863, 236] width 205 height 31
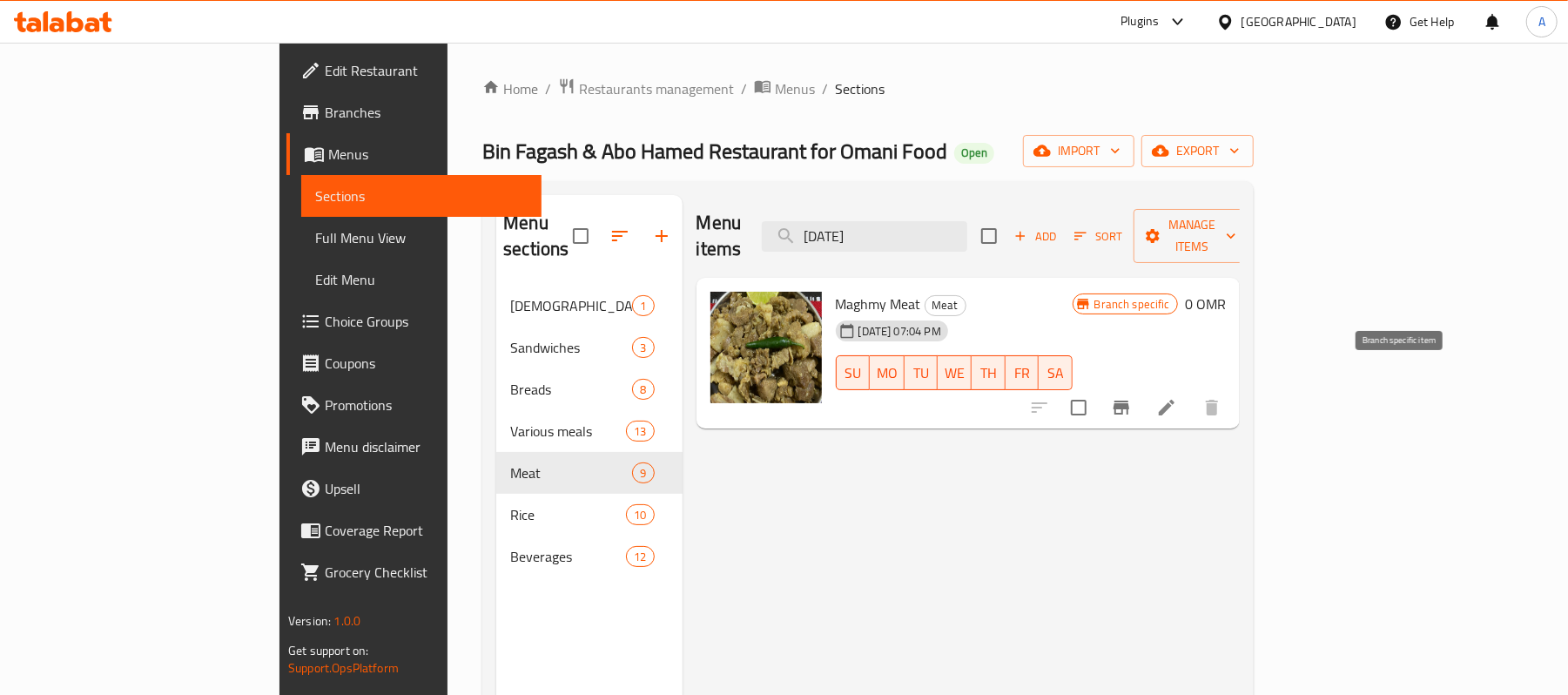
type input "[DATE]"
click at [1132, 397] on icon "Branch-specific-item" at bounding box center [1121, 408] width 21 height 21
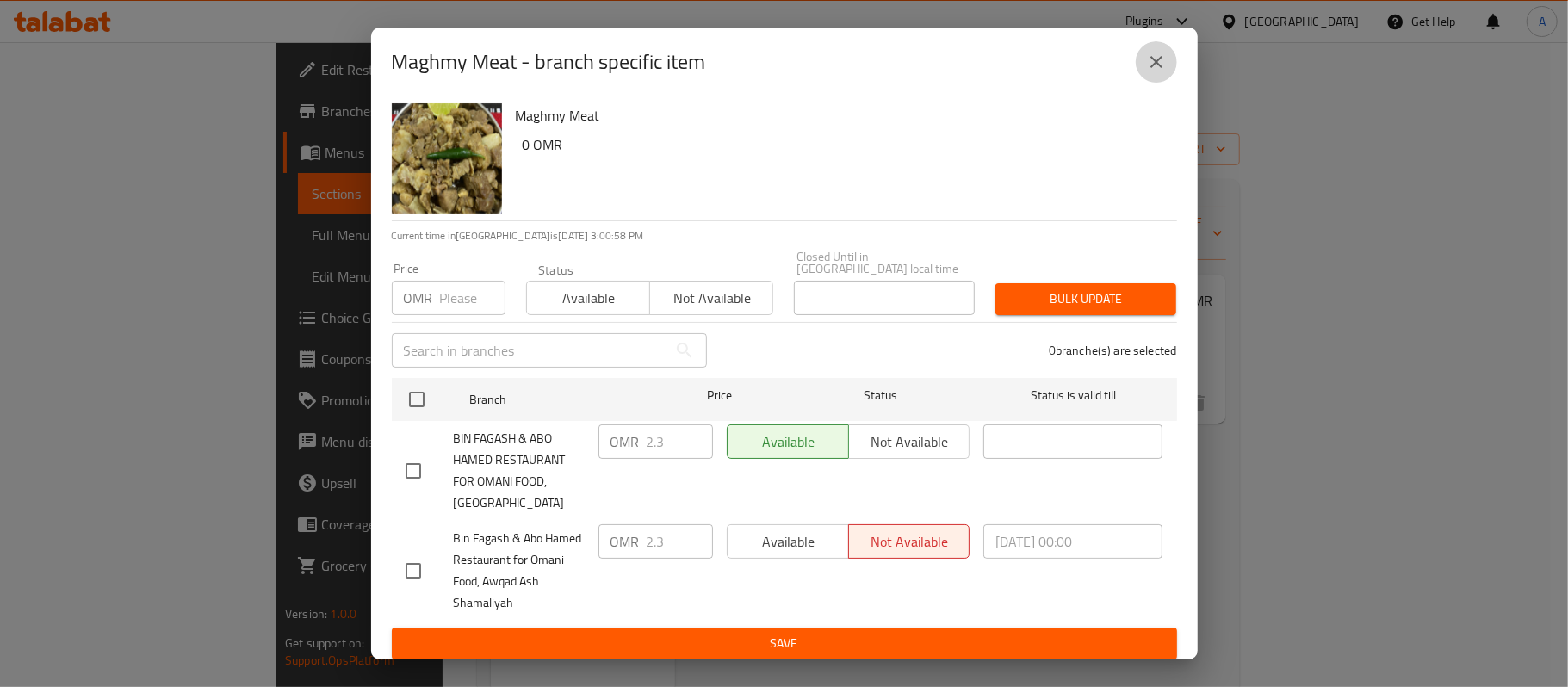
click at [1161, 62] on icon "close" at bounding box center [1156, 62] width 20 height 20
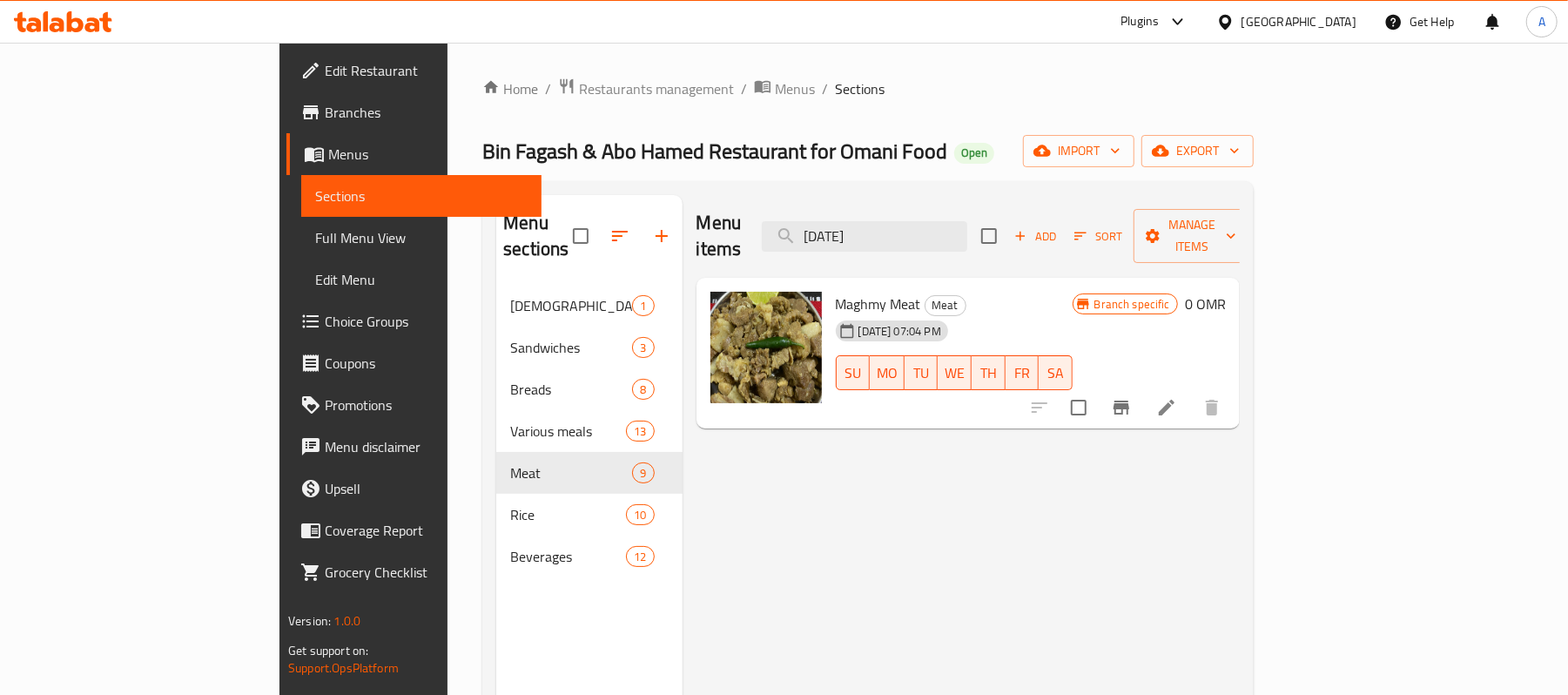
click at [836, 291] on span "Maghmy Meat" at bounding box center [879, 304] width 86 height 26
click at [1035, 454] on div "Menu items [DATE] Add Sort Manage items Maghmy Meat Meat [DATE] 07:04 PM SU MO …" at bounding box center [961, 542] width 557 height 695
